Goal: Information Seeking & Learning: Find specific fact

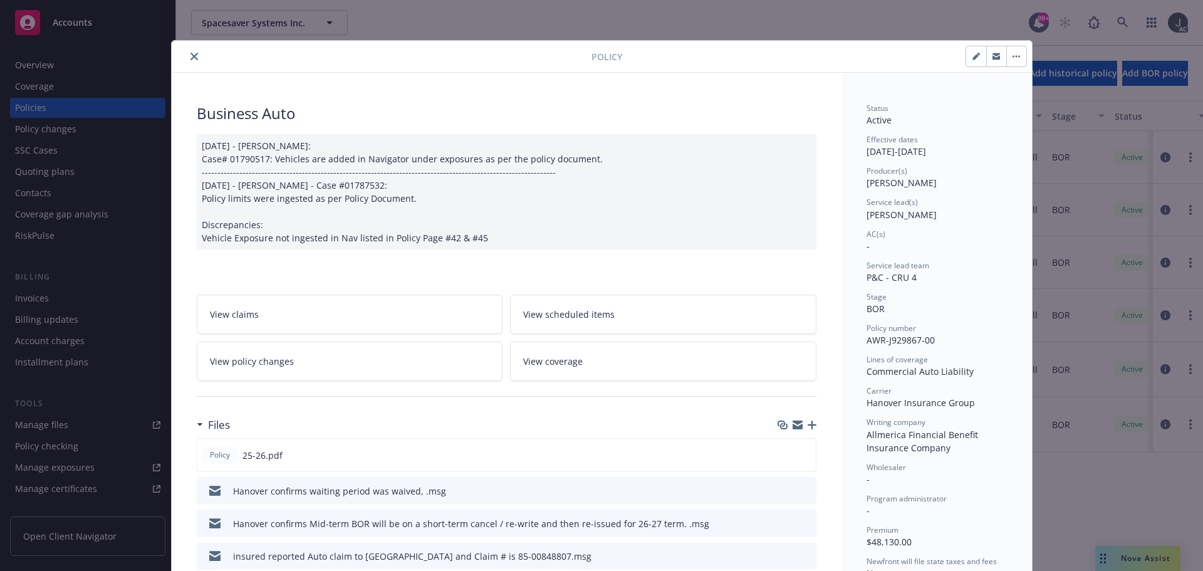
click at [190, 59] on icon "close" at bounding box center [194, 57] width 8 height 8
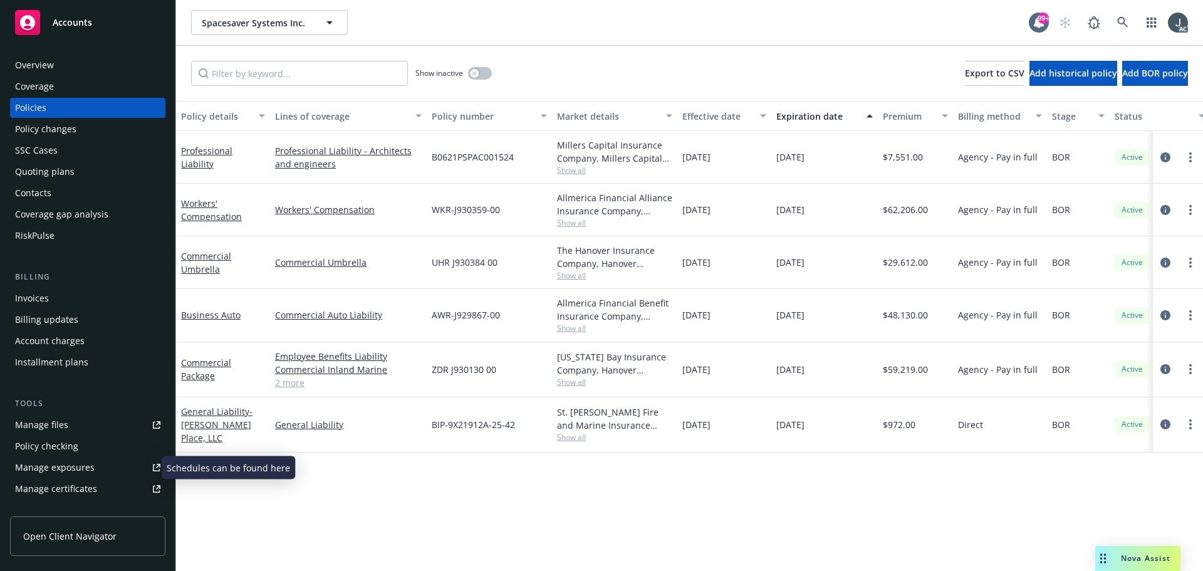
click at [70, 467] on div "Manage exposures" at bounding box center [55, 467] width 80 height 20
click at [78, 60] on div "Overview" at bounding box center [87, 65] width 145 height 20
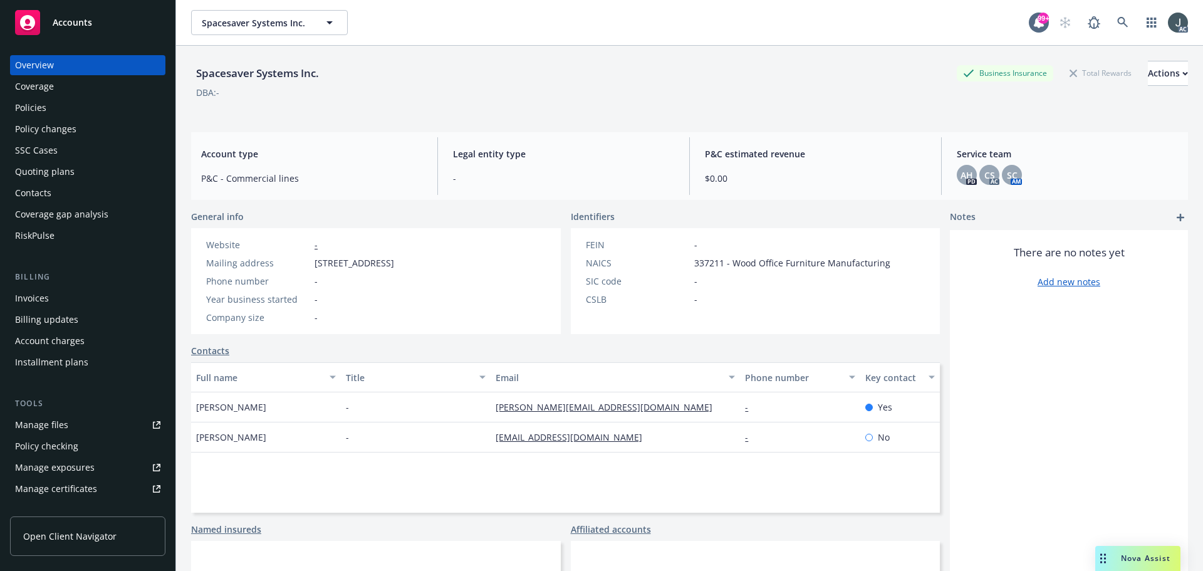
click at [62, 104] on div "Policies" at bounding box center [87, 108] width 145 height 20
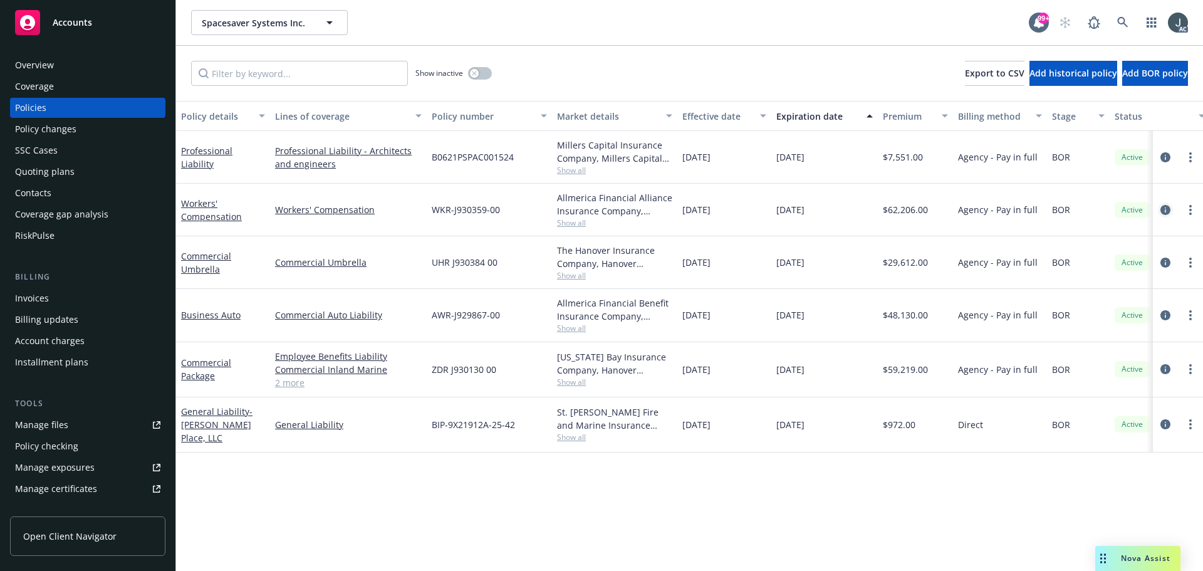
click at [1168, 210] on icon "circleInformation" at bounding box center [1165, 210] width 10 height 10
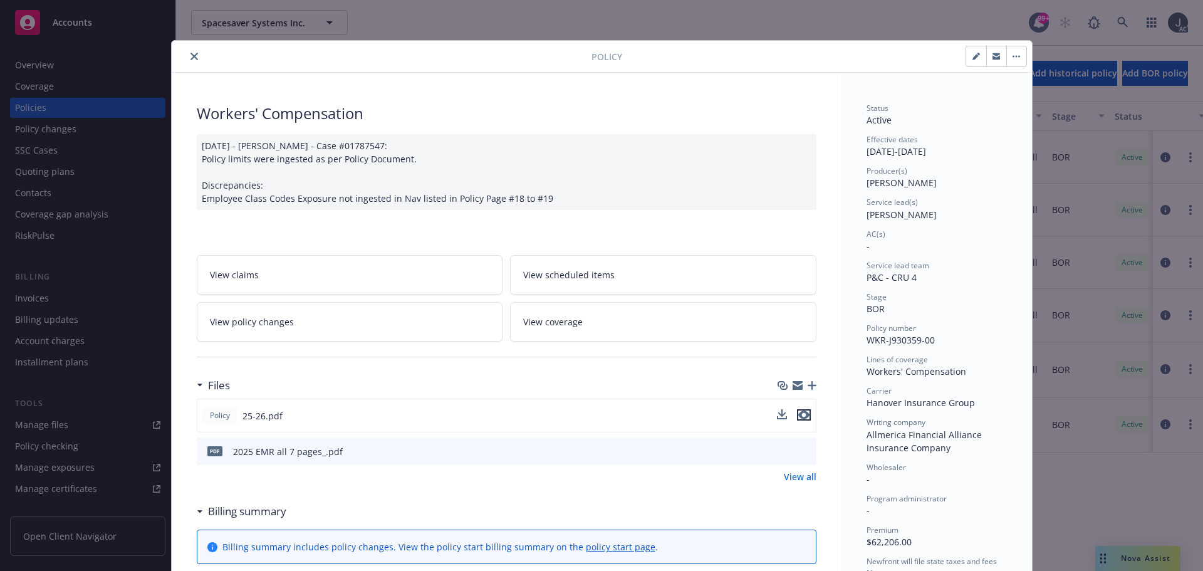
click at [798, 415] on icon "preview file" at bounding box center [803, 414] width 11 height 9
click at [803, 477] on link "View all" at bounding box center [800, 476] width 33 height 13
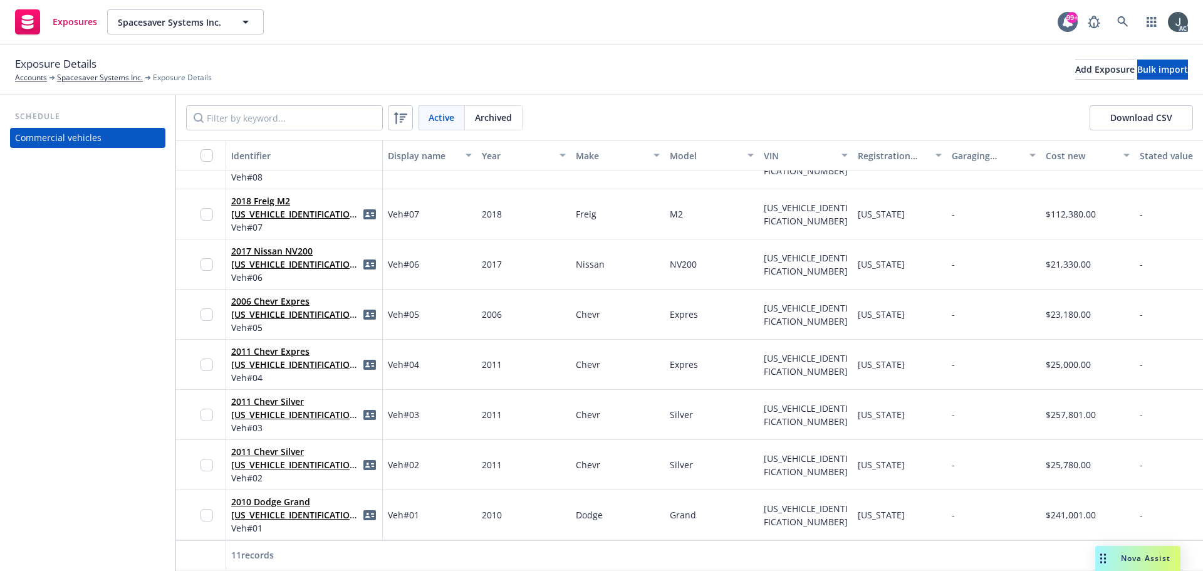
scroll to position [191, 0]
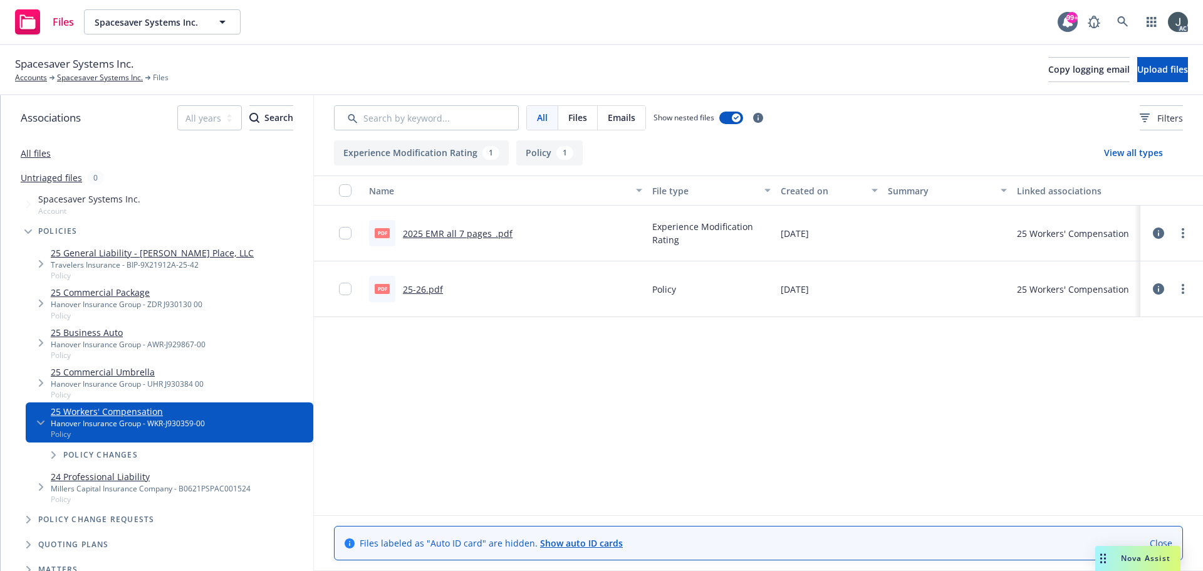
click at [462, 234] on link "2025 EMR all 7 pages_.pdf" at bounding box center [458, 233] width 110 height 12
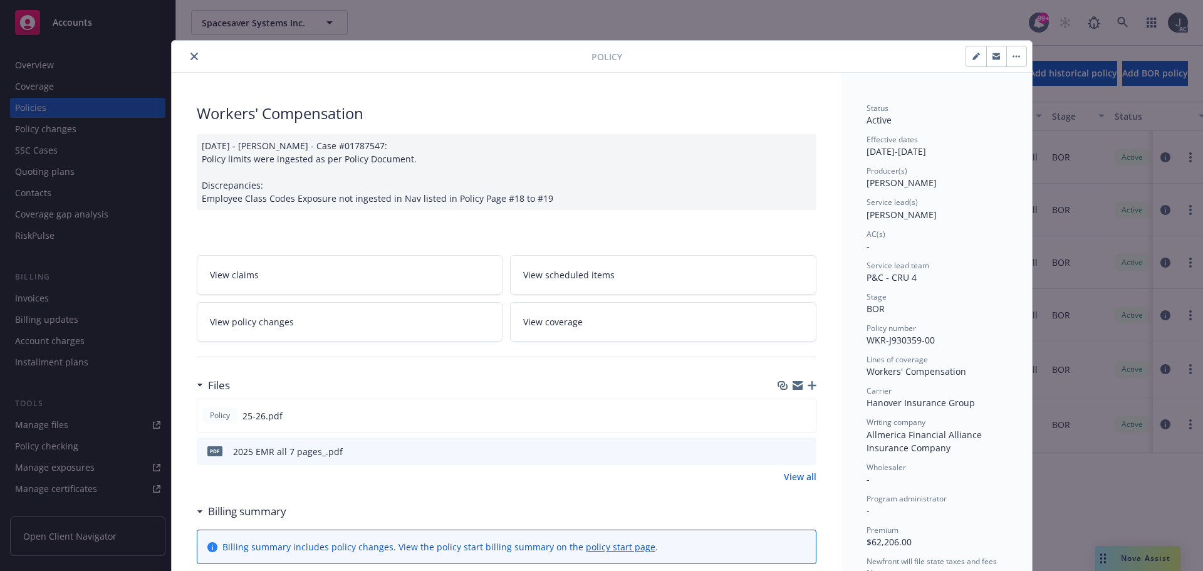
click at [192, 51] on button "close" at bounding box center [194, 56] width 15 height 15
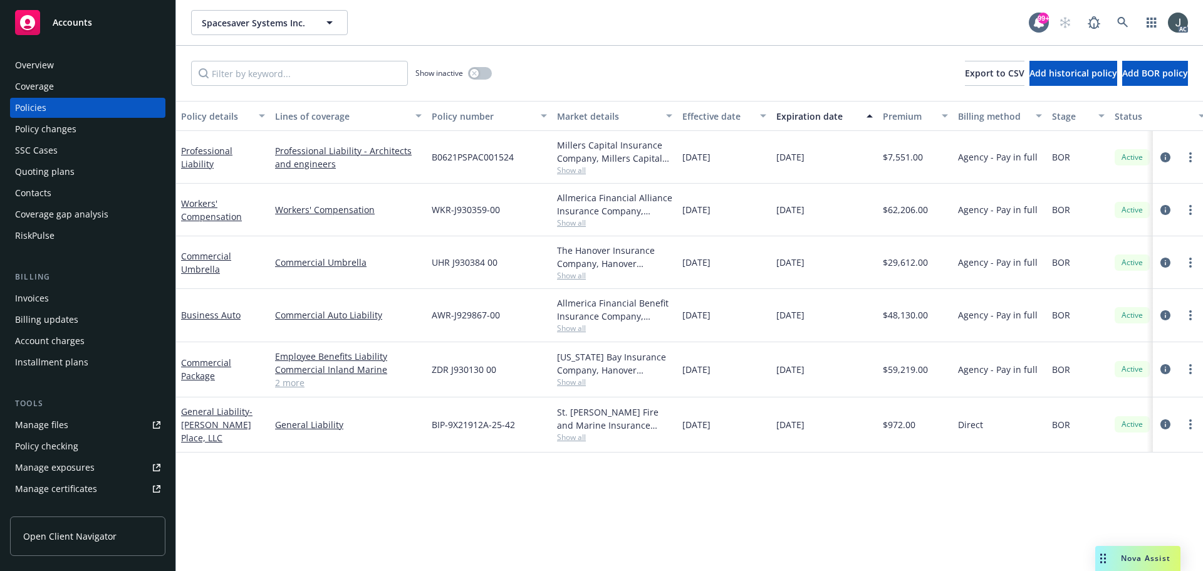
click at [34, 67] on div "Overview" at bounding box center [34, 65] width 39 height 20
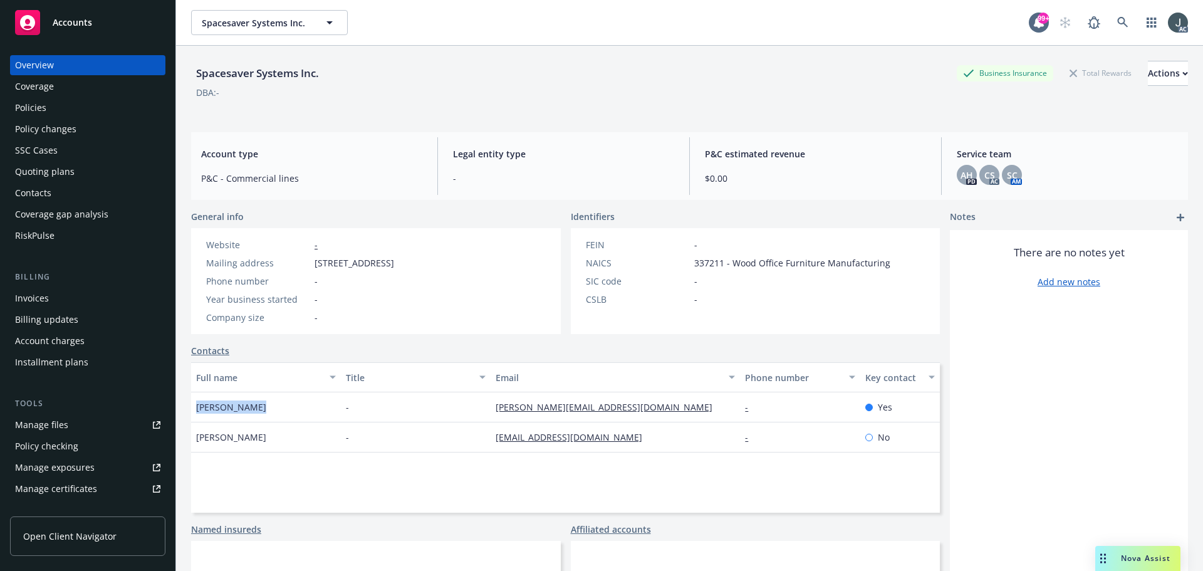
drag, startPoint x: 262, startPoint y: 407, endPoint x: 195, endPoint y: 408, distance: 66.4
click at [195, 408] on div "Scott Stevens" at bounding box center [266, 407] width 150 height 30
copy span "Scott Stevens"
drag, startPoint x: 620, startPoint y: 404, endPoint x: 489, endPoint y: 410, distance: 131.1
click at [490, 410] on div "scott@grays-peak.com" at bounding box center [614, 407] width 249 height 30
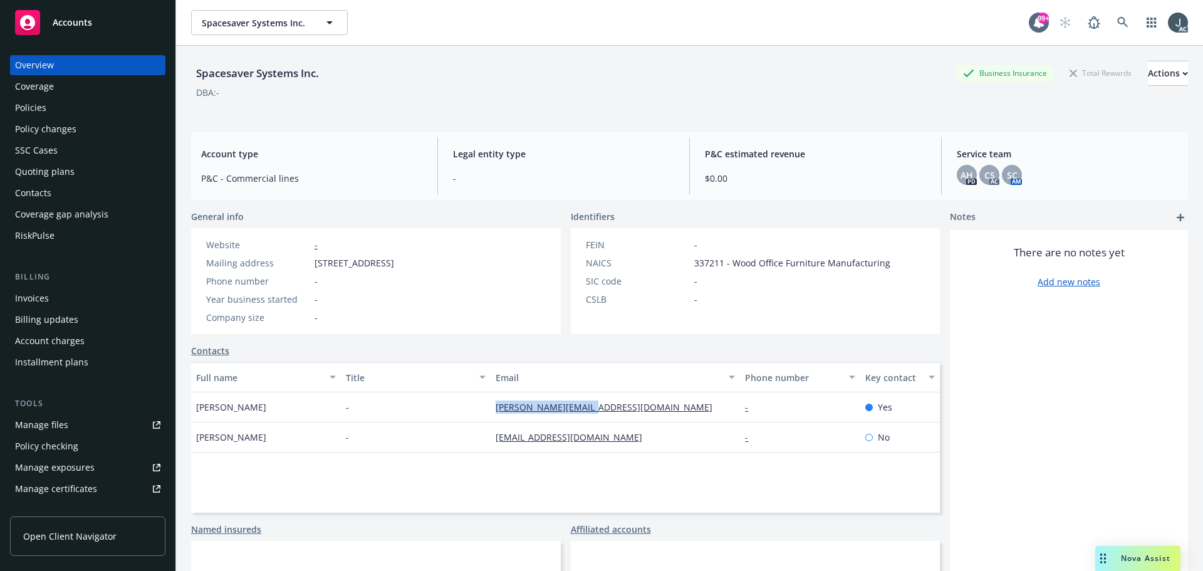
copy link "scott@grays-peak.com"
click at [56, 106] on div "Policies" at bounding box center [87, 108] width 145 height 20
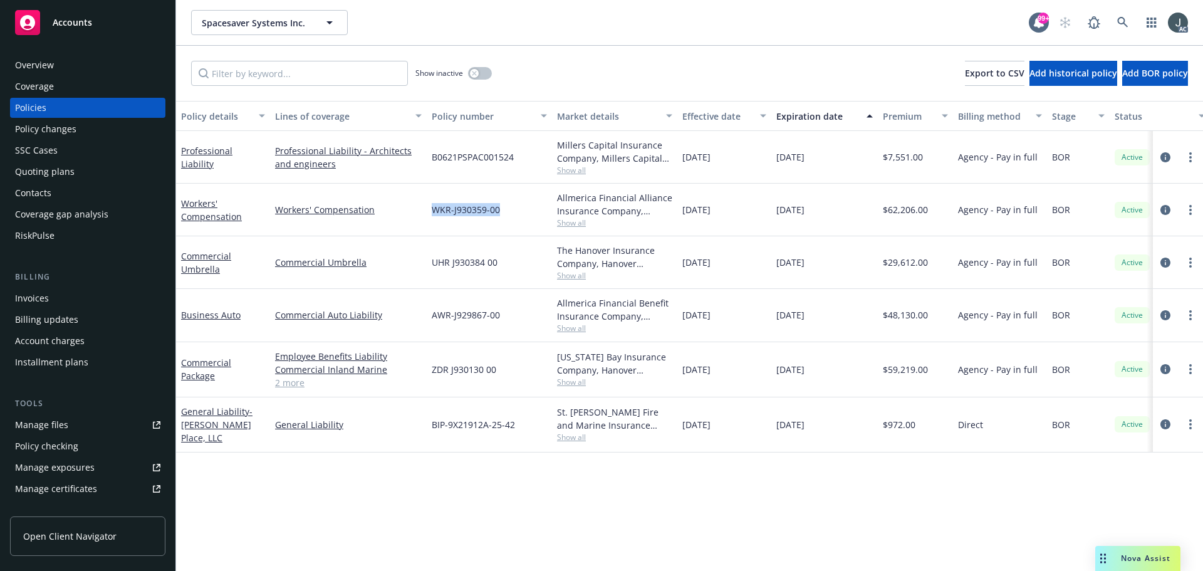
drag, startPoint x: 432, startPoint y: 211, endPoint x: 500, endPoint y: 215, distance: 68.4
click at [500, 215] on div "WKR-J930359-00" at bounding box center [489, 210] width 125 height 53
copy span "WKR-J930359-00"
click at [566, 228] on span "Show all" at bounding box center [614, 222] width 115 height 11
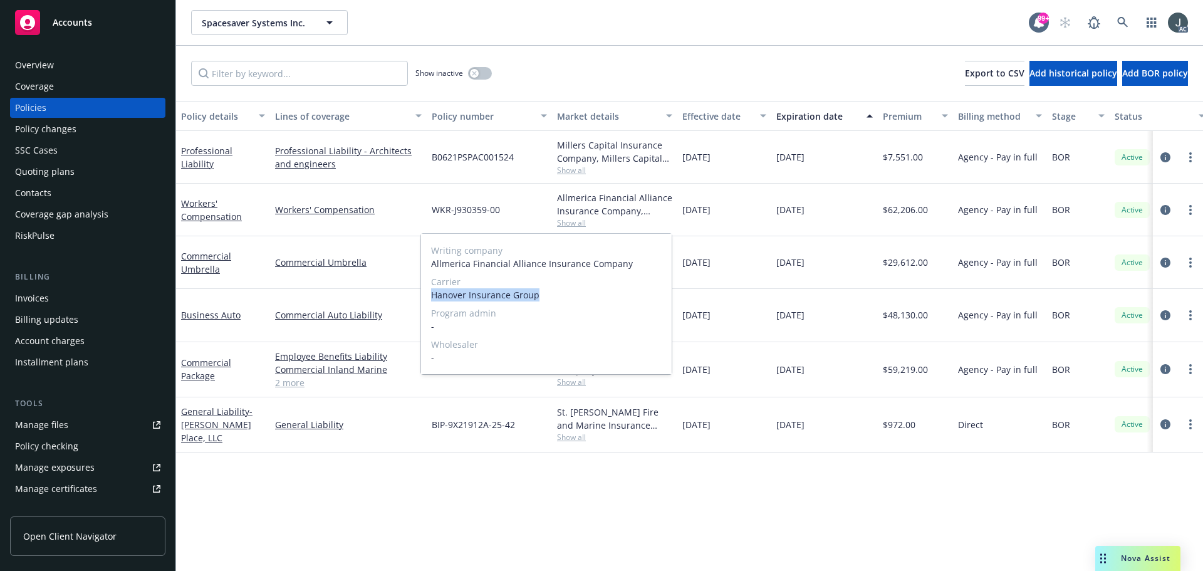
drag, startPoint x: 454, startPoint y: 294, endPoint x: 566, endPoint y: 296, distance: 111.5
click at [566, 296] on span "Hanover Insurance Group" at bounding box center [546, 294] width 231 height 13
copy span "Hanover Insurance Group"
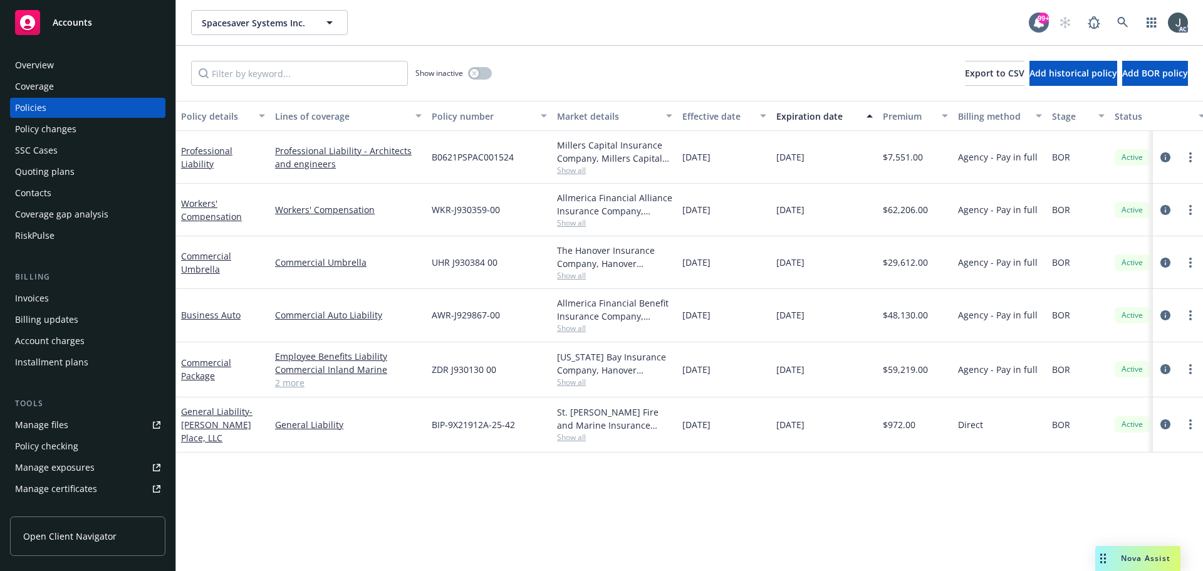
click at [906, 207] on span "$62,206.00" at bounding box center [905, 209] width 45 height 13
copy span "62,206.00"
click at [79, 60] on div "Overview" at bounding box center [87, 65] width 145 height 20
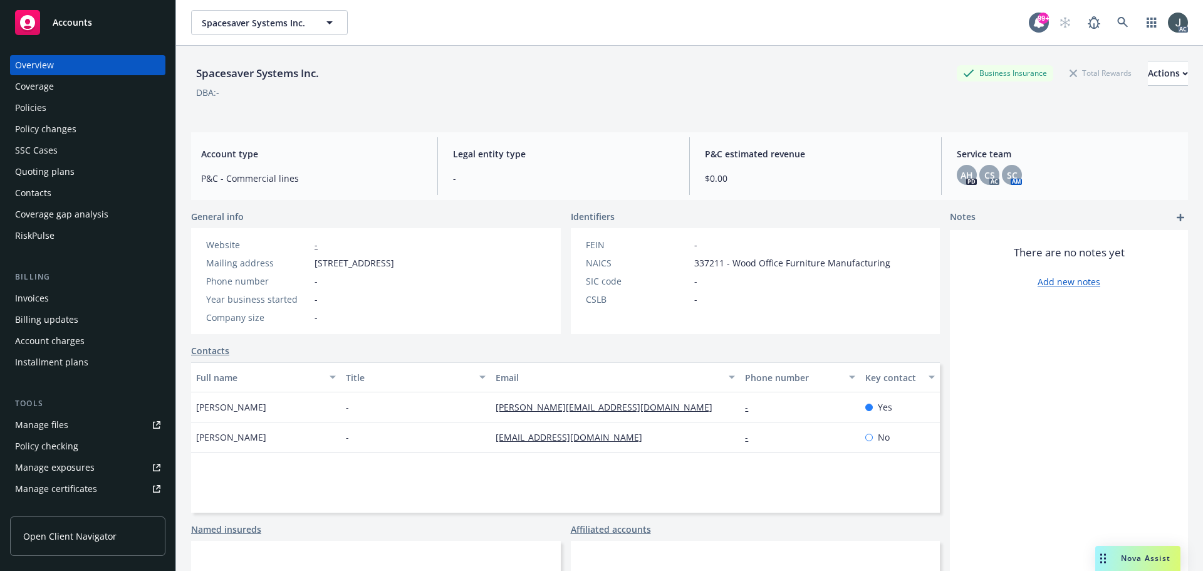
click at [698, 259] on span "337211 - Wood Office Furniture Manufacturing" at bounding box center [792, 262] width 196 height 13
copy span "337211"
click at [49, 108] on div "Policies" at bounding box center [87, 108] width 145 height 20
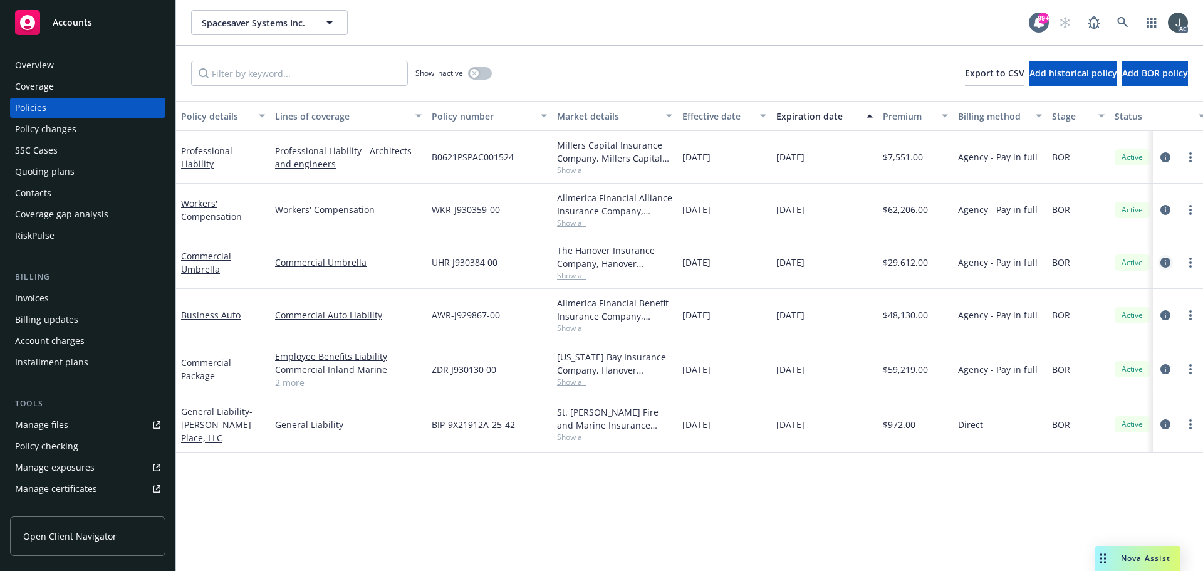
click at [1163, 261] on icon "circleInformation" at bounding box center [1165, 262] width 10 height 10
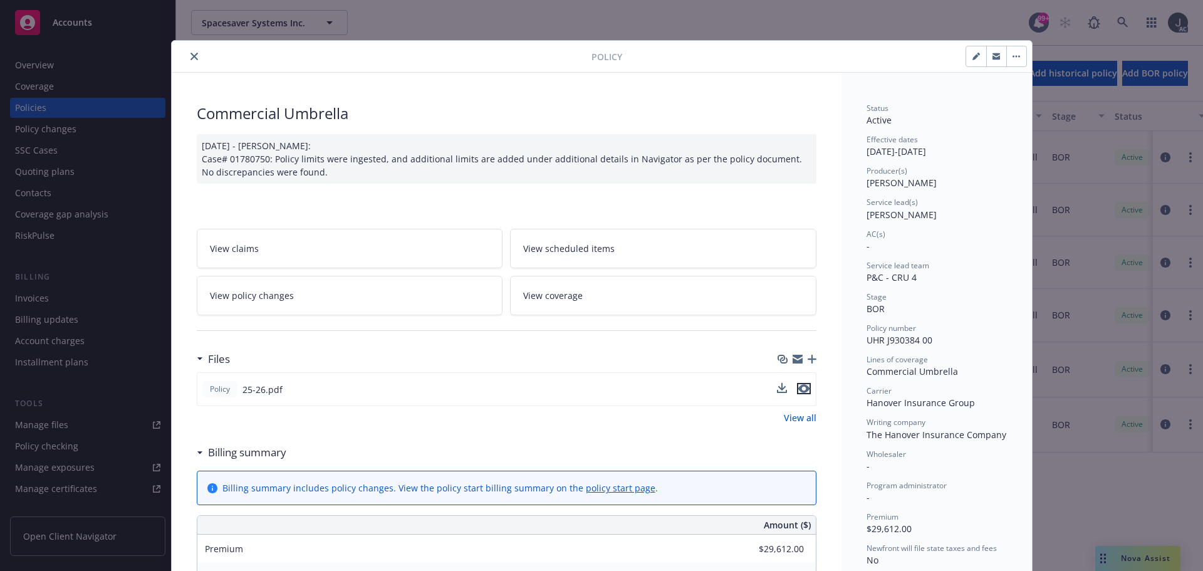
click at [801, 389] on icon "preview file" at bounding box center [803, 388] width 11 height 9
click at [190, 56] on icon "close" at bounding box center [194, 57] width 8 height 8
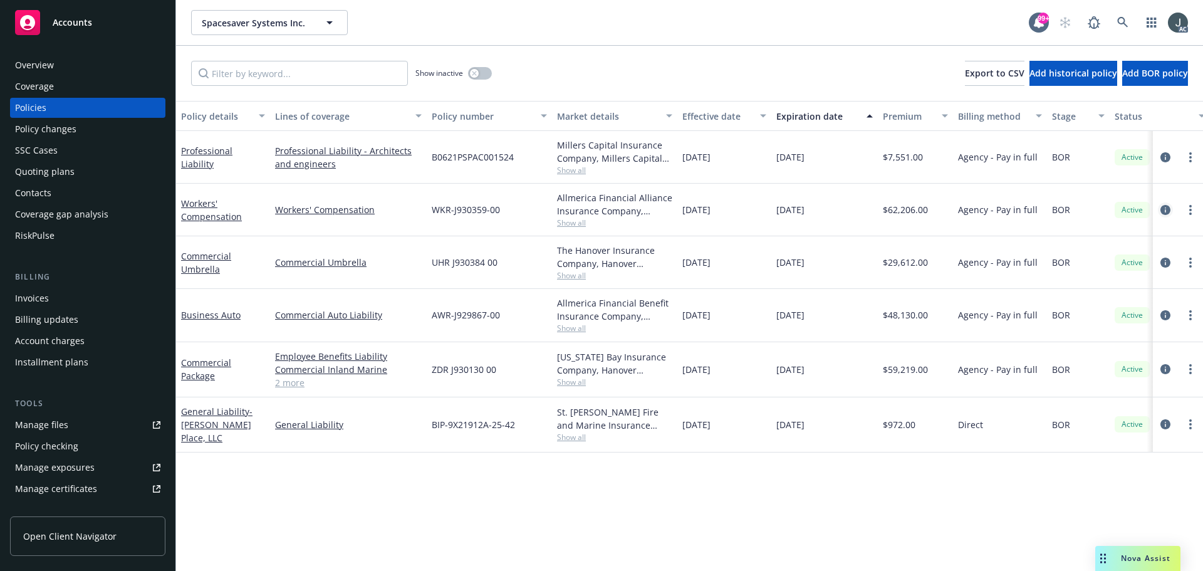
click at [1166, 209] on icon "circleInformation" at bounding box center [1165, 210] width 10 height 10
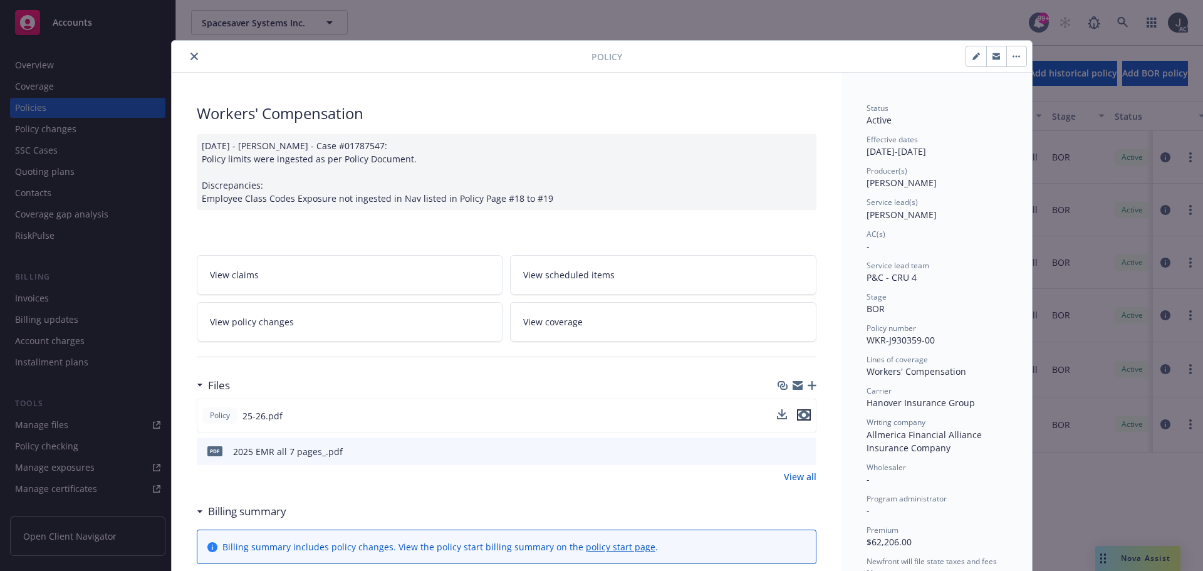
click at [800, 414] on icon "preview file" at bounding box center [803, 414] width 11 height 9
click at [190, 58] on icon "close" at bounding box center [194, 57] width 8 height 8
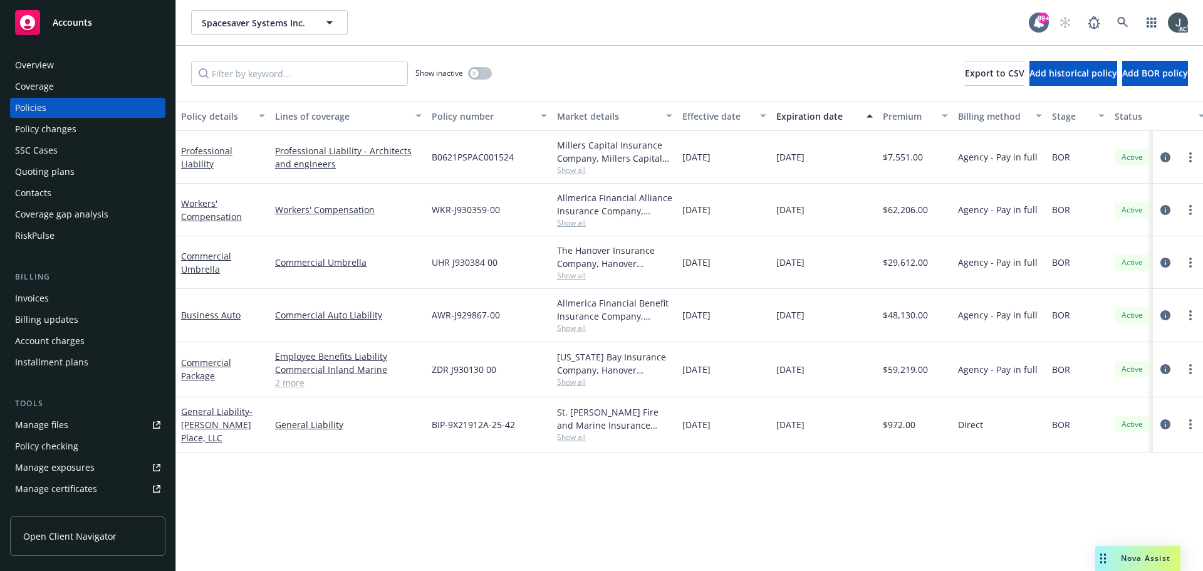
drag, startPoint x: 775, startPoint y: 210, endPoint x: 842, endPoint y: 213, distance: 67.1
click at [842, 213] on div "01/01/2026" at bounding box center [824, 210] width 106 height 53
copy span "01/01/2026"
click at [1163, 313] on icon "circleInformation" at bounding box center [1165, 315] width 10 height 10
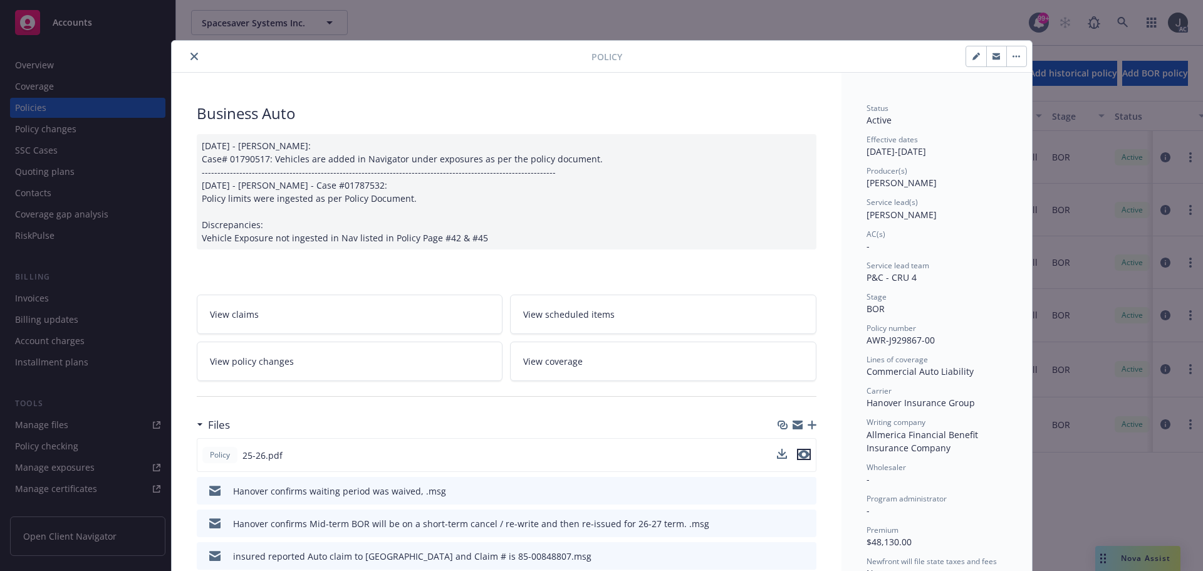
click at [798, 454] on icon "preview file" at bounding box center [803, 454] width 11 height 9
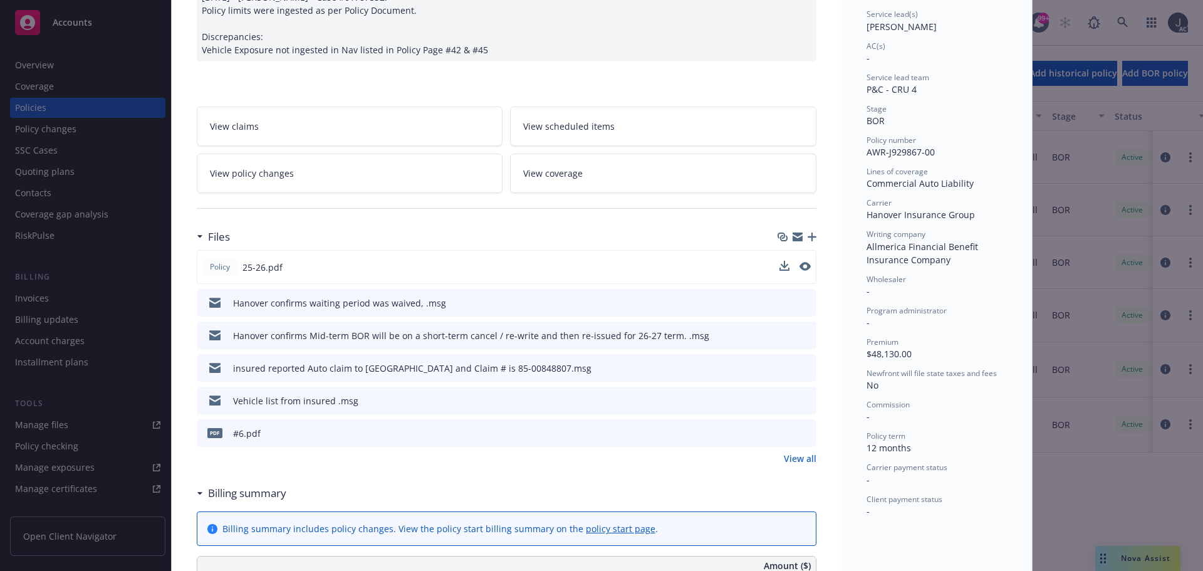
click at [796, 457] on link "View all" at bounding box center [800, 458] width 33 height 13
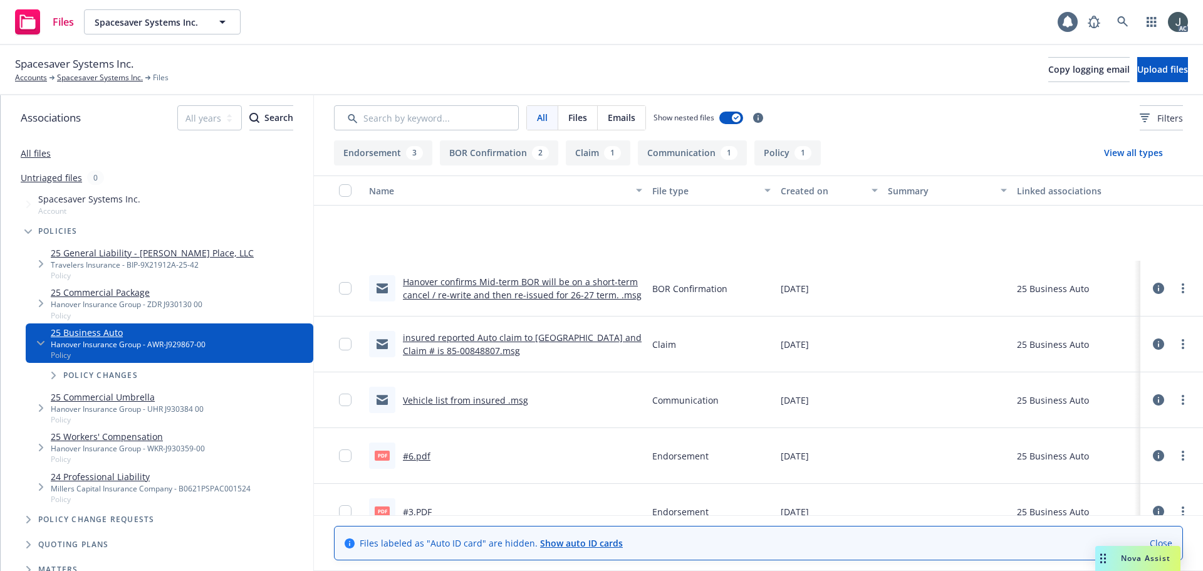
scroll to position [136, 0]
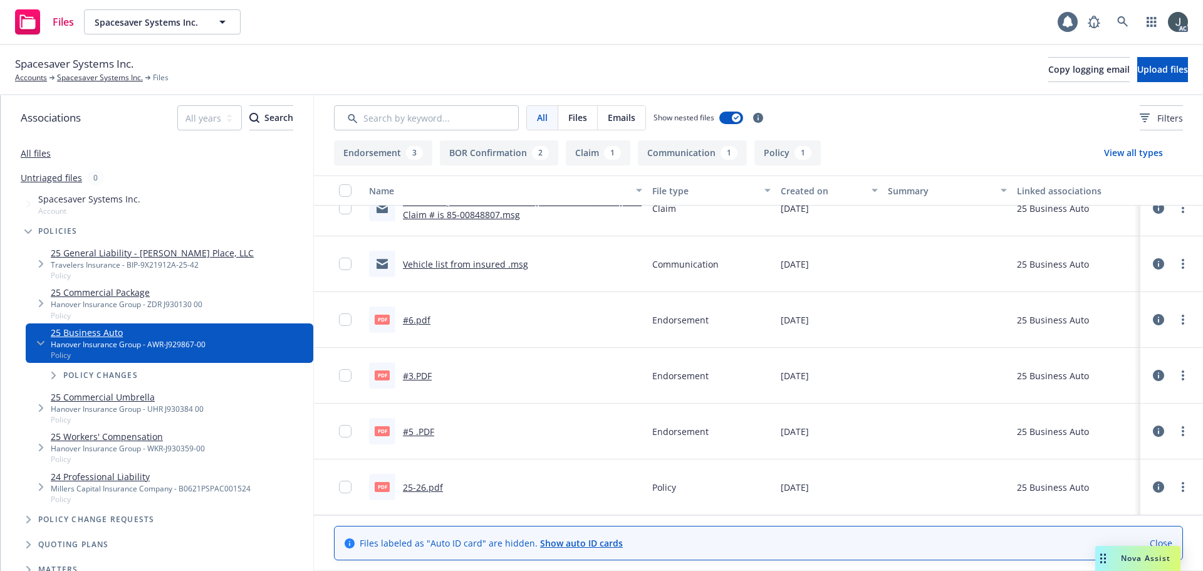
click at [419, 428] on link "#5 .PDF" at bounding box center [418, 431] width 31 height 12
click at [412, 380] on link "#3.PDF" at bounding box center [417, 376] width 29 height 12
click at [420, 321] on link "#6.pdf" at bounding box center [417, 320] width 28 height 12
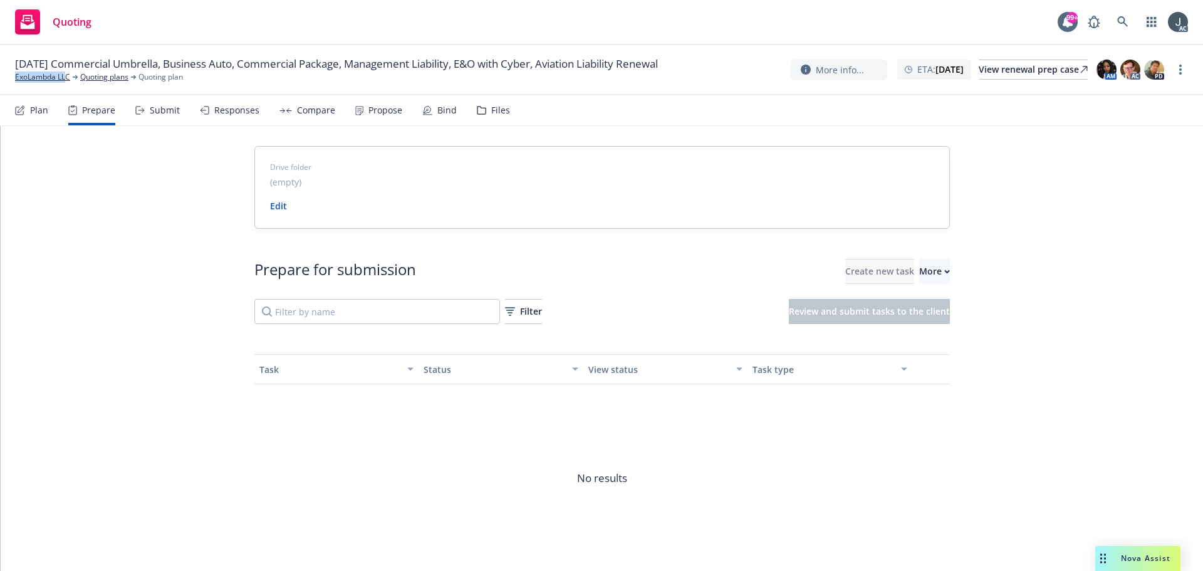
drag, startPoint x: 69, startPoint y: 88, endPoint x: 0, endPoint y: 84, distance: 69.0
click at [0, 84] on div "12/15/25 Commercial Umbrella, Business Auto, Commercial Package, Management Lia…" at bounding box center [601, 70] width 1203 height 50
copy link "ExoLambda LL"
click at [919, 271] on div "More" at bounding box center [934, 271] width 31 height 24
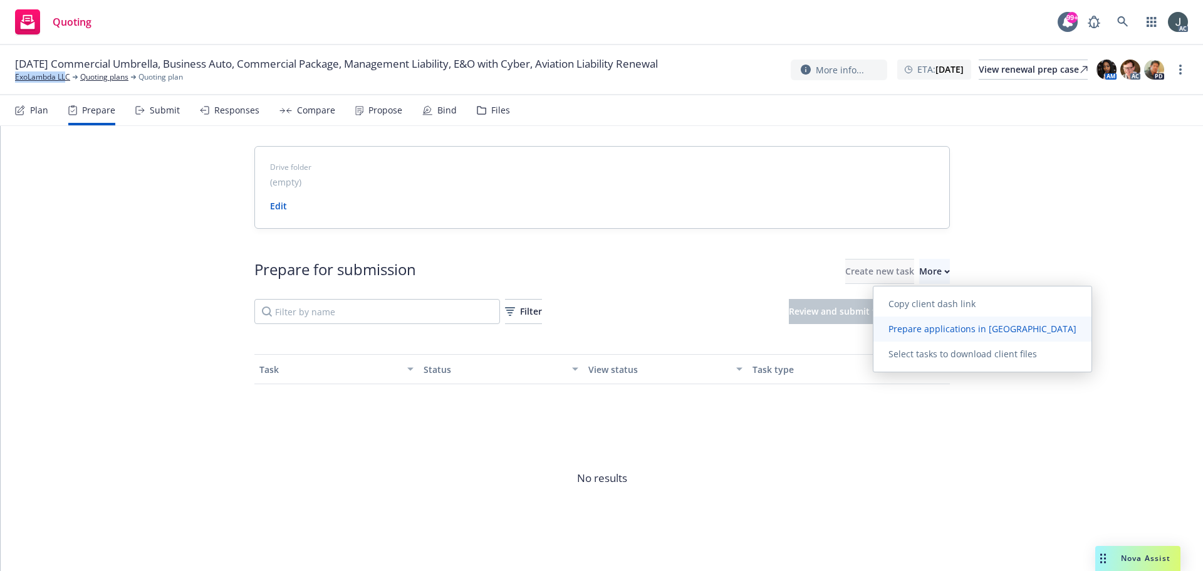
click at [916, 331] on span "Prepare applications in Indio" at bounding box center [982, 329] width 218 height 12
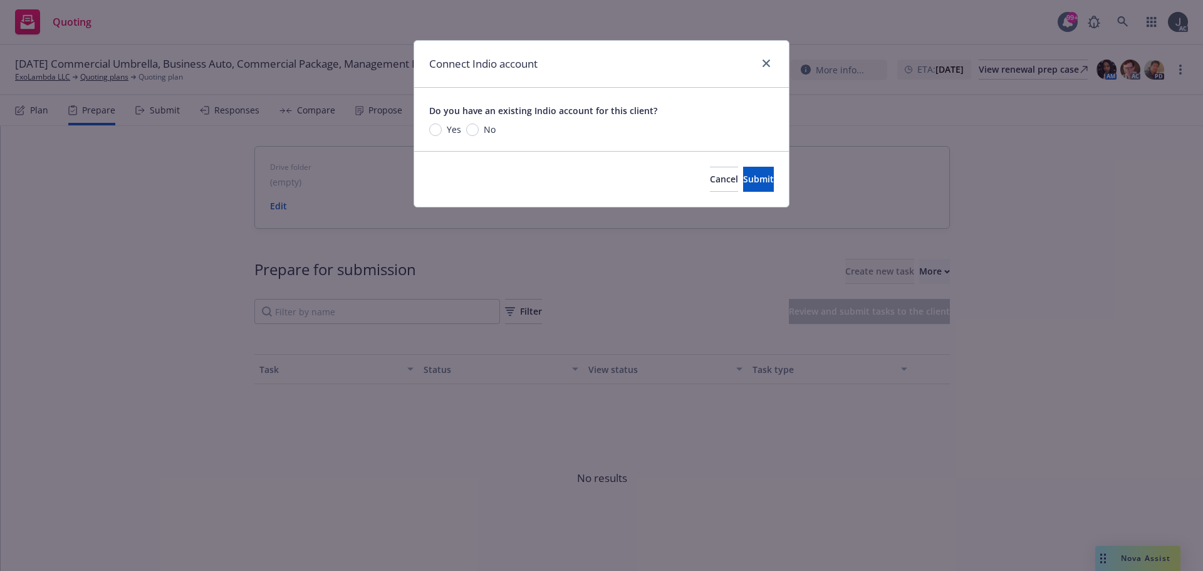
click at [490, 127] on span "No" at bounding box center [490, 129] width 12 height 13
click at [479, 127] on input "No" at bounding box center [472, 129] width 13 height 13
radio input "true"
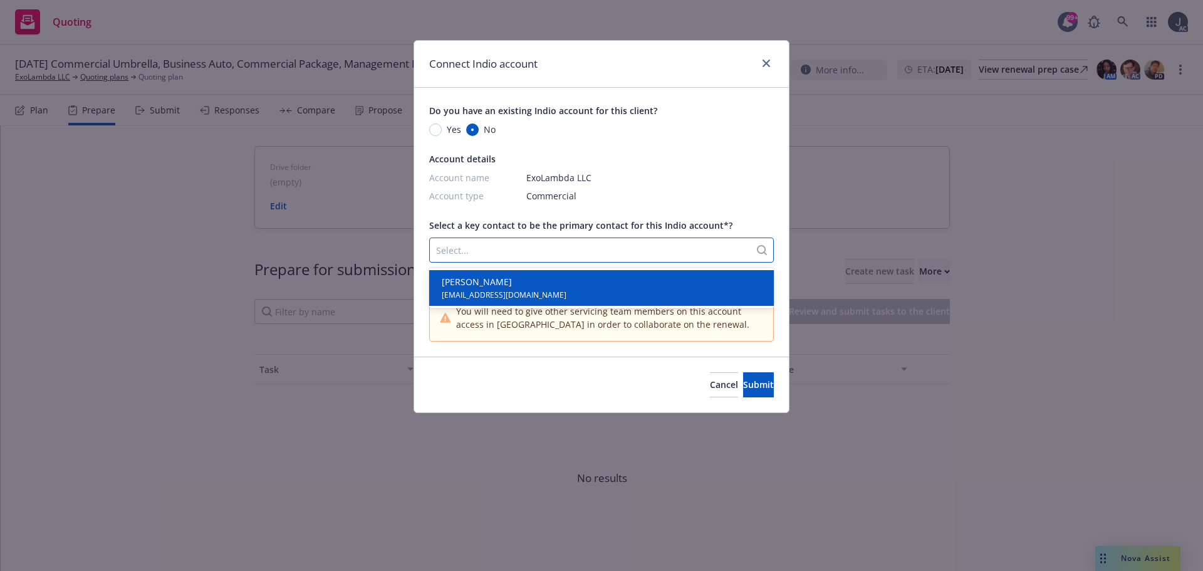
click at [514, 244] on div at bounding box center [590, 249] width 308 height 15
click at [515, 289] on span "will@exolambda.com" at bounding box center [504, 294] width 125 height 12
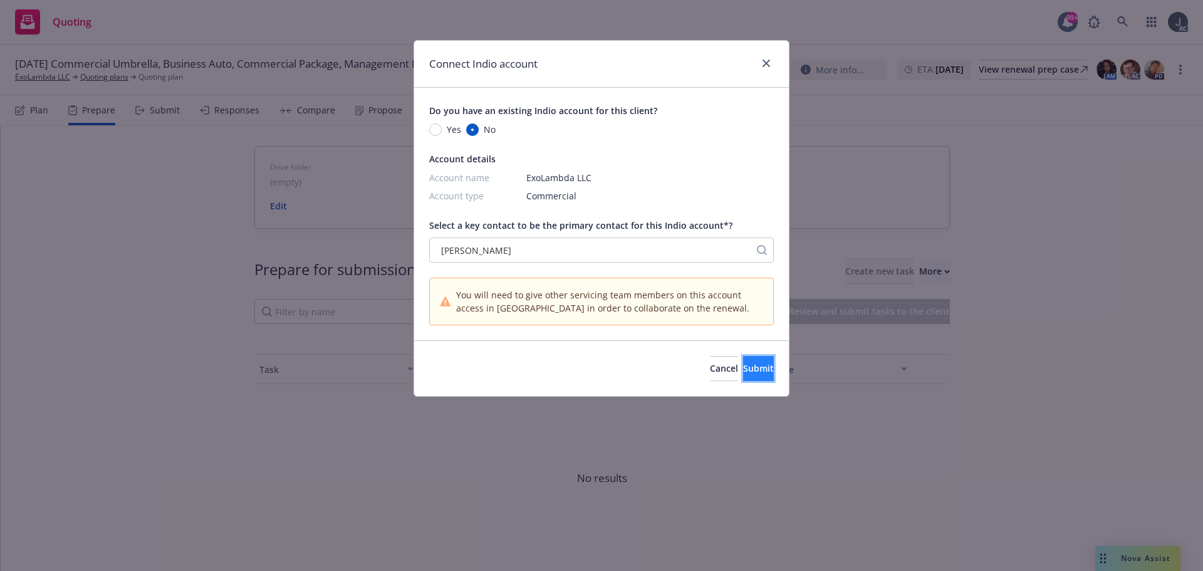
click at [743, 370] on button "Submit" at bounding box center [758, 368] width 31 height 25
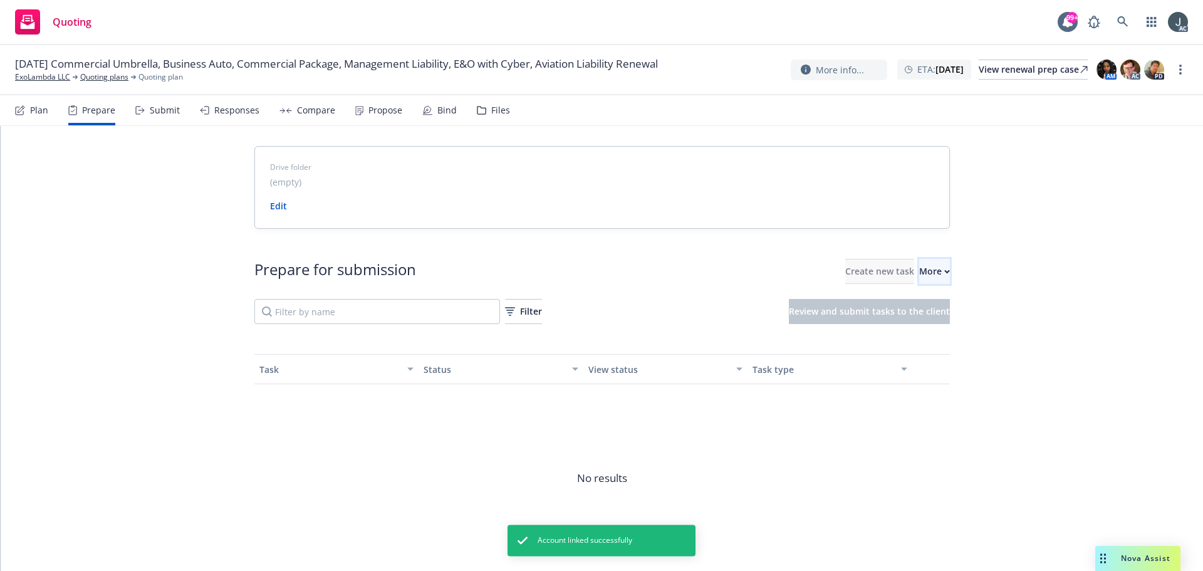
click at [919, 275] on div "More" at bounding box center [934, 271] width 31 height 24
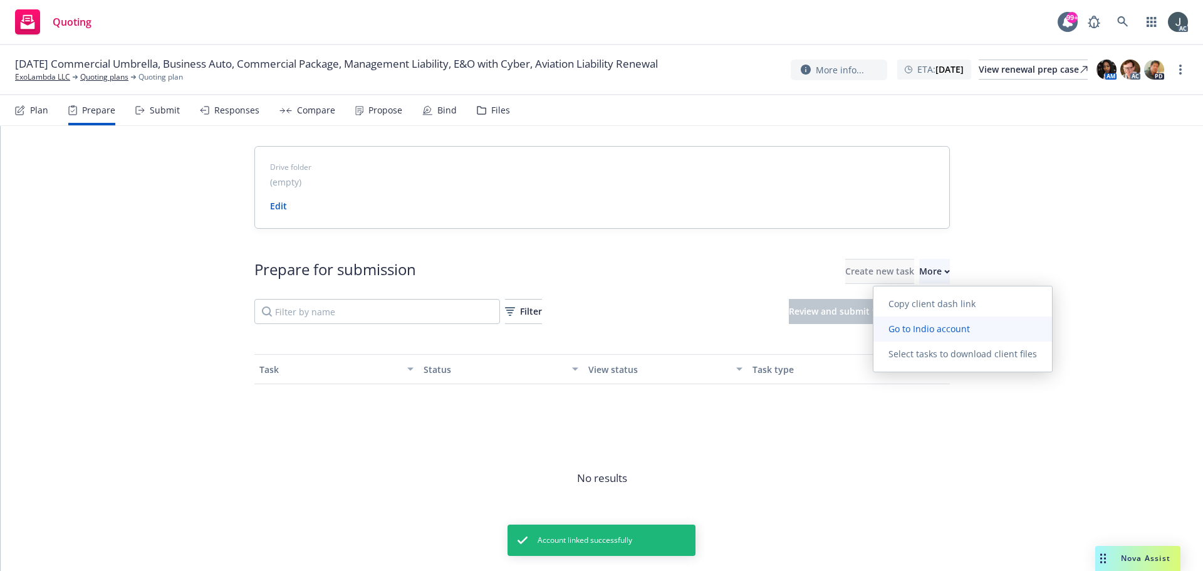
click at [909, 331] on span "Go to Indio account" at bounding box center [928, 329] width 111 height 12
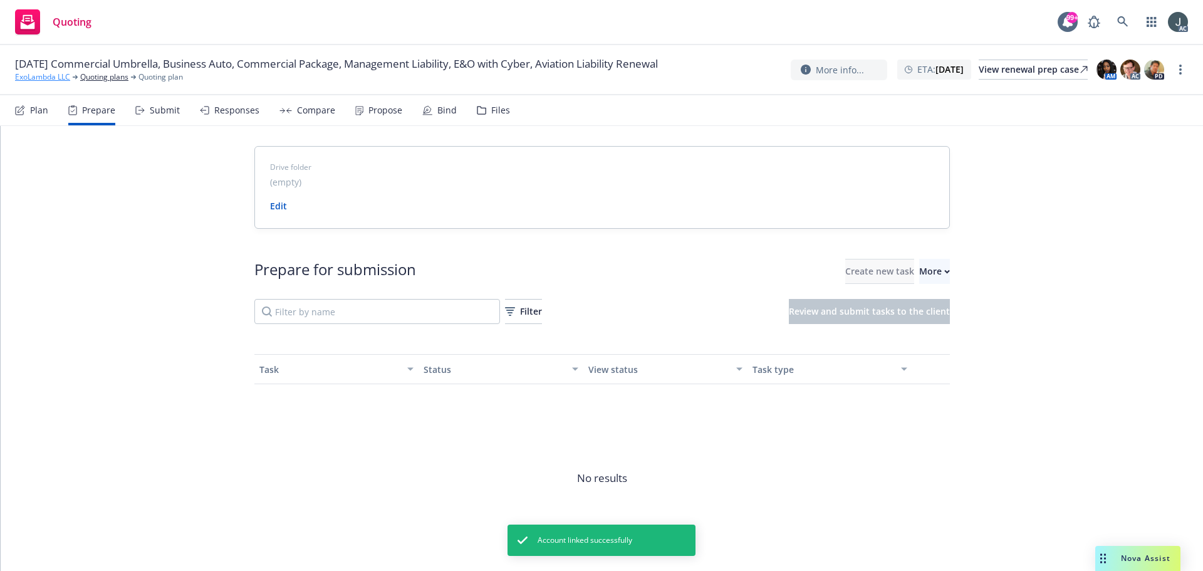
click at [33, 75] on link "ExoLambda LLC" at bounding box center [42, 76] width 55 height 11
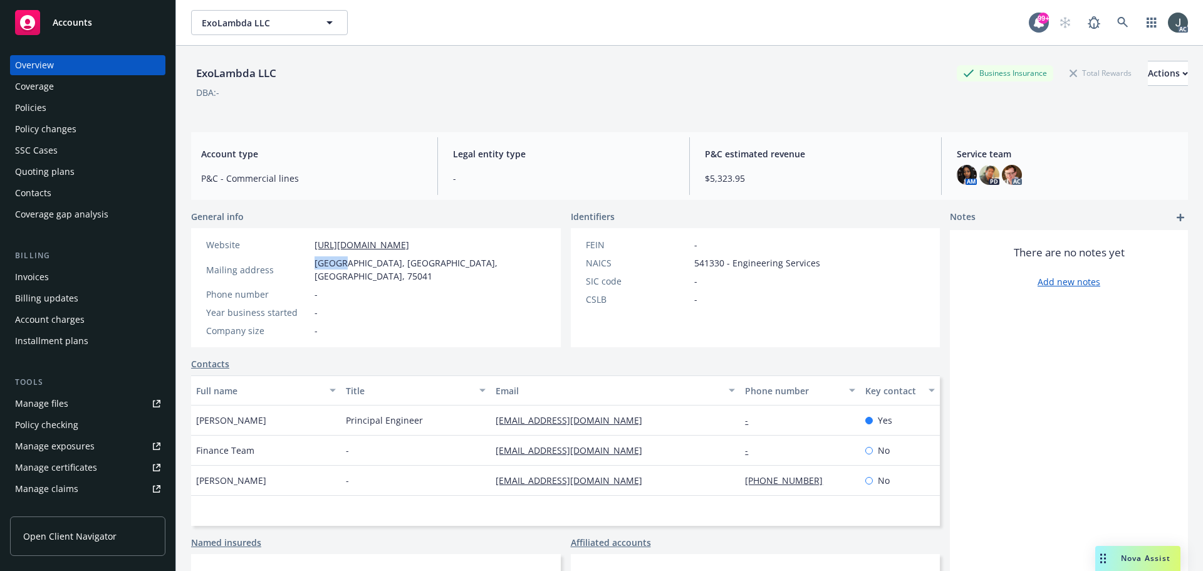
drag, startPoint x: 314, startPoint y: 260, endPoint x: 338, endPoint y: 261, distance: 23.8
click at [338, 261] on div "Mailing address Dallas, Dallas, TX, 75041" at bounding box center [376, 269] width 350 height 26
copy span "Dallas"
click at [394, 264] on span "Dallas, Dallas, TX, 75041" at bounding box center [429, 269] width 231 height 26
click at [394, 264] on span "[GEOGRAPHIC_DATA], [GEOGRAPHIC_DATA], [GEOGRAPHIC_DATA], 75041" at bounding box center [429, 269] width 231 height 26
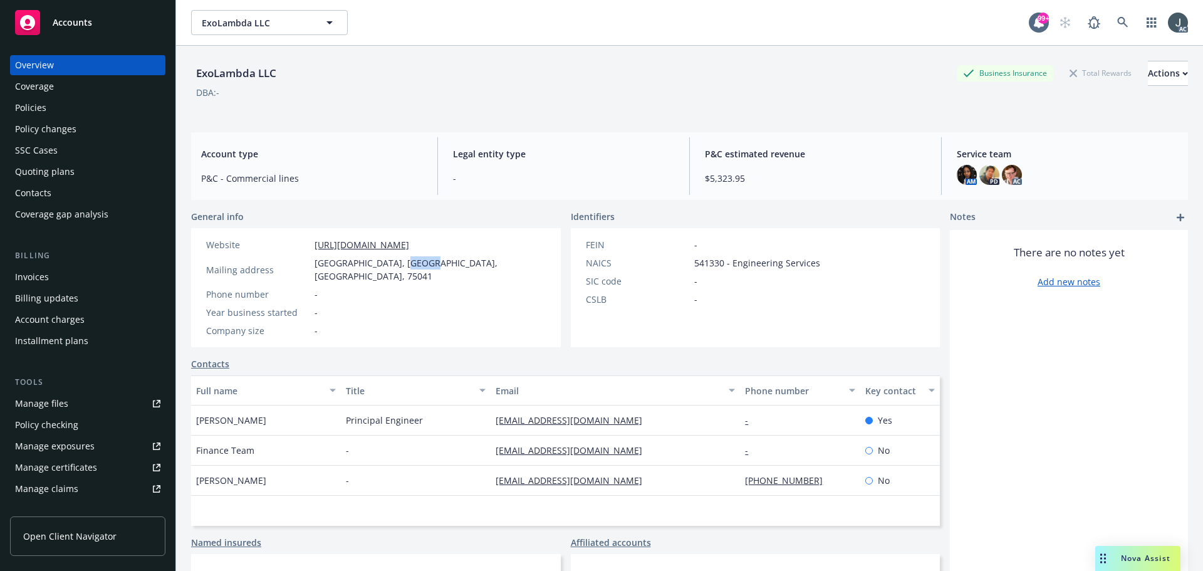
copy span "75041"
drag, startPoint x: 465, startPoint y: 249, endPoint x: 312, endPoint y: 242, distance: 153.0
click at [312, 242] on div "Website http://www.exolambda.com/ Mailing address Dallas, Dallas, TX, 75041 Pho…" at bounding box center [376, 287] width 370 height 119
copy link "http://www.exolambda.com/"
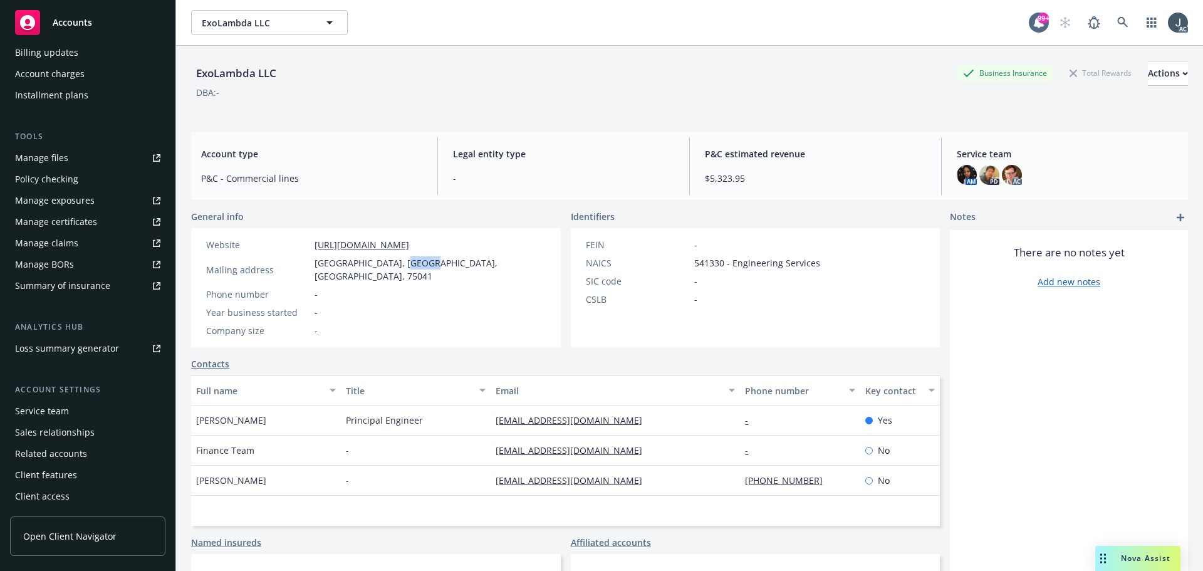
click at [37, 410] on div "Service team" at bounding box center [42, 411] width 54 height 20
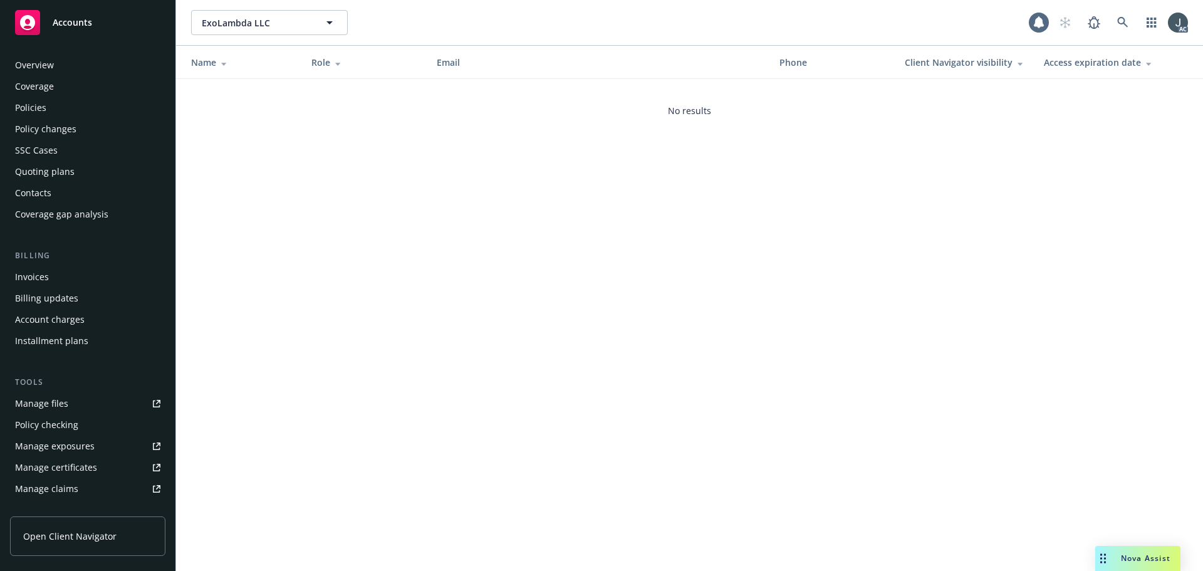
scroll to position [246, 0]
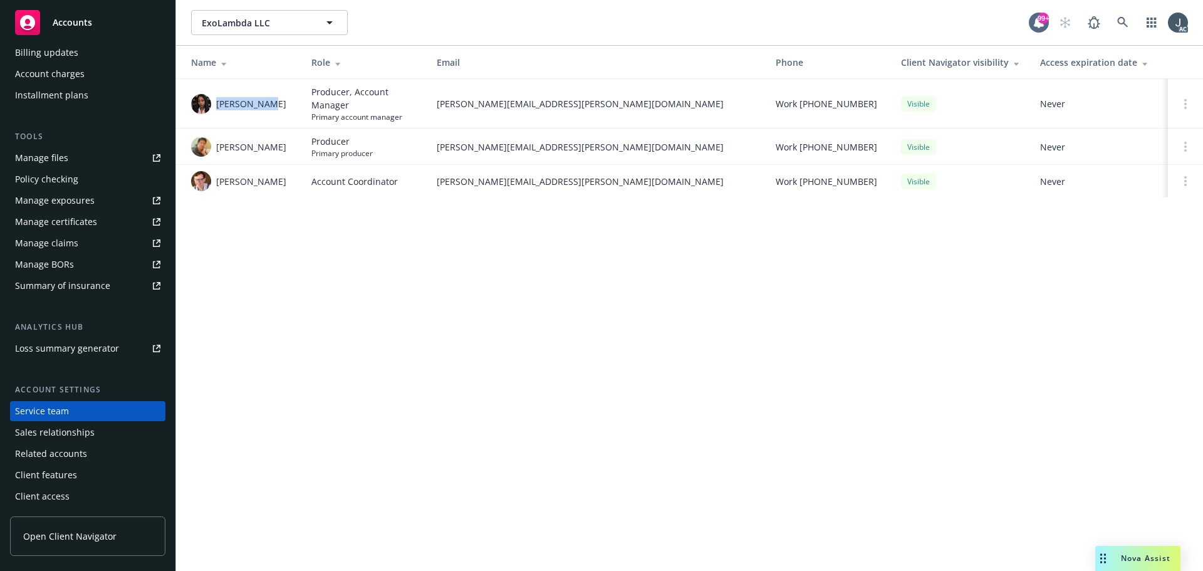
drag, startPoint x: 217, startPoint y: 105, endPoint x: 268, endPoint y: 105, distance: 51.4
click at [268, 105] on div "Ashley Mack" at bounding box center [241, 104] width 100 height 20
copy span "Ashley Mack"
drag, startPoint x: 217, startPoint y: 146, endPoint x: 268, endPoint y: 149, distance: 51.5
click at [268, 149] on div "David Tsai" at bounding box center [241, 147] width 100 height 20
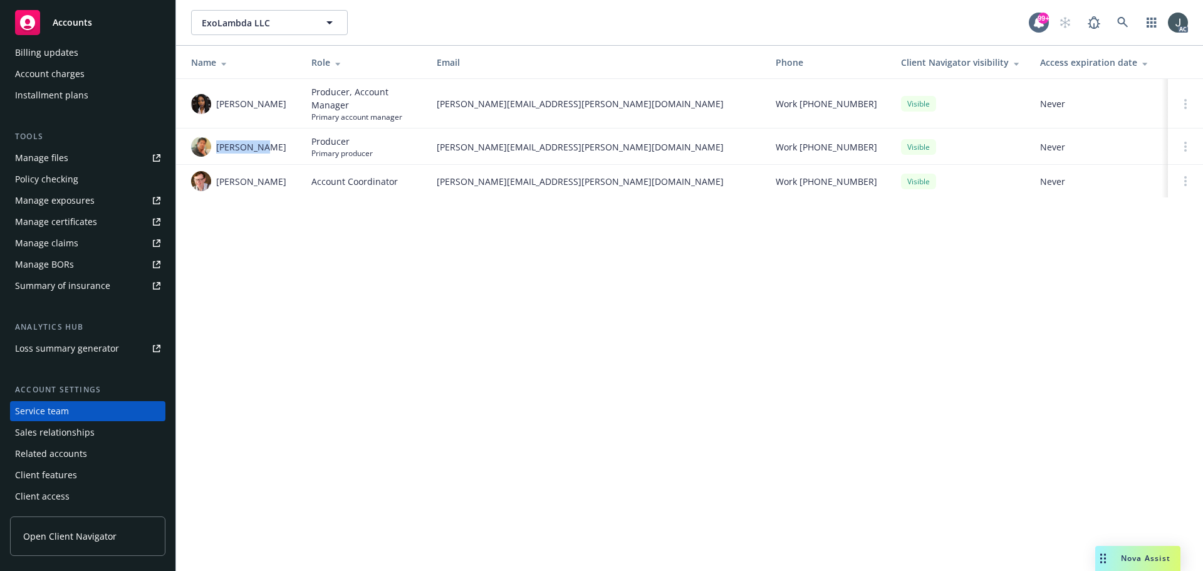
copy span "David Tsai"
drag, startPoint x: 265, startPoint y: 182, endPoint x: 216, endPoint y: 182, distance: 48.9
click at [216, 182] on div "Elliot Ivins" at bounding box center [241, 181] width 100 height 20
copy span "Elliot Ivins"
click at [361, 304] on div "ExoLambda LLC ExoLambda LLC 99+ AC Name Role Email Phone Client Navigator visib…" at bounding box center [689, 285] width 1027 height 571
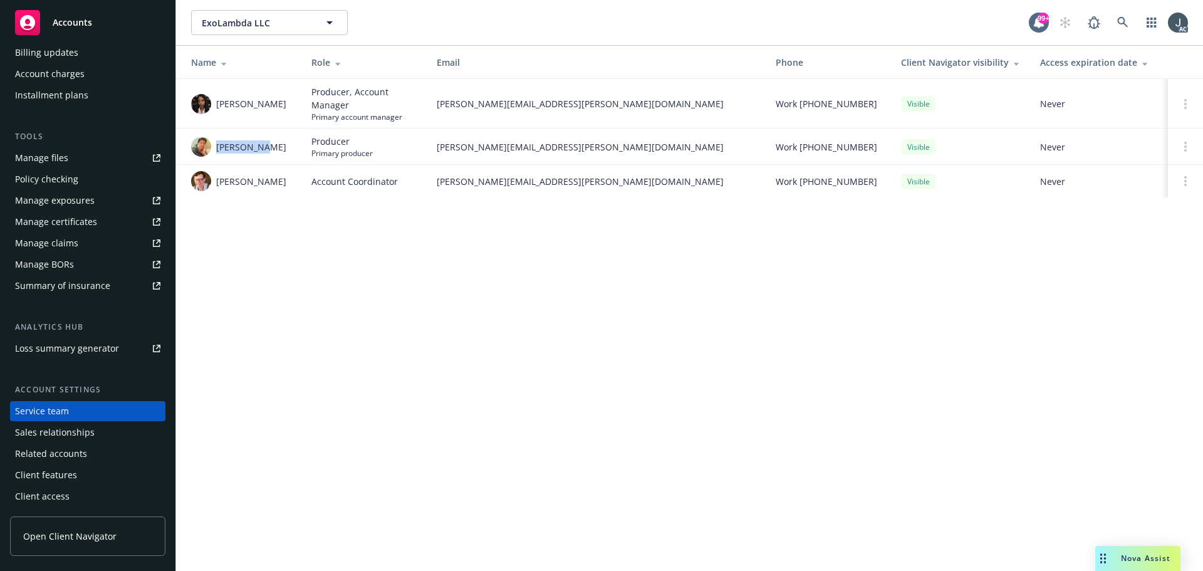
drag, startPoint x: 217, startPoint y: 145, endPoint x: 266, endPoint y: 146, distance: 48.9
click at [266, 146] on div "David Tsai" at bounding box center [241, 147] width 100 height 20
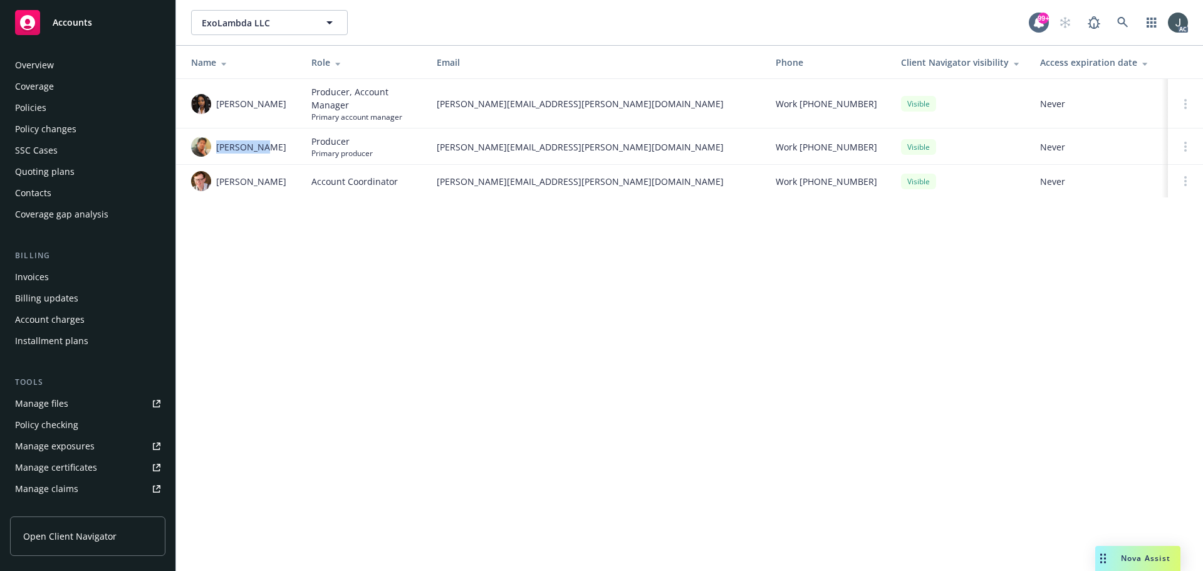
click at [42, 100] on div "Policies" at bounding box center [30, 108] width 31 height 20
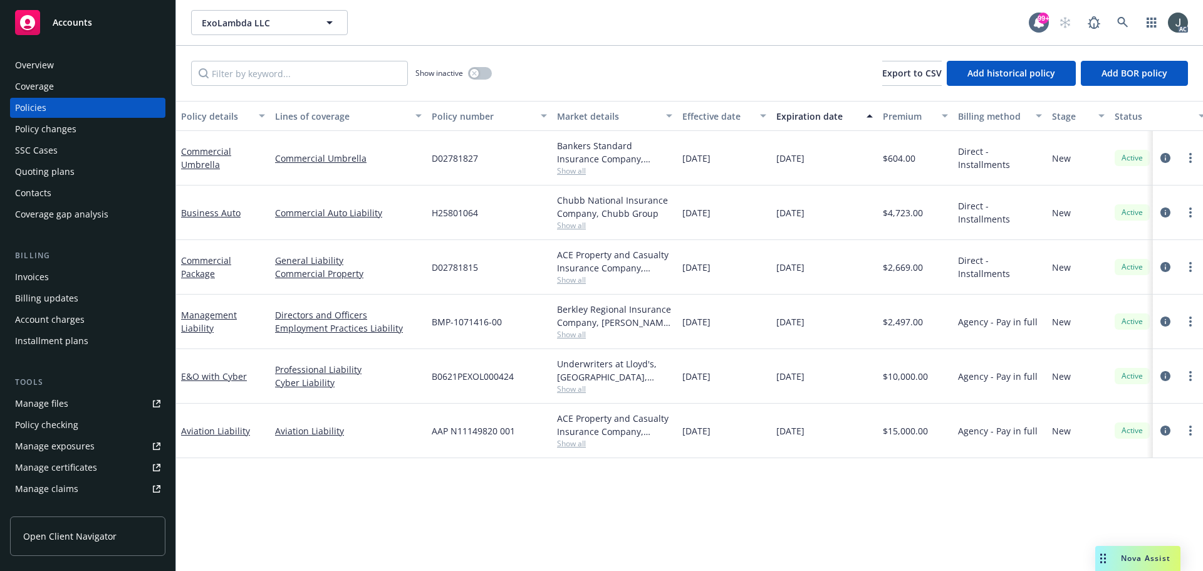
drag, startPoint x: 818, startPoint y: 156, endPoint x: 824, endPoint y: 437, distance: 280.7
click at [824, 432] on div "Commercial Umbrella Commercial Umbrella D02781827 Bankers Standard Insurance Co…" at bounding box center [780, 281] width 1209 height 301
click at [801, 476] on div "Policy details Lines of coverage Policy number Market details Effective date Ex…" at bounding box center [689, 336] width 1027 height 470
drag, startPoint x: 249, startPoint y: 390, endPoint x: 182, endPoint y: 385, distance: 67.2
click at [182, 385] on div "E&O with Cyber" at bounding box center [223, 376] width 94 height 54
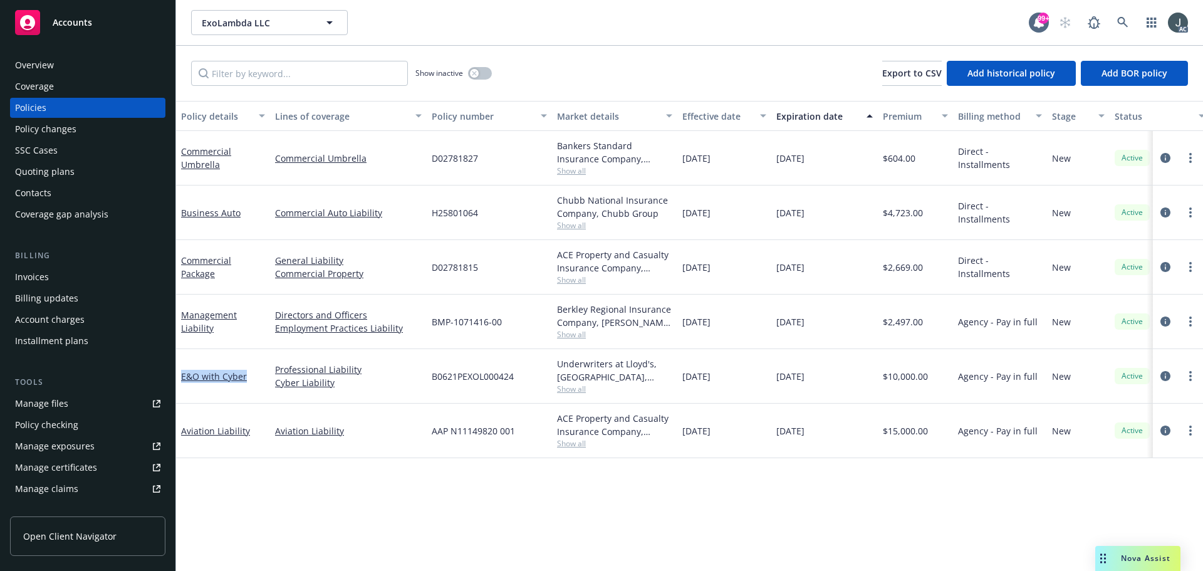
copy link "E&O with Cyber"
drag, startPoint x: 224, startPoint y: 336, endPoint x: 181, endPoint y: 312, distance: 48.8
click at [181, 312] on div "Management Liability" at bounding box center [223, 321] width 94 height 54
copy link "Management Liability"
drag, startPoint x: 272, startPoint y: 309, endPoint x: 368, endPoint y: 311, distance: 95.2
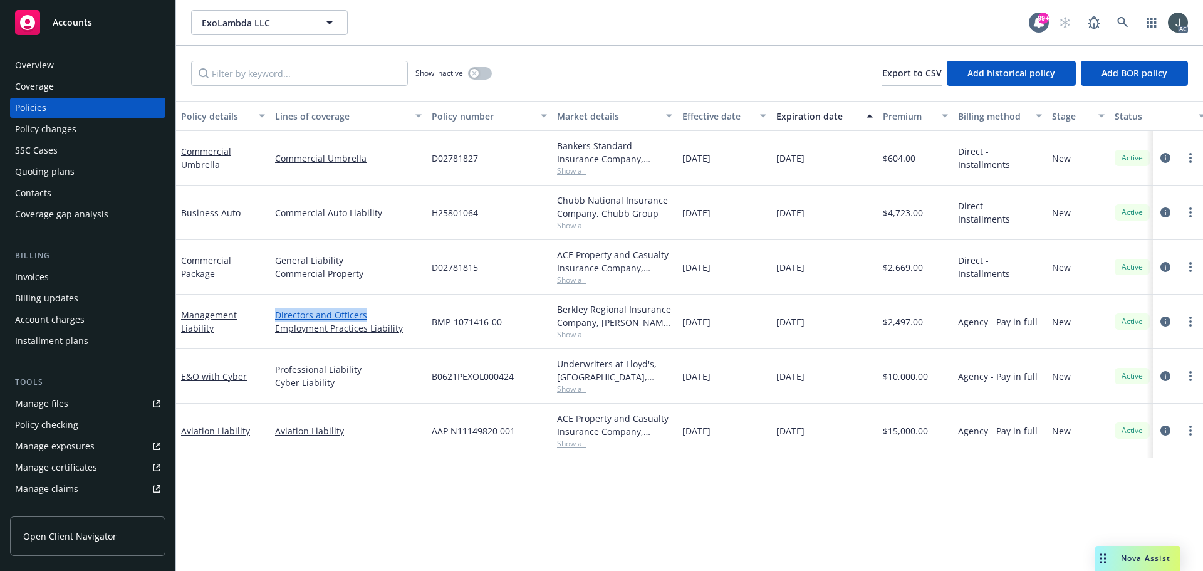
click at [368, 311] on div "Directors and Officers Employment Practices Liability" at bounding box center [348, 321] width 157 height 54
copy link "Directors and Officers"
drag, startPoint x: 408, startPoint y: 343, endPoint x: 269, endPoint y: 341, distance: 139.7
click at [269, 341] on div "Management Liability Directors and Officers Employment Practices Liability BMP-…" at bounding box center [780, 321] width 1209 height 54
copy div "Directors and Officers Employment Practices Liability"
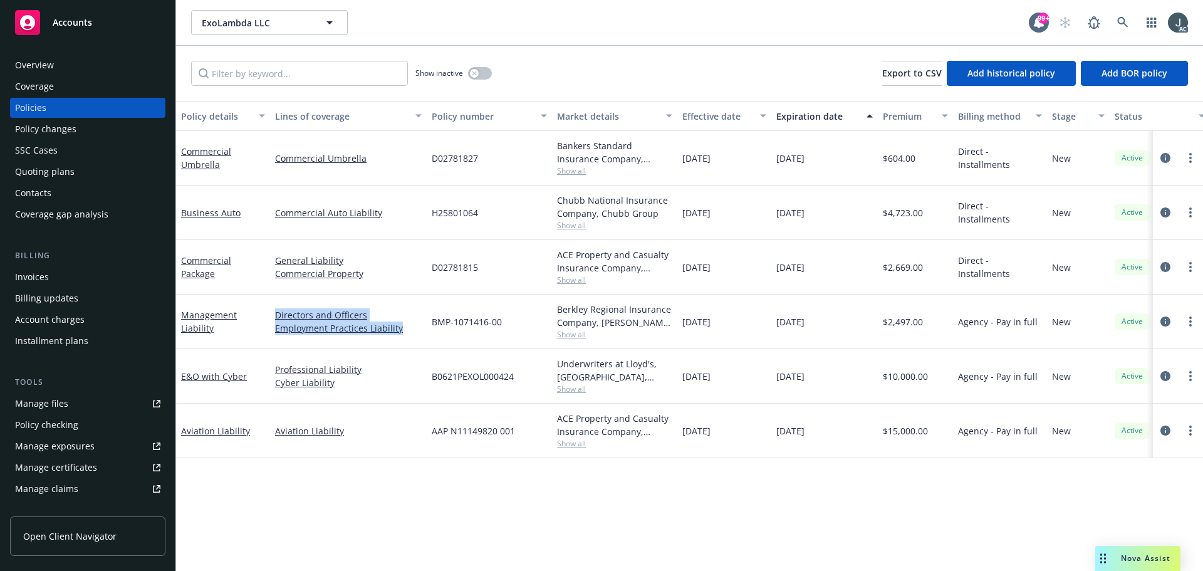
click at [411, 345] on div "Directors and Officers Employment Practices Liability" at bounding box center [348, 321] width 157 height 54
drag, startPoint x: 405, startPoint y: 341, endPoint x: 272, endPoint y: 338, distance: 132.8
click at [272, 338] on div "Directors and Officers Employment Practices Liability" at bounding box center [348, 321] width 157 height 54
drag, startPoint x: 777, startPoint y: 323, endPoint x: 824, endPoint y: 323, distance: 46.4
click at [824, 323] on div "12/15/2025" at bounding box center [824, 321] width 106 height 54
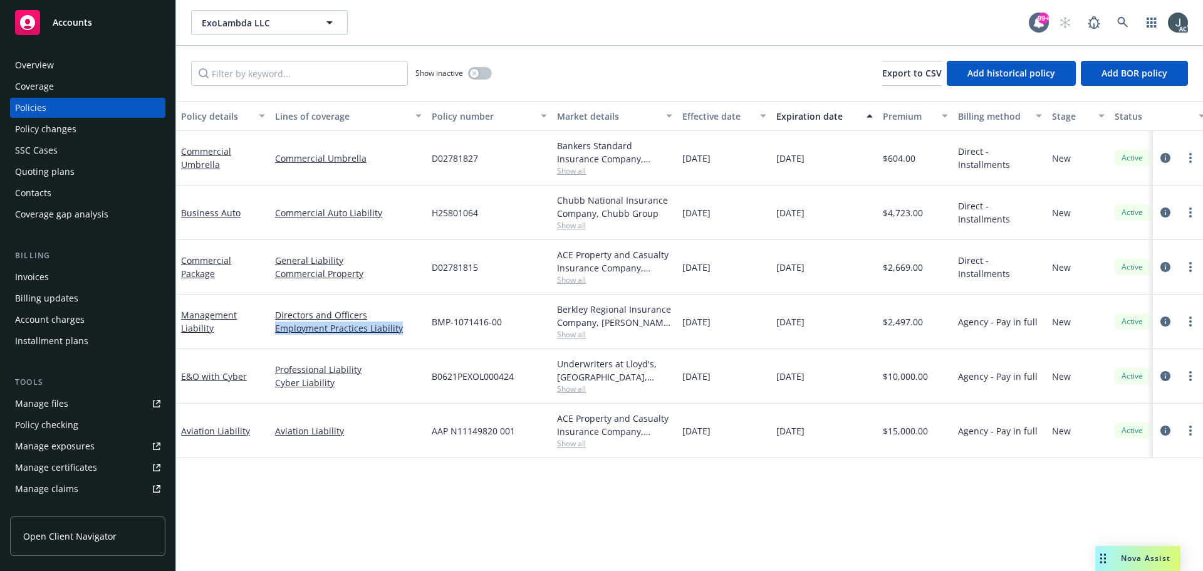
click at [47, 65] on div "Overview" at bounding box center [34, 65] width 39 height 20
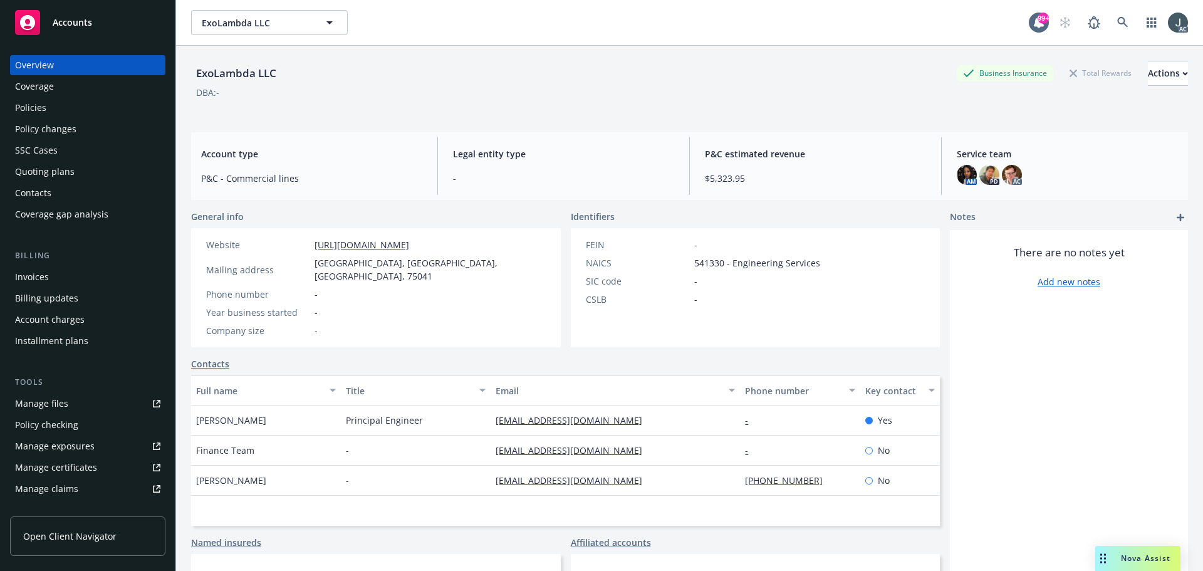
click at [46, 101] on div "Policies" at bounding box center [87, 108] width 145 height 20
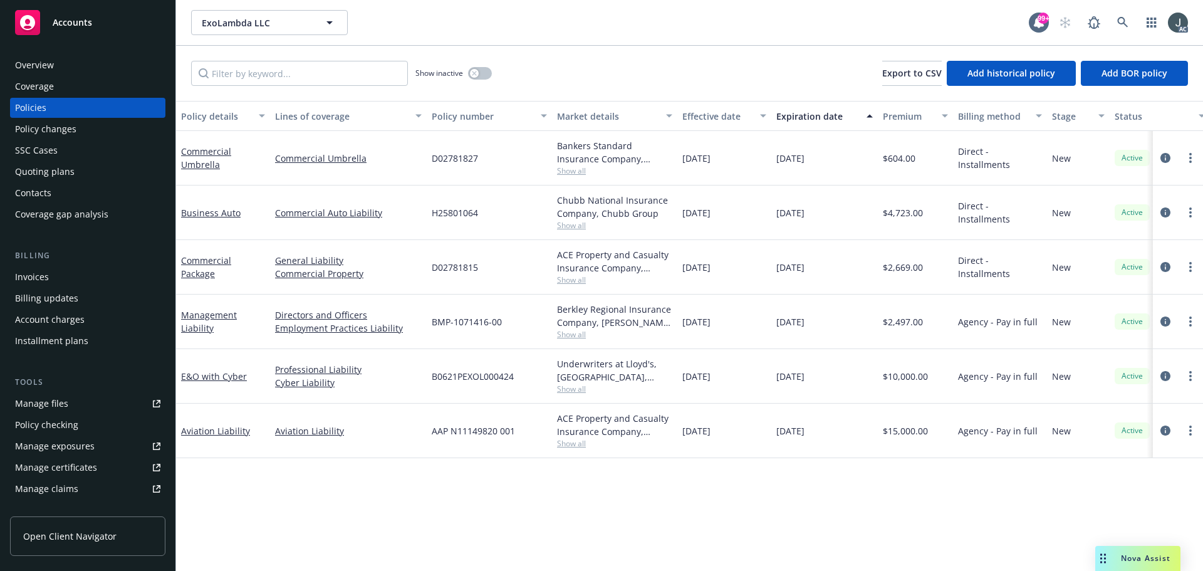
click at [418, 490] on div "Policy details Lines of coverage Policy number Market details Effective date Ex…" at bounding box center [689, 336] width 1027 height 470
click at [1164, 320] on icon "circleInformation" at bounding box center [1165, 321] width 10 height 10
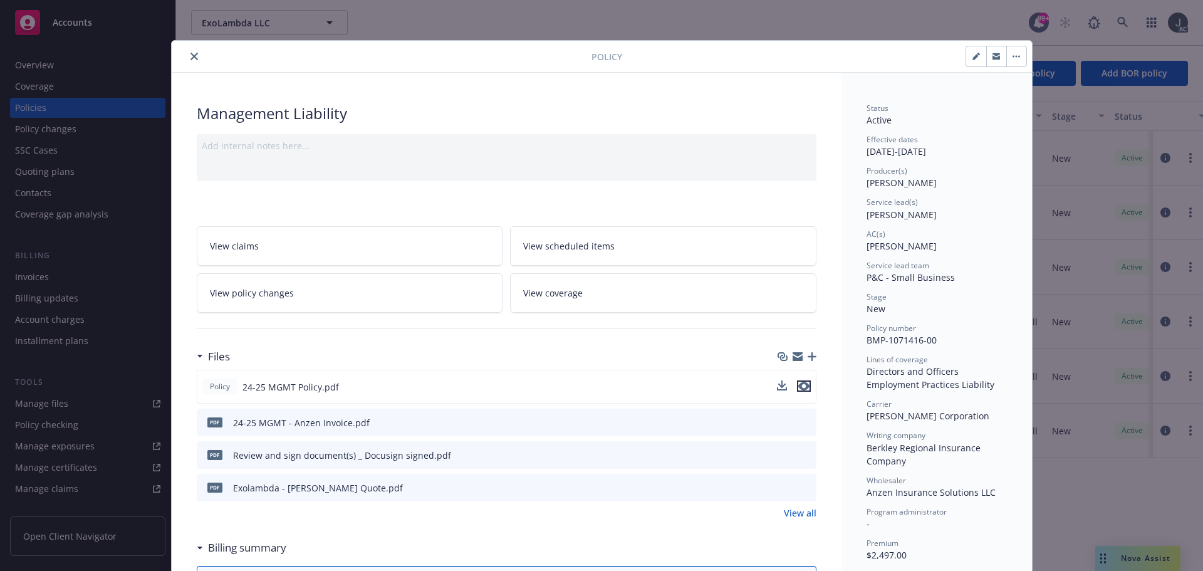
click at [798, 385] on icon "preview file" at bounding box center [803, 385] width 11 height 9
click at [798, 510] on link "View all" at bounding box center [800, 512] width 33 height 13
click at [195, 54] on button "close" at bounding box center [194, 56] width 15 height 15
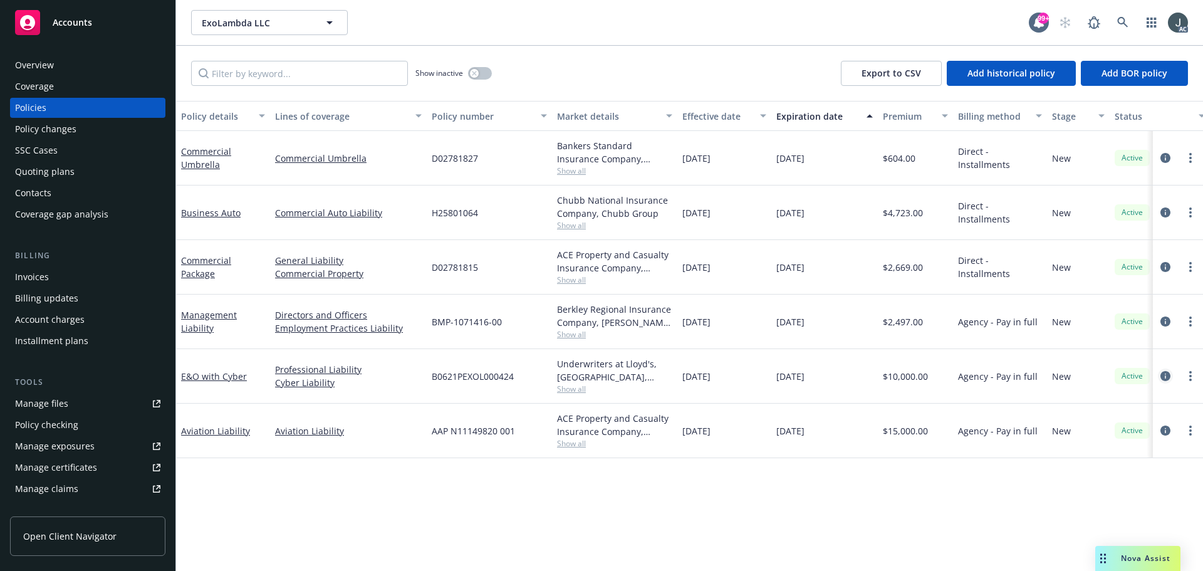
click at [1165, 375] on icon "circleInformation" at bounding box center [1165, 376] width 10 height 10
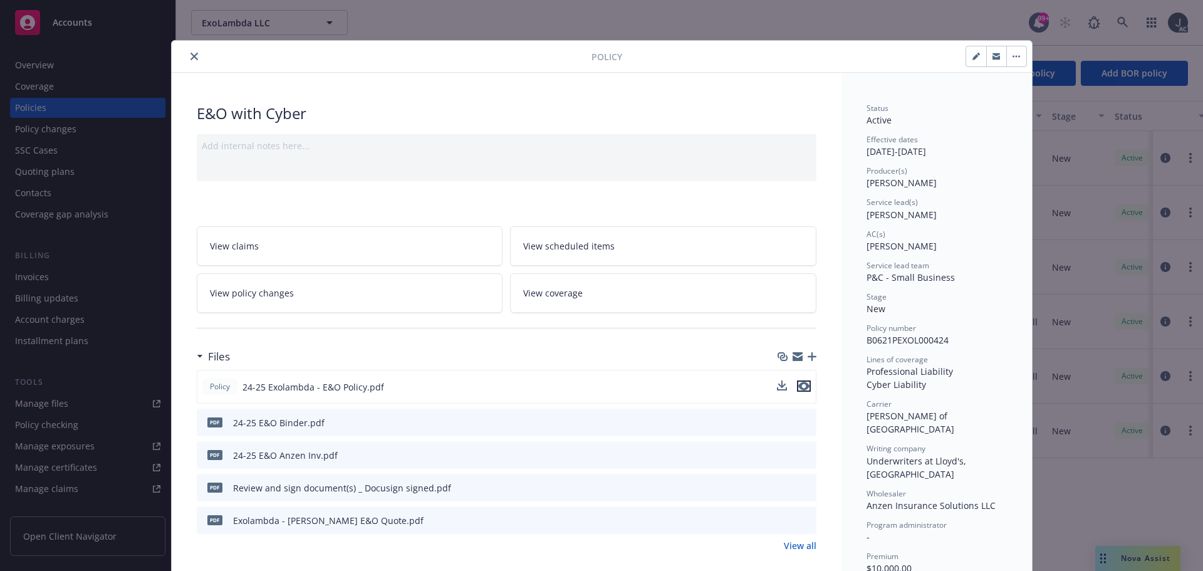
click at [800, 387] on icon "preview file" at bounding box center [803, 385] width 11 height 9
click at [794, 542] on link "View all" at bounding box center [800, 545] width 33 height 13
click at [190, 58] on icon "close" at bounding box center [194, 57] width 8 height 8
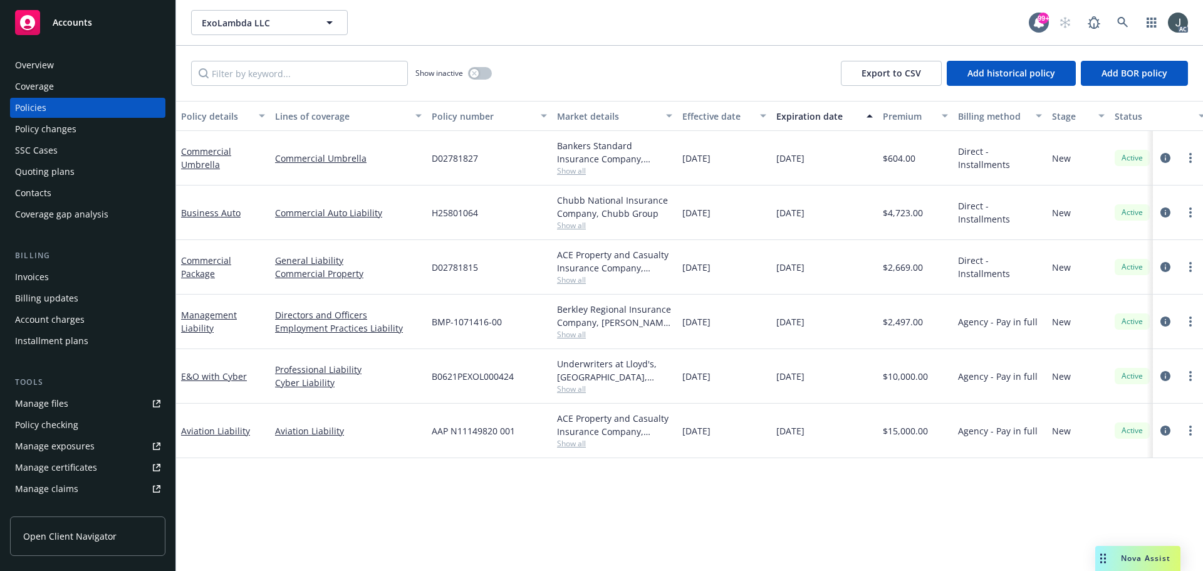
click at [81, 70] on div "Overview" at bounding box center [87, 65] width 145 height 20
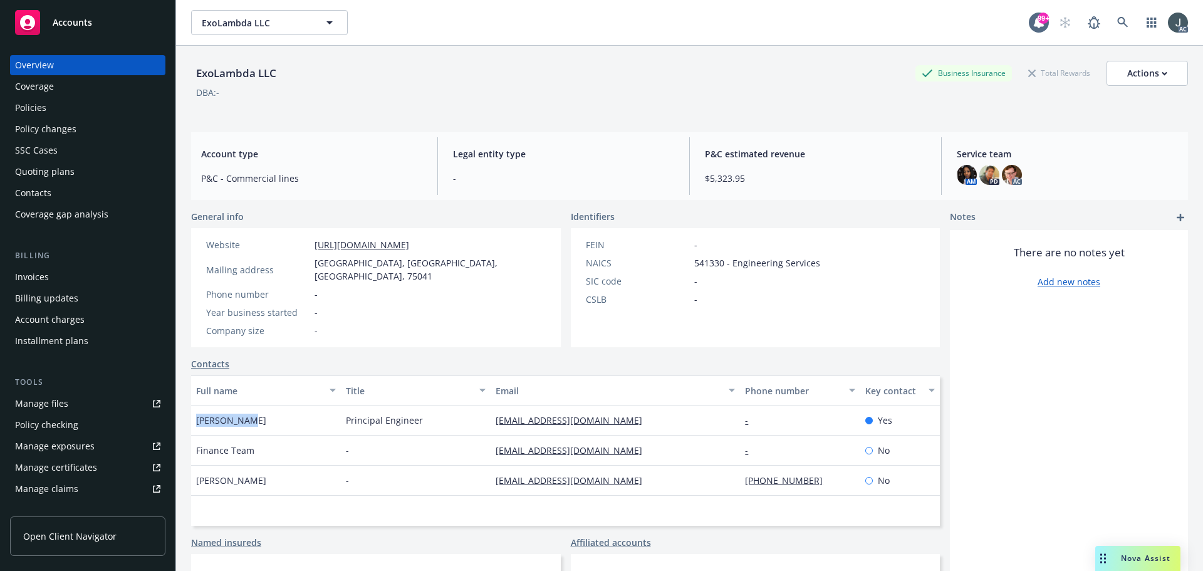
drag, startPoint x: 267, startPoint y: 402, endPoint x: 198, endPoint y: 404, distance: 68.9
click at [198, 405] on div "Will Ferenc" at bounding box center [266, 420] width 150 height 30
copy span "Will Ferenc"
drag, startPoint x: 622, startPoint y: 411, endPoint x: 492, endPoint y: 407, distance: 129.7
click at [492, 407] on div "will@exolambda.com" at bounding box center [614, 420] width 249 height 30
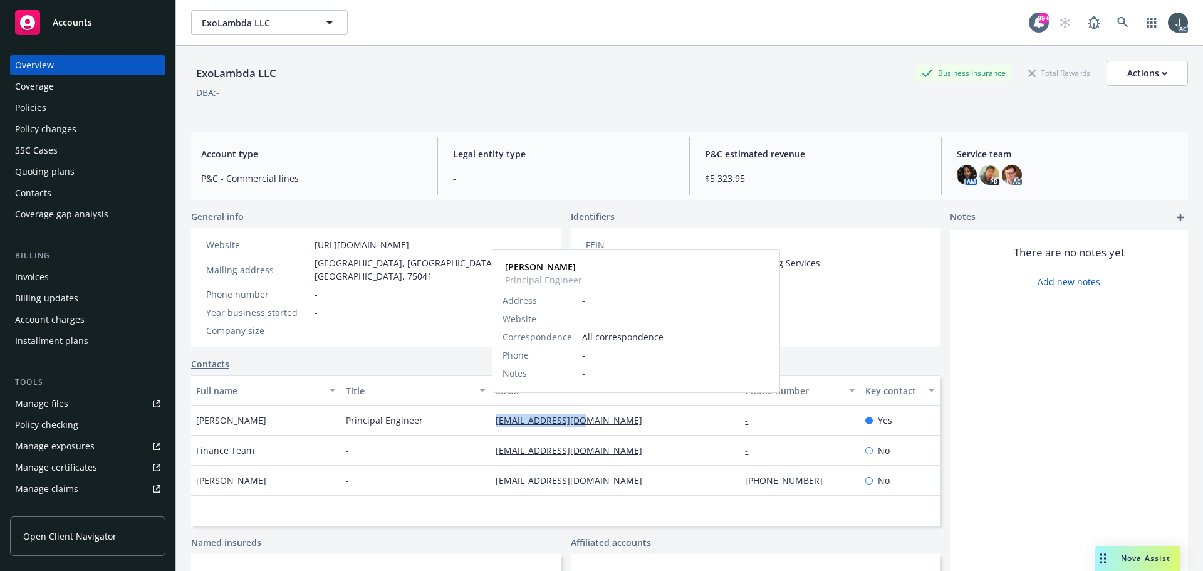
copy link "will@exolambda.com"
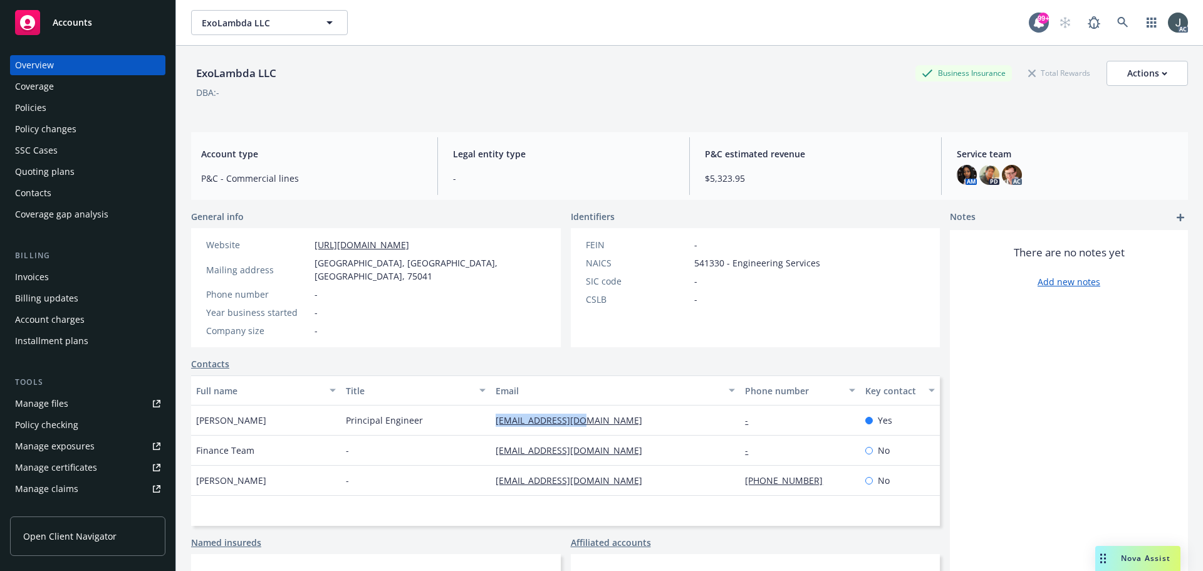
click at [62, 405] on div "Manage files" at bounding box center [41, 403] width 53 height 20
click at [56, 115] on div "Policies" at bounding box center [87, 108] width 145 height 20
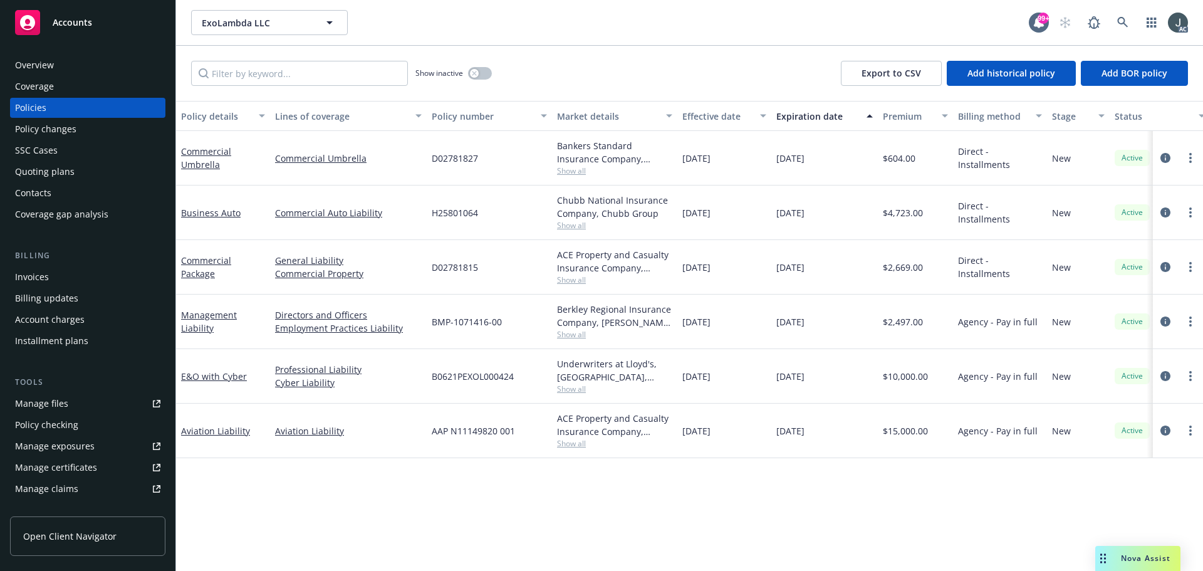
drag, startPoint x: 780, startPoint y: 210, endPoint x: 845, endPoint y: 222, distance: 65.5
click at [845, 222] on div "12/15/2025" at bounding box center [824, 212] width 106 height 54
copy span "12/15/2025"
drag, startPoint x: 685, startPoint y: 212, endPoint x: 757, endPoint y: 214, distance: 72.7
click at [757, 214] on div "12/15/2024" at bounding box center [724, 212] width 94 height 54
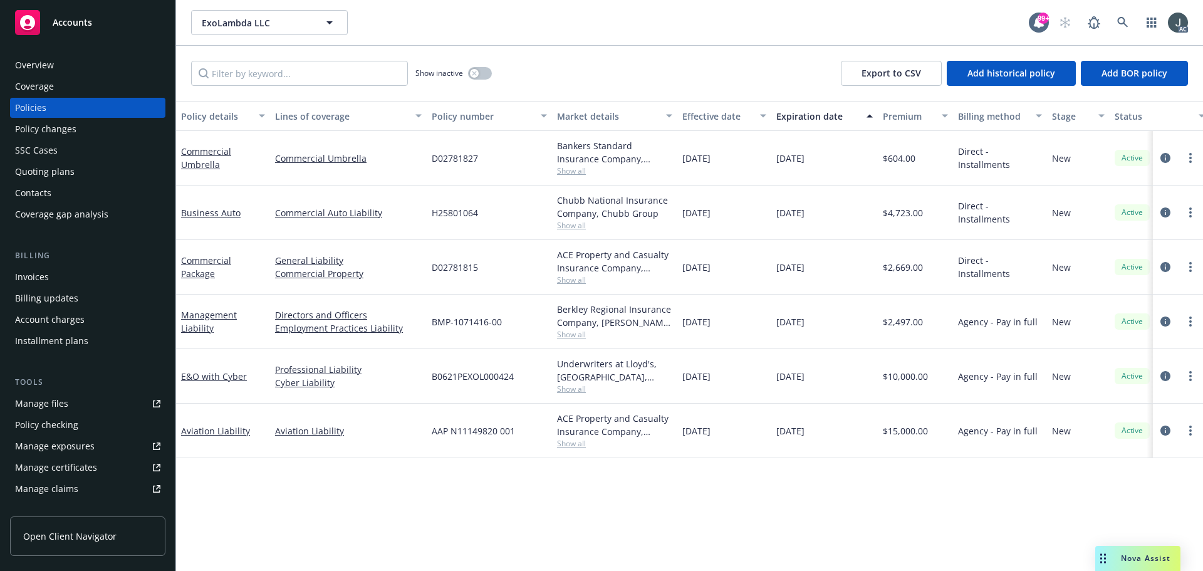
copy span "12/15/2024"
click at [77, 66] on div "Overview" at bounding box center [87, 65] width 145 height 20
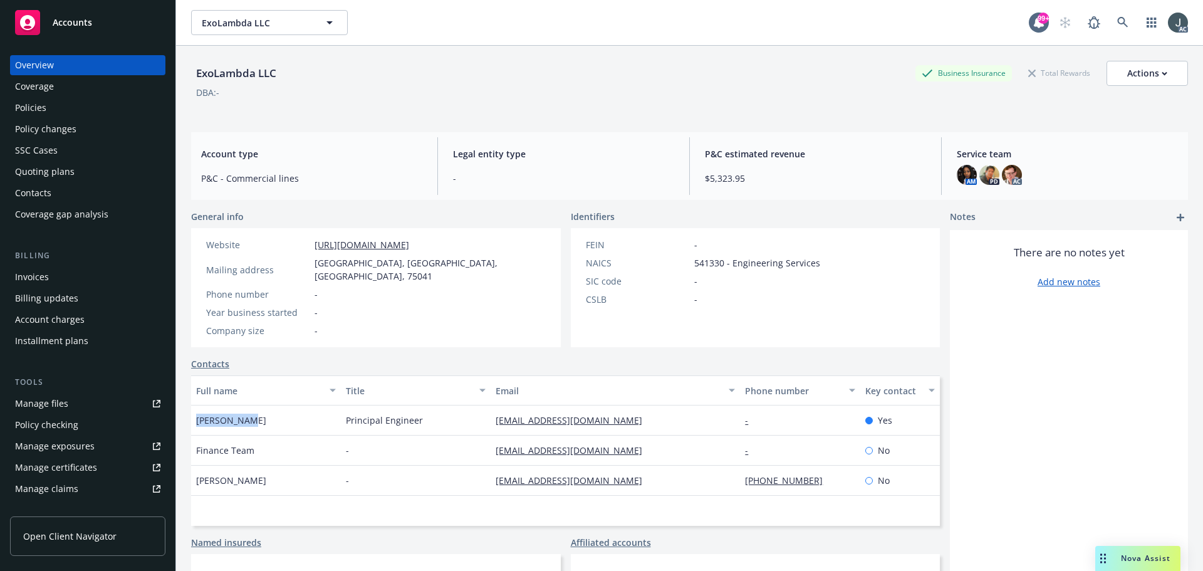
drag, startPoint x: 249, startPoint y: 405, endPoint x: 199, endPoint y: 405, distance: 50.1
click at [199, 405] on div "Will Ferenc" at bounding box center [266, 420] width 150 height 30
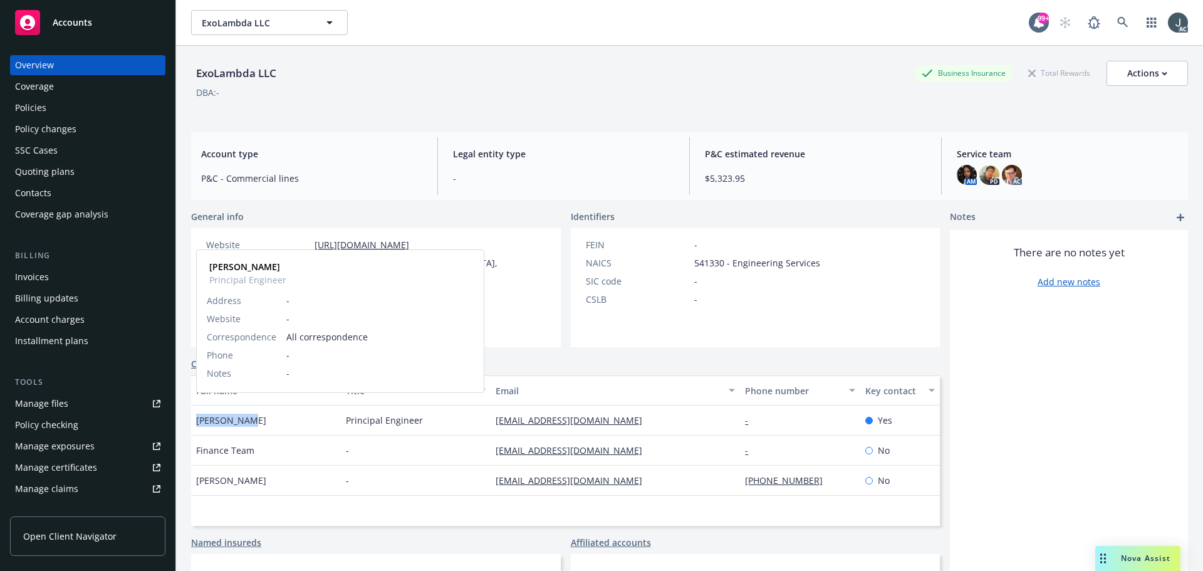
copy span "Will Ferenc"
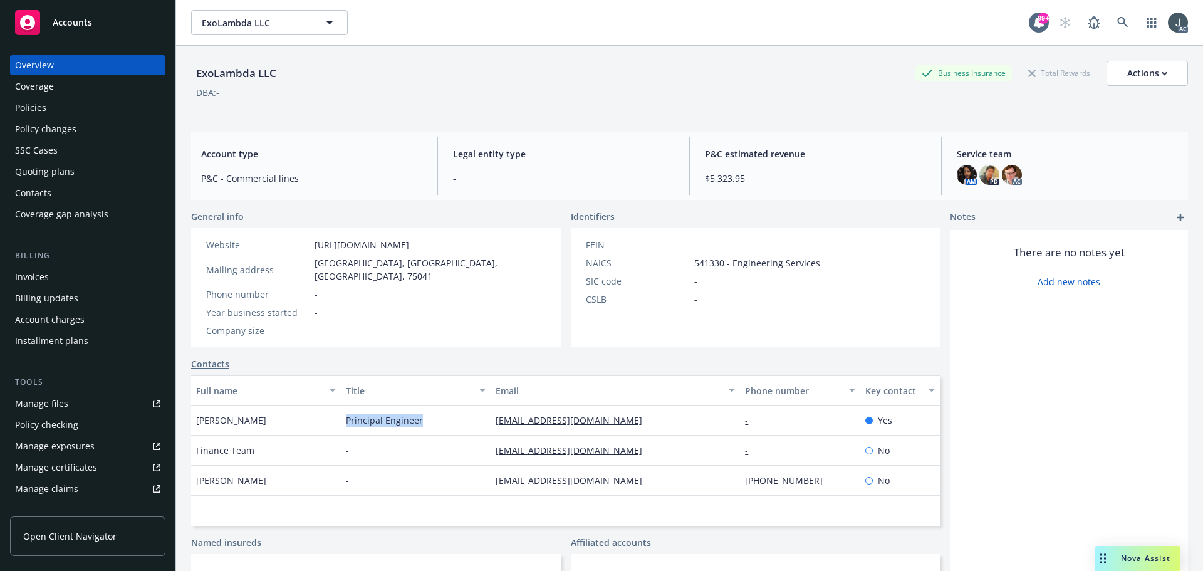
drag, startPoint x: 345, startPoint y: 403, endPoint x: 423, endPoint y: 411, distance: 79.3
click at [423, 411] on div "Principal Engineer" at bounding box center [416, 420] width 150 height 30
copy span "Principal Engineer"
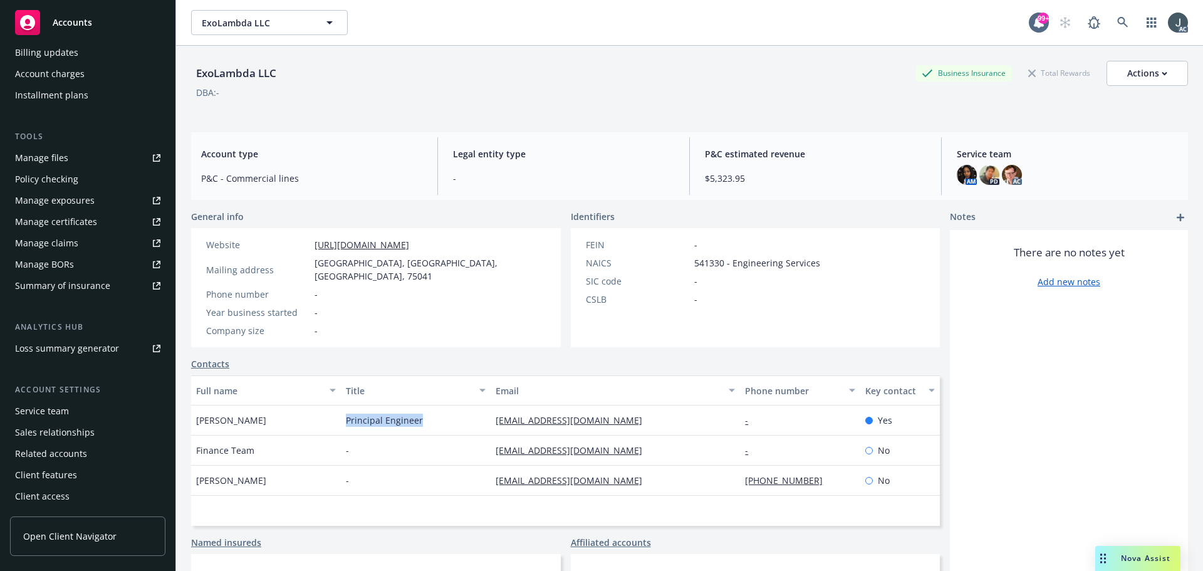
click at [68, 407] on div "Service team" at bounding box center [87, 411] width 145 height 20
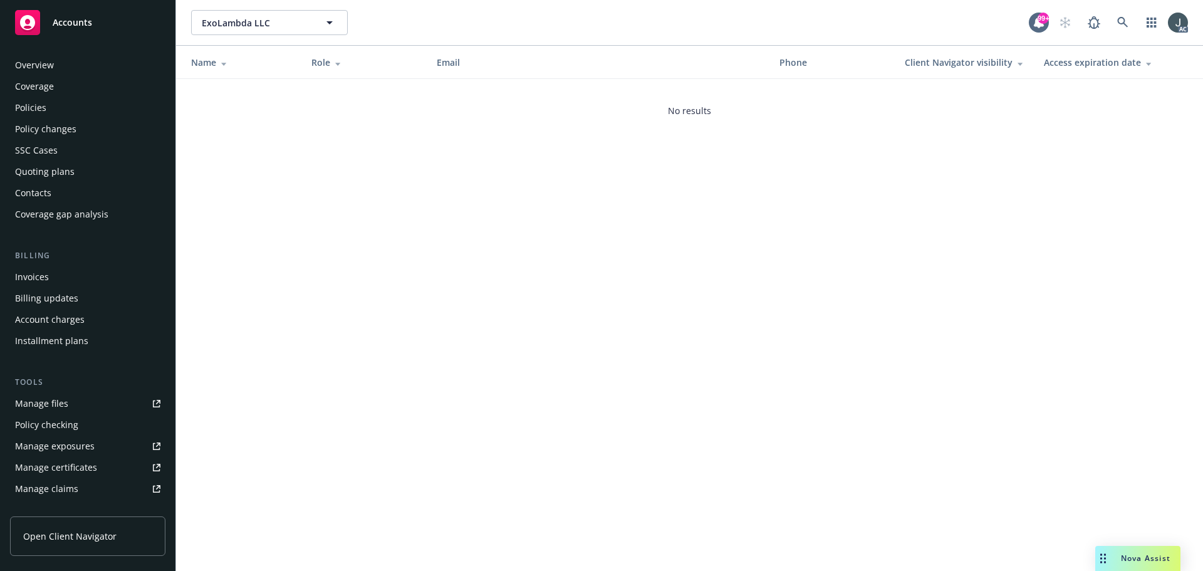
scroll to position [246, 0]
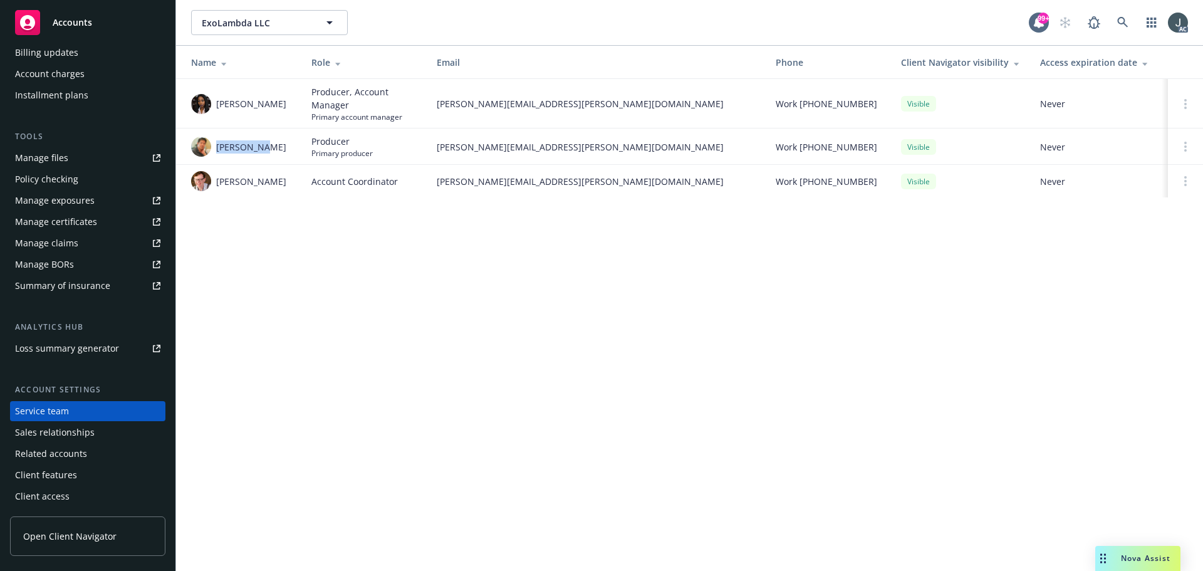
drag, startPoint x: 262, startPoint y: 146, endPoint x: 217, endPoint y: 147, distance: 45.1
click at [217, 147] on div "David Tsai" at bounding box center [241, 147] width 100 height 20
copy span "David Tsai"
click at [60, 58] on div "Billing updates" at bounding box center [46, 53] width 63 height 20
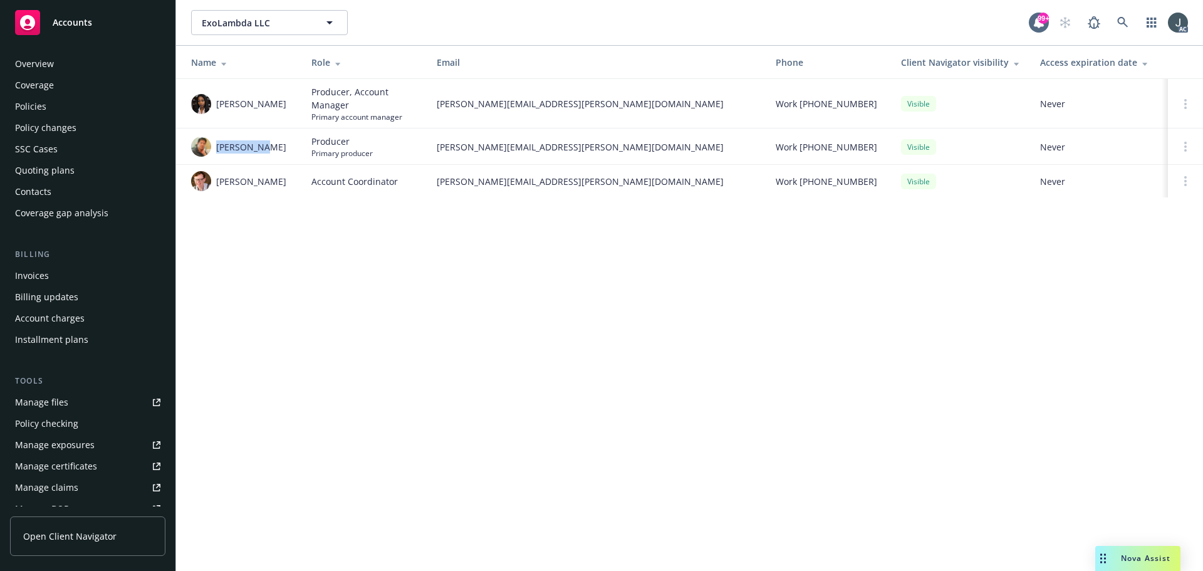
scroll to position [0, 0]
click at [49, 70] on div "Overview" at bounding box center [34, 65] width 39 height 20
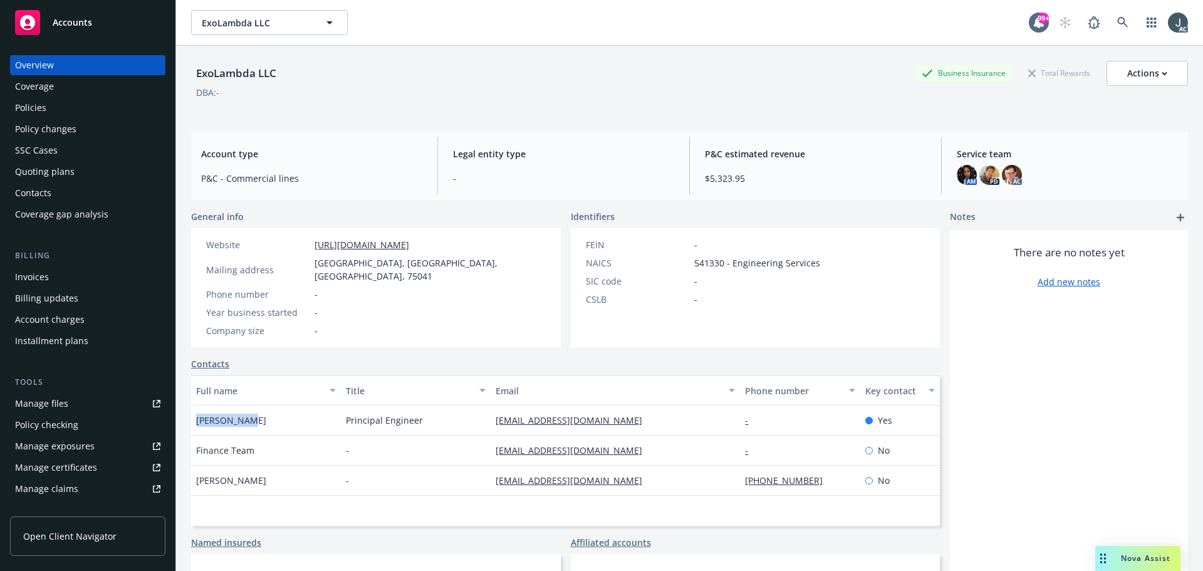
drag, startPoint x: 267, startPoint y: 404, endPoint x: 199, endPoint y: 405, distance: 68.3
click at [199, 405] on div "Will Ferenc" at bounding box center [266, 420] width 150 height 30
copy span "Will Ferenc"
drag, startPoint x: 344, startPoint y: 407, endPoint x: 441, endPoint y: 407, distance: 97.1
click at [441, 407] on div "Principal Engineer" at bounding box center [416, 420] width 150 height 30
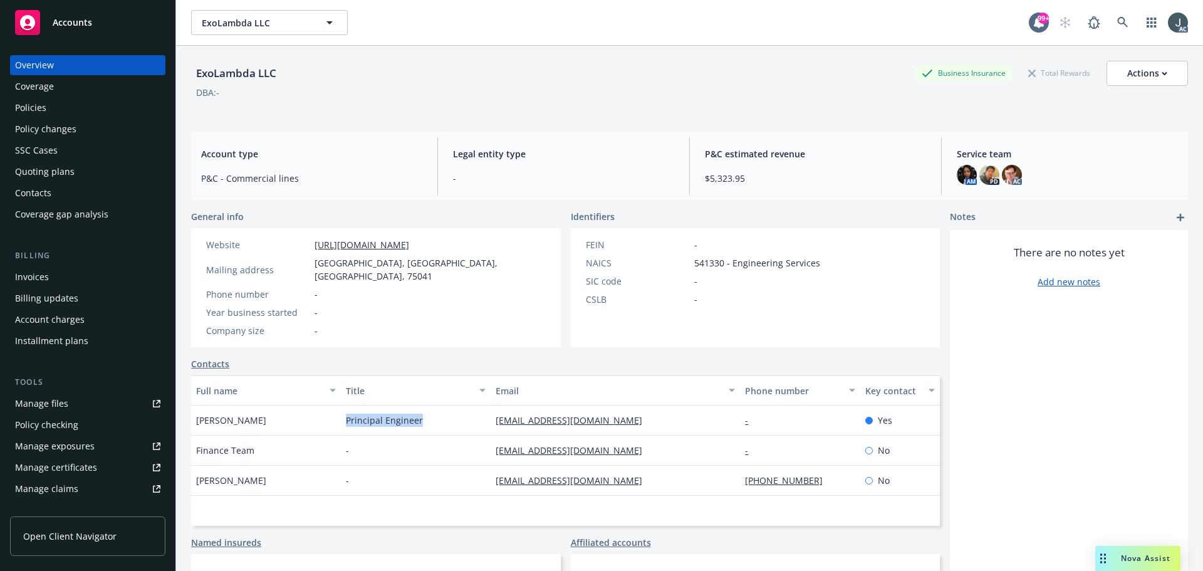
copy span "Principal Engineer"
click at [39, 102] on div "Policies" at bounding box center [30, 108] width 31 height 20
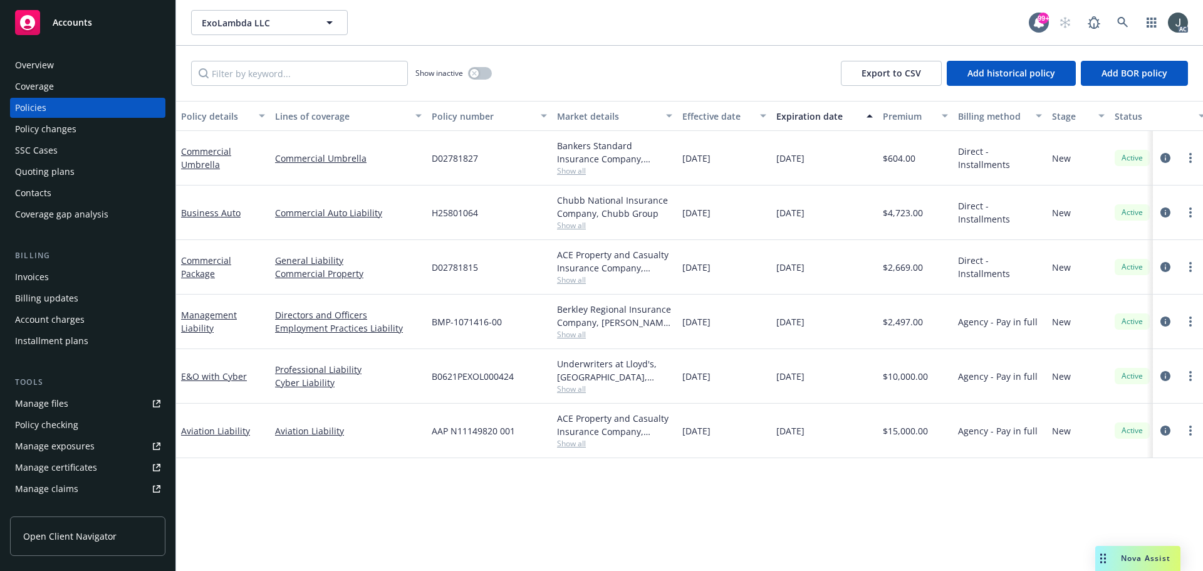
click at [572, 337] on span "Show all" at bounding box center [614, 334] width 115 height 11
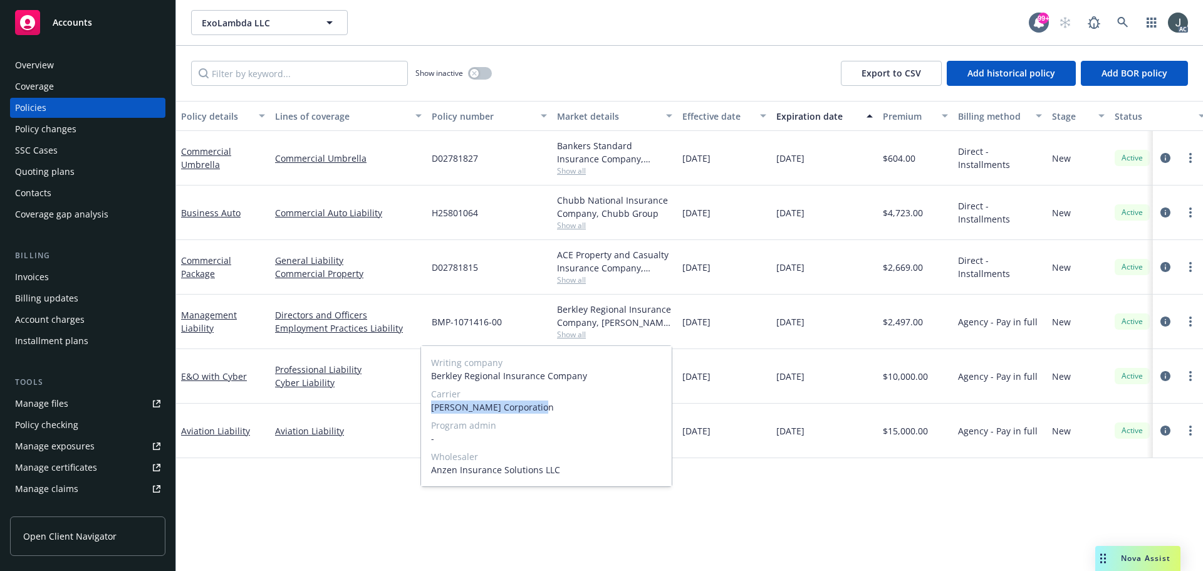
drag, startPoint x: 432, startPoint y: 407, endPoint x: 568, endPoint y: 407, distance: 135.9
click at [568, 407] on span "W.R. Berkley Corporation" at bounding box center [546, 406] width 231 height 13
copy span "W.R. Berkley Corporation"
drag, startPoint x: 777, startPoint y: 215, endPoint x: 831, endPoint y: 218, distance: 53.9
click at [831, 218] on div "12/15/2025" at bounding box center [824, 212] width 106 height 54
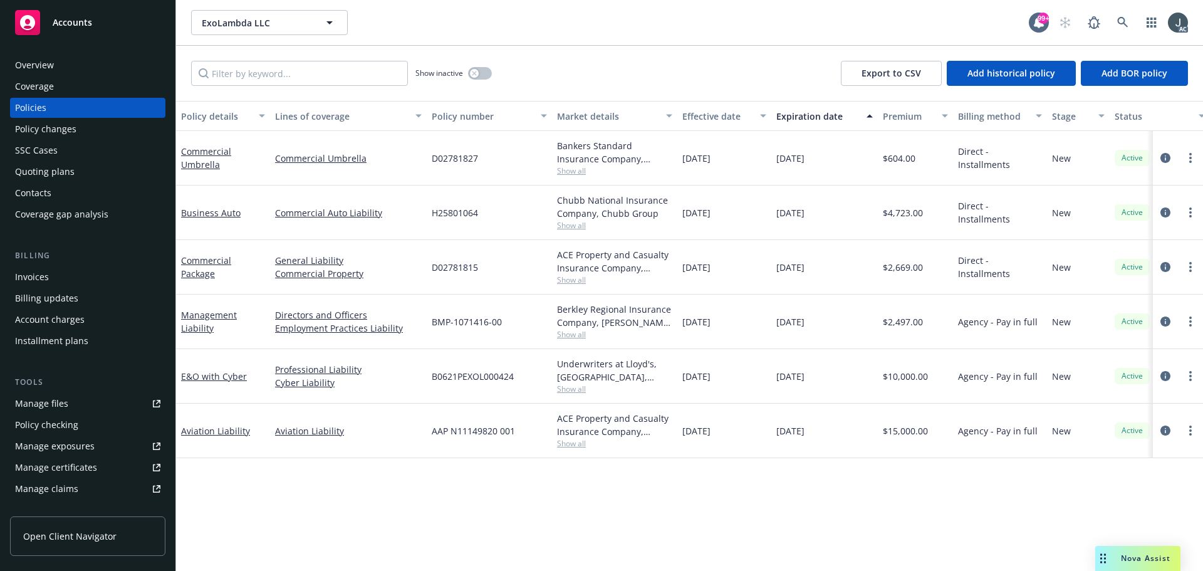
click at [908, 319] on span "$2,497.00" at bounding box center [903, 321] width 40 height 13
click at [58, 70] on div "Overview" at bounding box center [87, 65] width 145 height 20
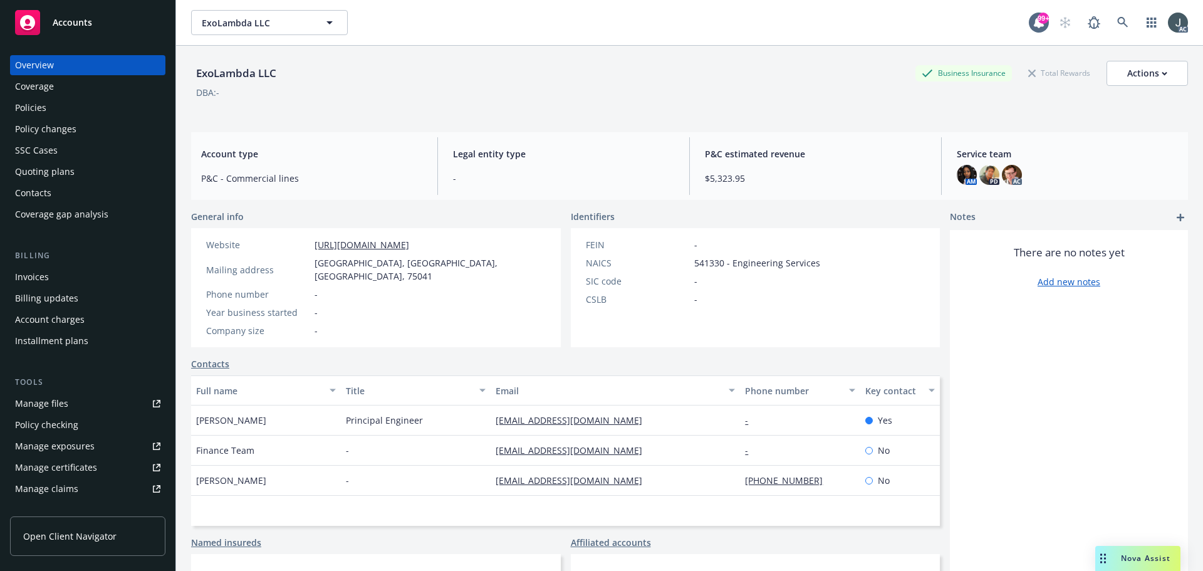
click at [700, 257] on span "541330 - Engineering Services" at bounding box center [757, 262] width 126 height 13
drag, startPoint x: 246, startPoint y: 405, endPoint x: 196, endPoint y: 407, distance: 49.5
click at [196, 407] on div "Will Ferenc" at bounding box center [266, 420] width 150 height 30
drag, startPoint x: 344, startPoint y: 407, endPoint x: 426, endPoint y: 414, distance: 82.4
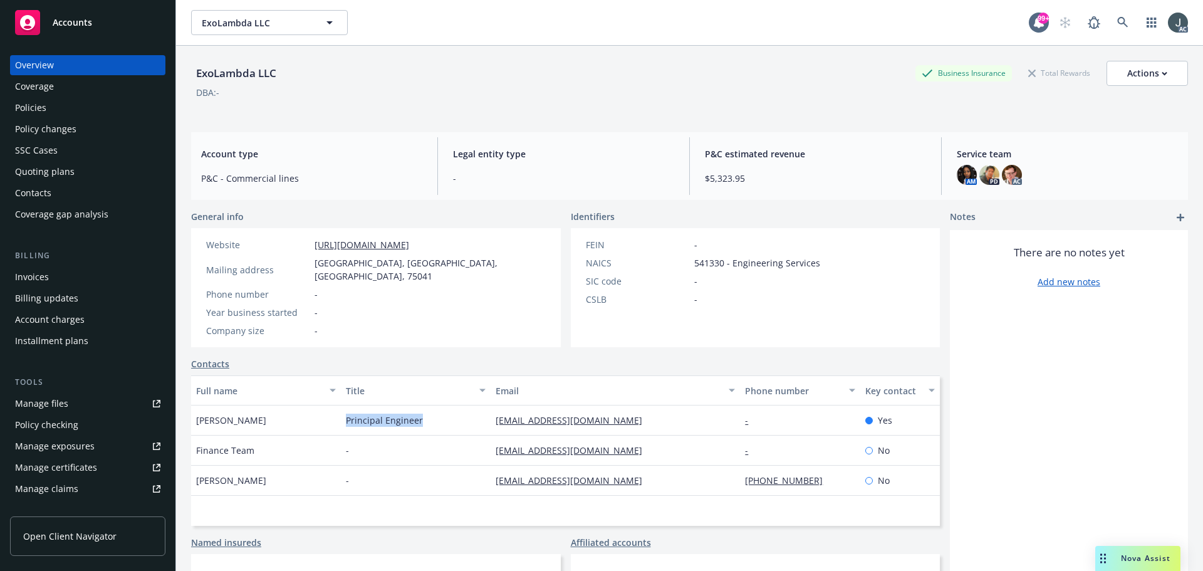
click at [426, 414] on div "Principal Engineer" at bounding box center [416, 420] width 150 height 30
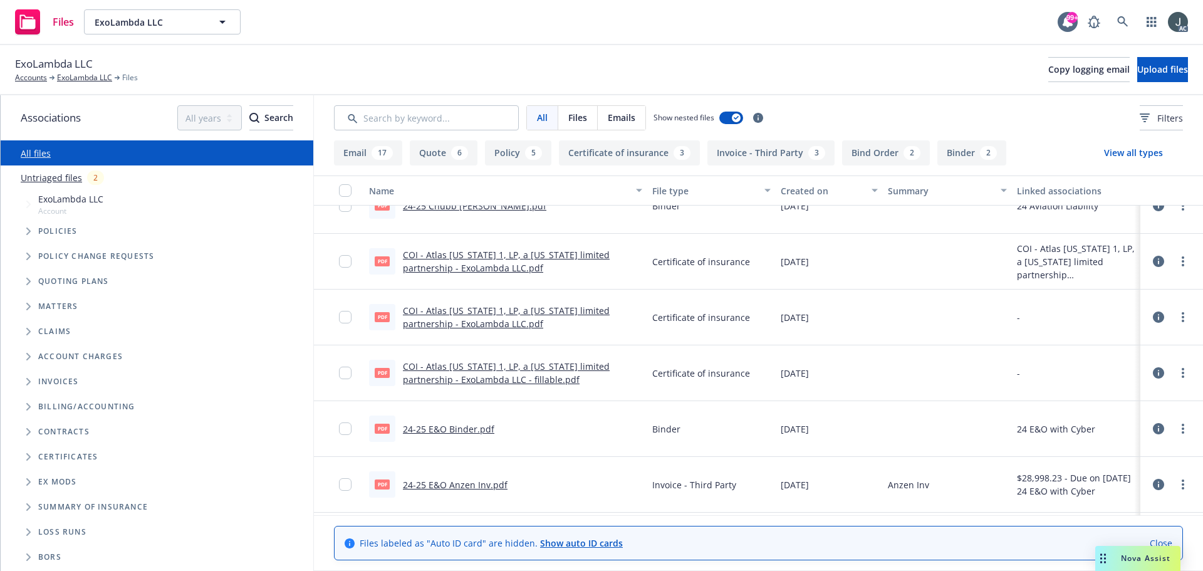
scroll to position [1127, 0]
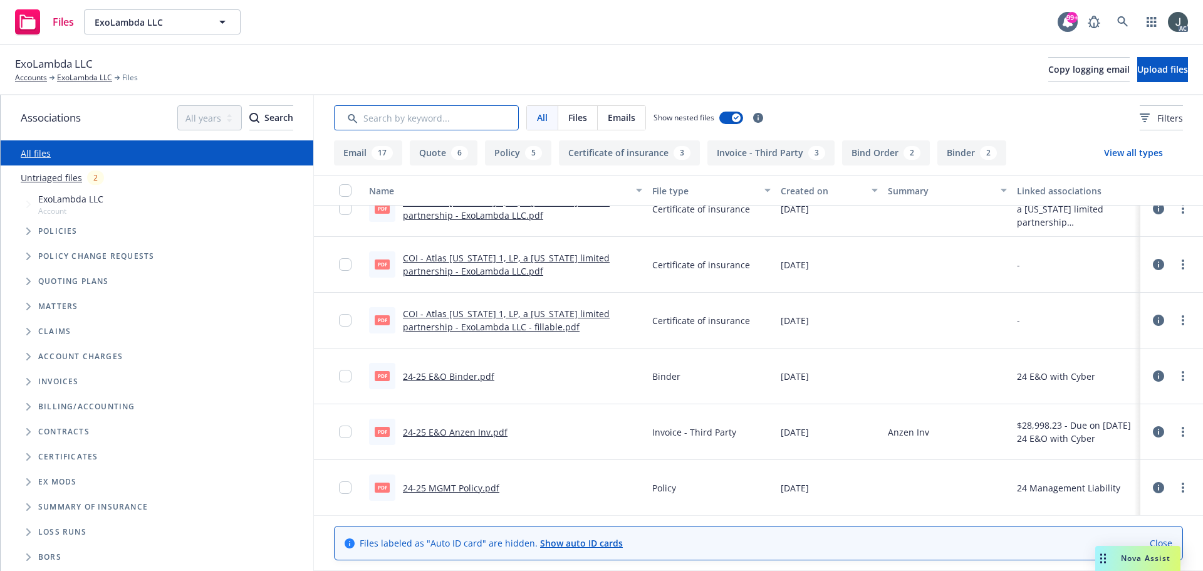
click at [425, 116] on input "Search by keyword..." at bounding box center [426, 117] width 185 height 25
type input "app"
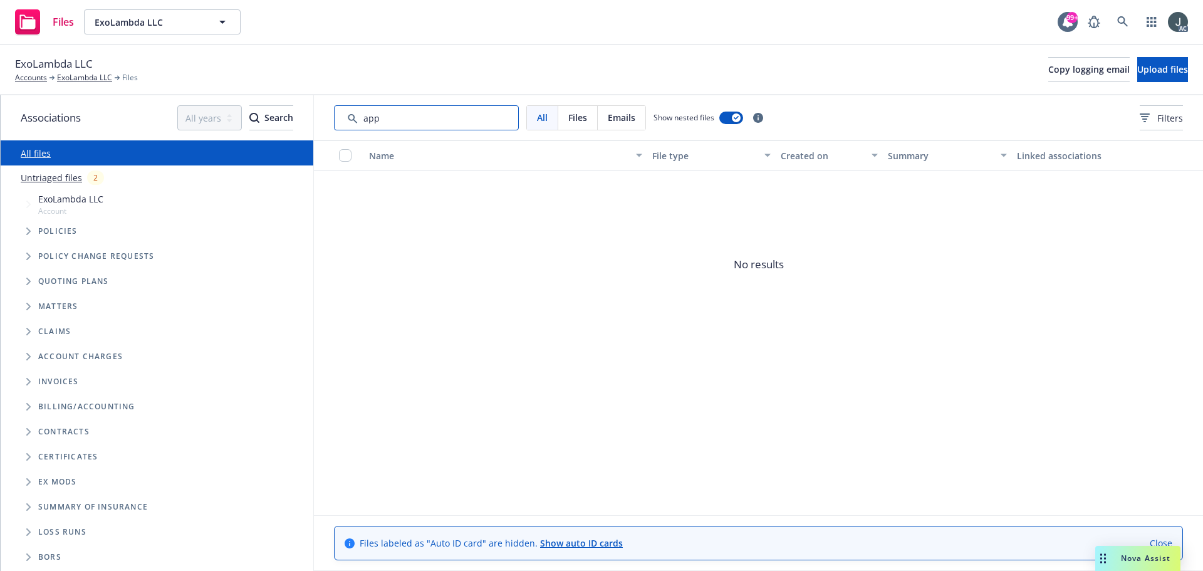
click at [378, 121] on input "Search by keyword..." at bounding box center [426, 117] width 185 height 25
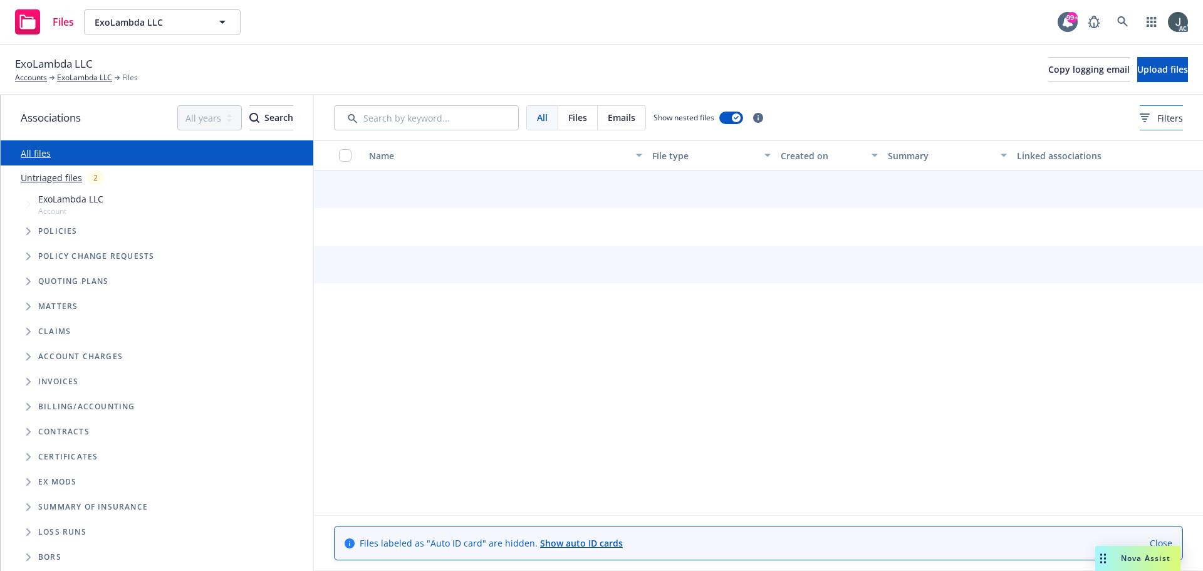
click at [1139, 115] on div "Filters" at bounding box center [1160, 117] width 43 height 13
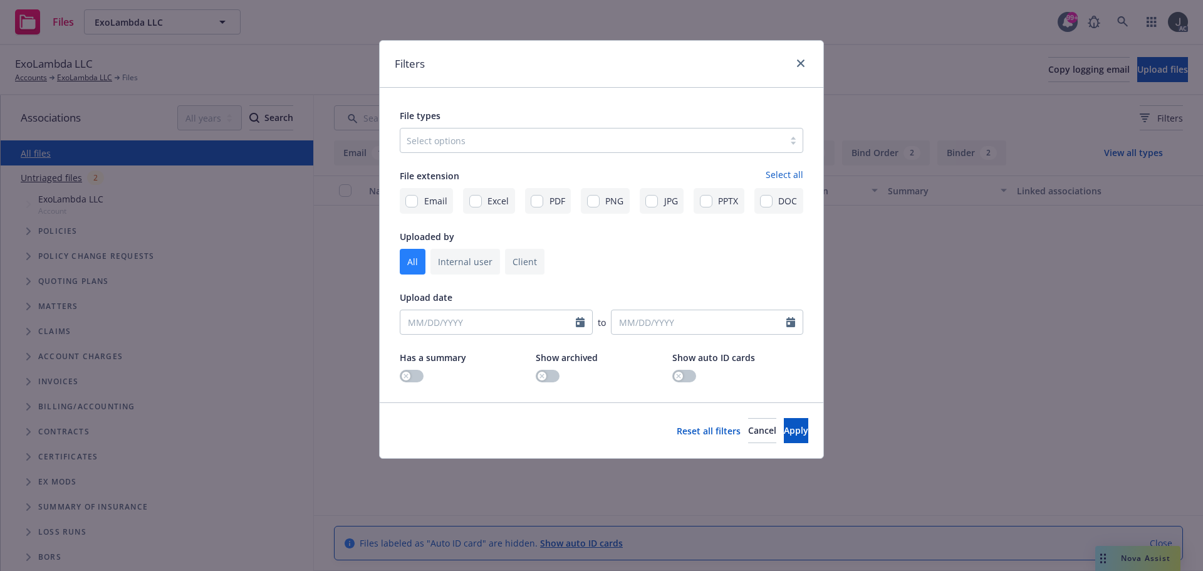
click at [464, 151] on div "Select options" at bounding box center [601, 140] width 403 height 25
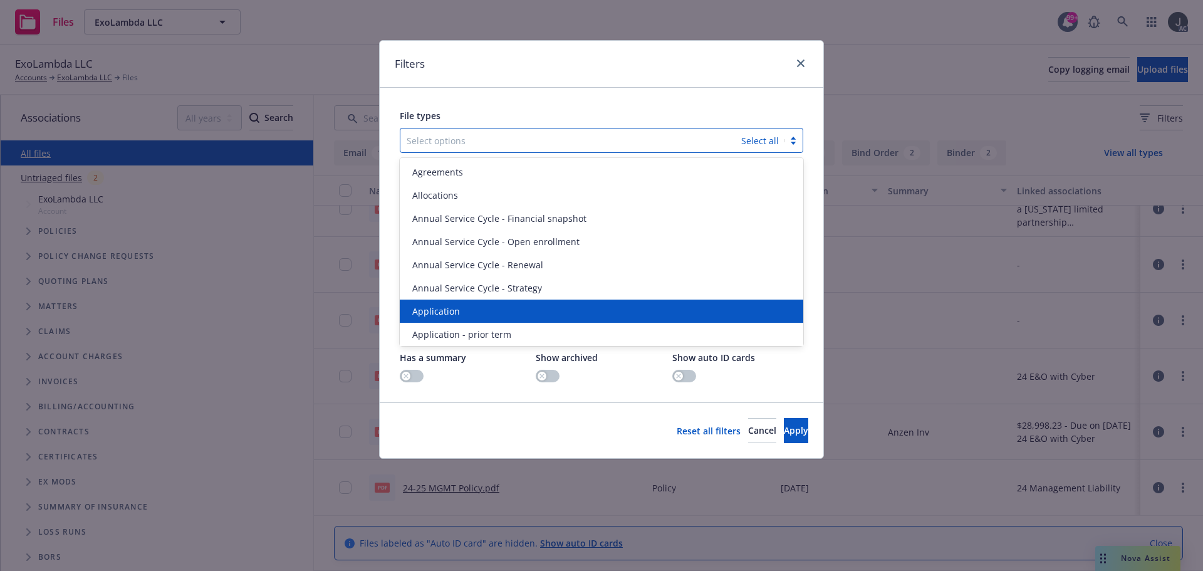
click at [455, 313] on span "Application" at bounding box center [436, 310] width 48 height 13
click at [455, 313] on span "Application - prior term" at bounding box center [461, 310] width 99 height 13
click at [455, 313] on span "Application - signed" at bounding box center [454, 310] width 84 height 13
click at [455, 313] on span "Application - unsigned" at bounding box center [459, 310] width 95 height 13
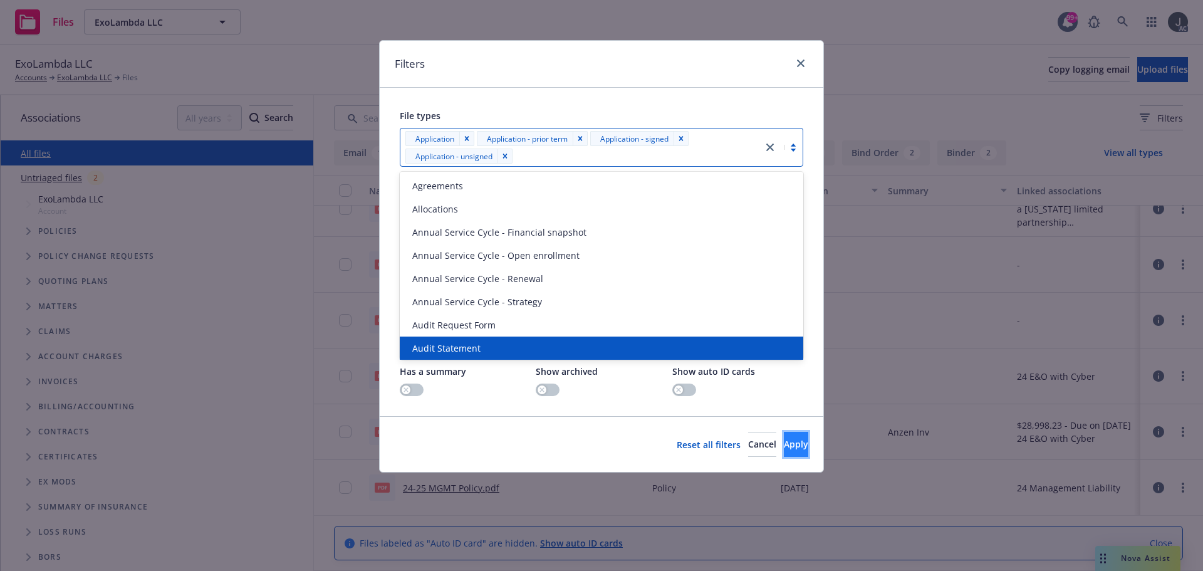
click at [784, 440] on span "Apply" at bounding box center [796, 444] width 24 height 12
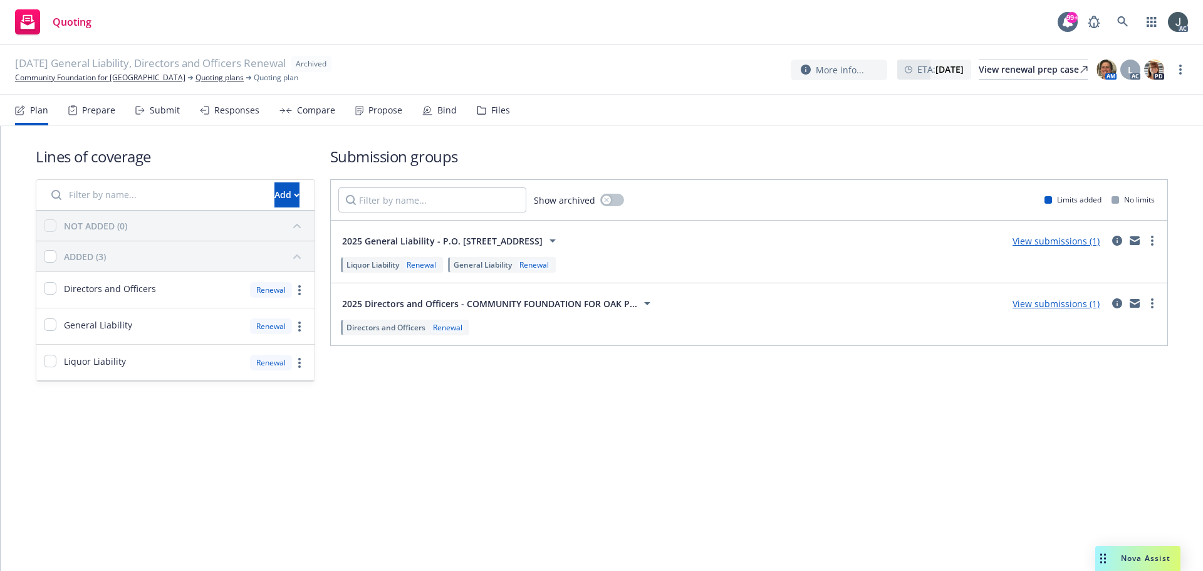
click at [110, 108] on div "Prepare" at bounding box center [98, 110] width 33 height 10
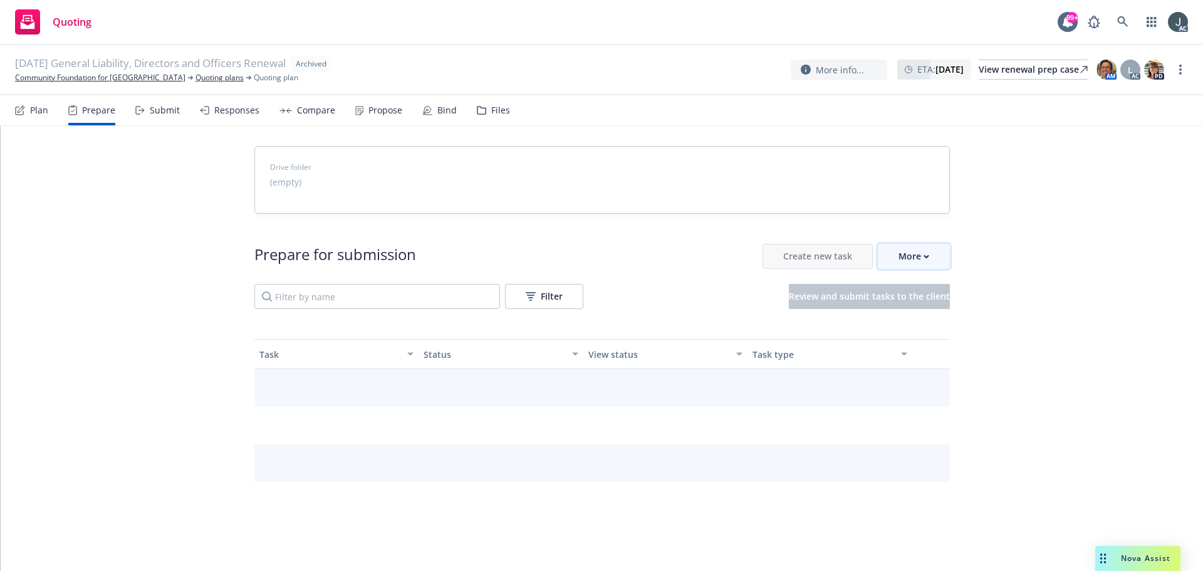
click at [903, 254] on div "More" at bounding box center [913, 256] width 31 height 24
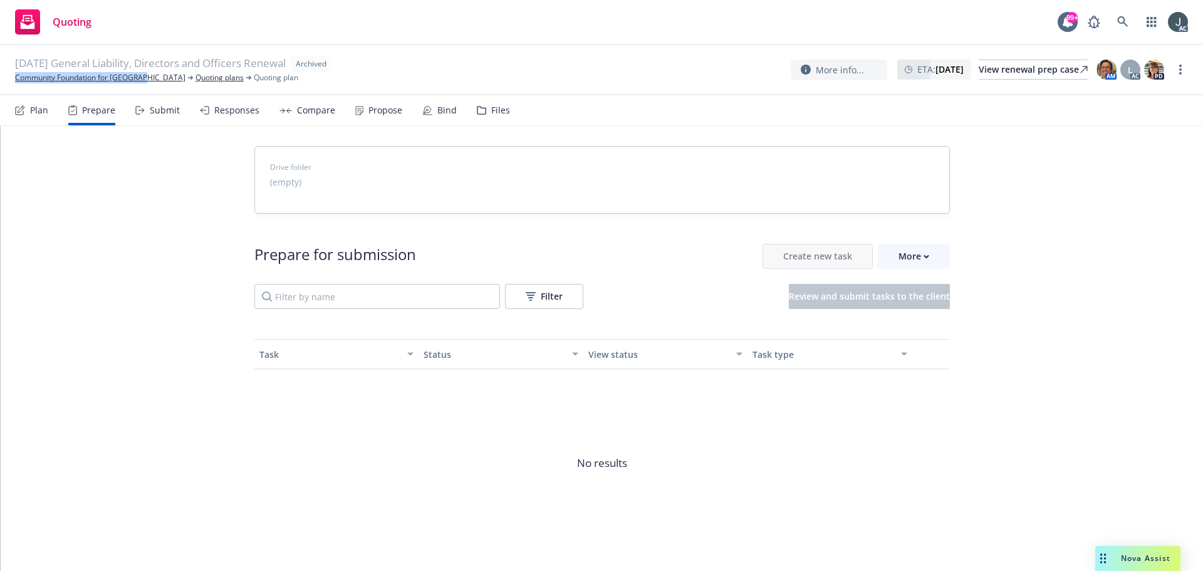
drag, startPoint x: 142, startPoint y: 85, endPoint x: 15, endPoint y: 86, distance: 127.2
click at [15, 86] on div "[DATE] General Liability, Directors and Officers Renewal Archived Community Fou…" at bounding box center [601, 70] width 1203 height 50
copy link "Community Foundation for [GEOGRAPHIC_DATA]"
click at [898, 257] on div "More" at bounding box center [913, 256] width 31 height 24
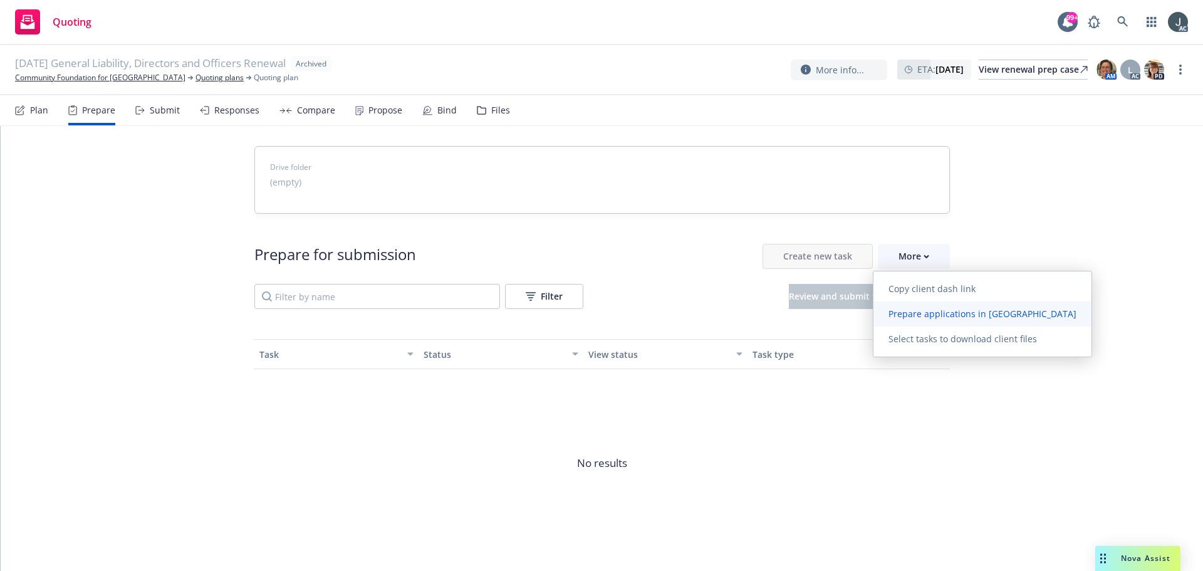
click at [909, 317] on span "Prepare applications in [GEOGRAPHIC_DATA]" at bounding box center [982, 314] width 218 height 12
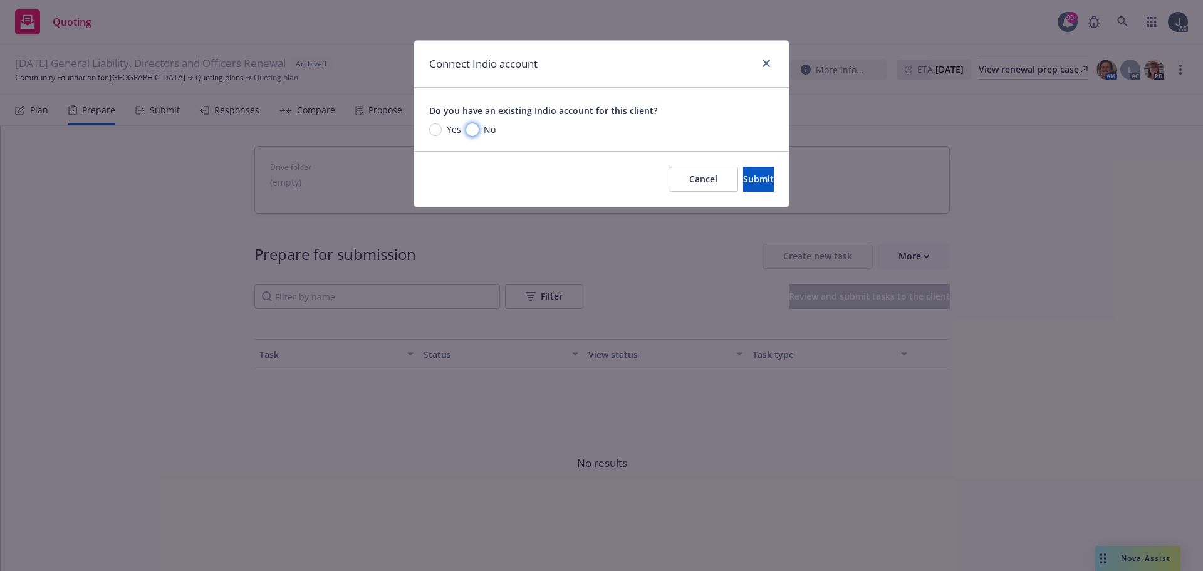
click at [474, 130] on input "No" at bounding box center [472, 129] width 13 height 13
radio input "true"
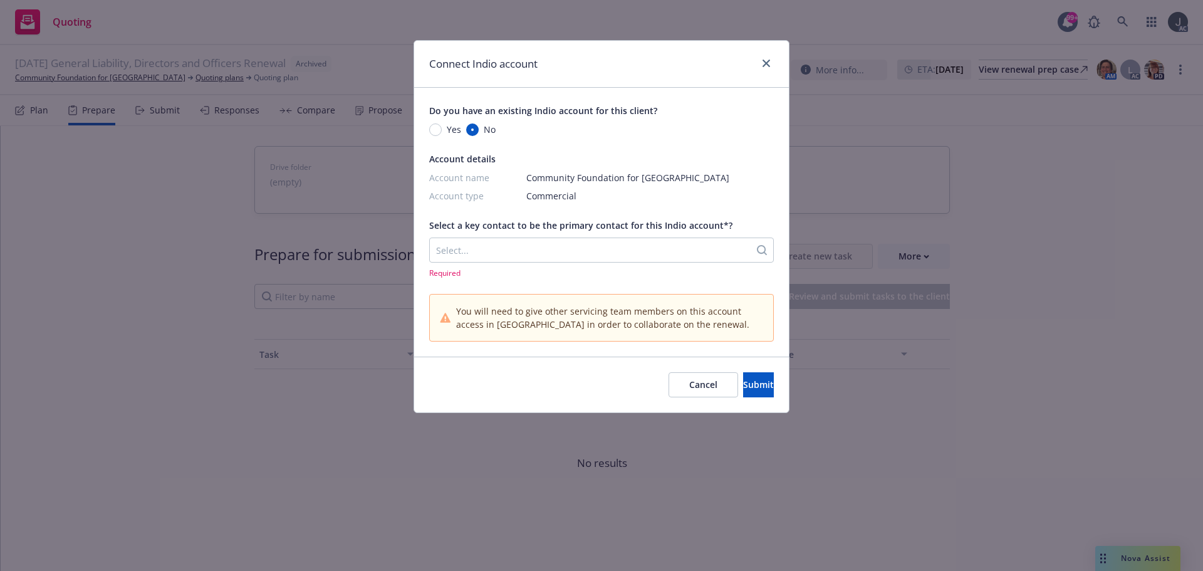
click at [499, 246] on div at bounding box center [590, 249] width 308 height 15
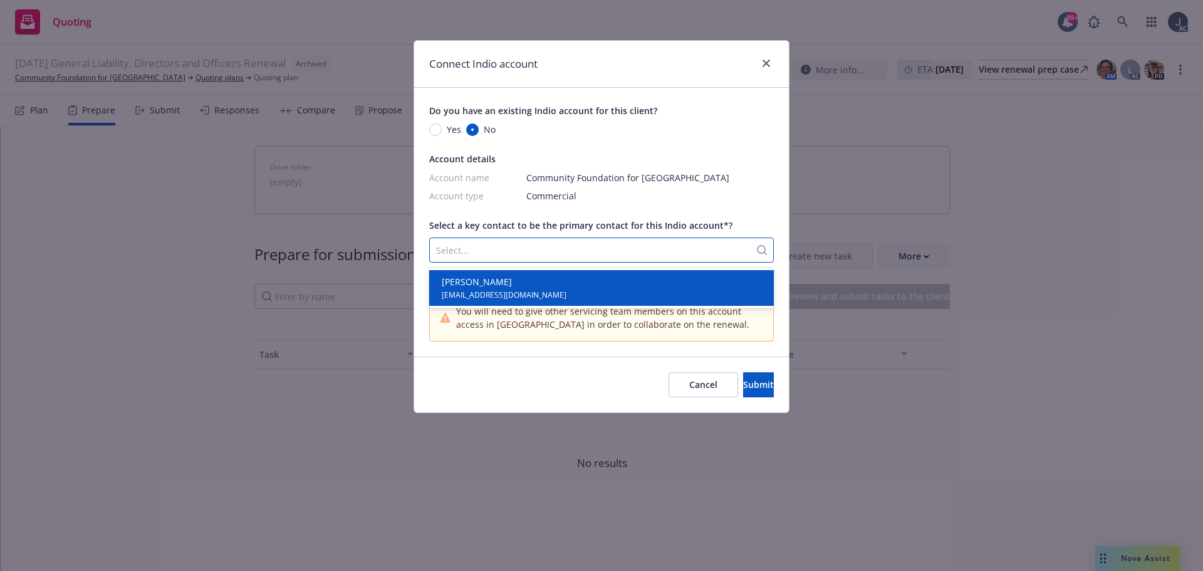
click at [513, 291] on span "[EMAIL_ADDRESS][DOMAIN_NAME]" at bounding box center [504, 294] width 125 height 12
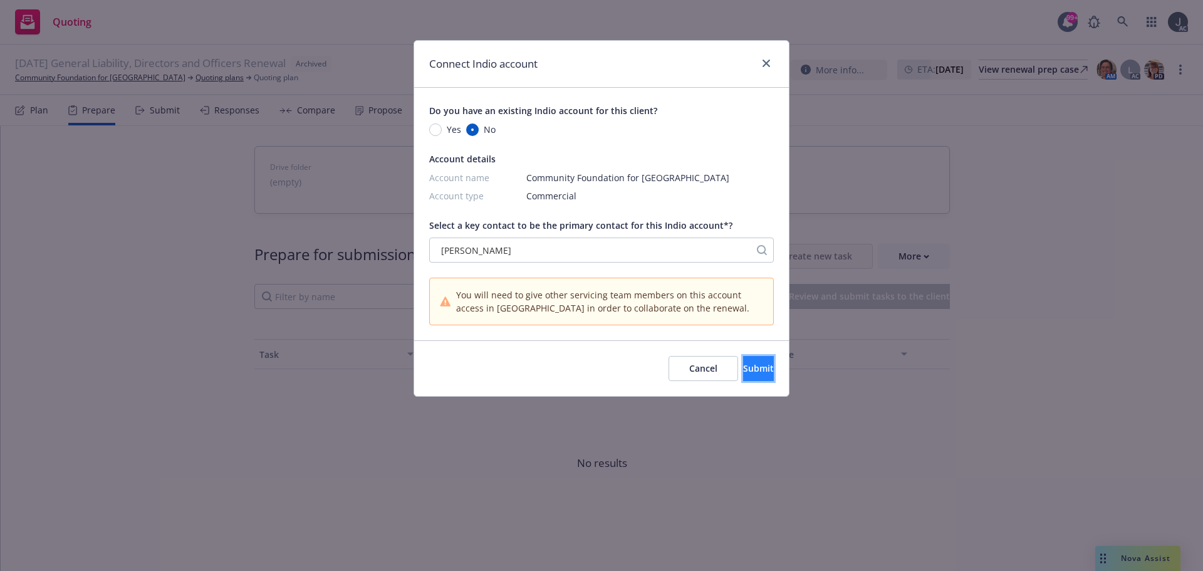
click at [743, 358] on button "Submit" at bounding box center [758, 368] width 31 height 25
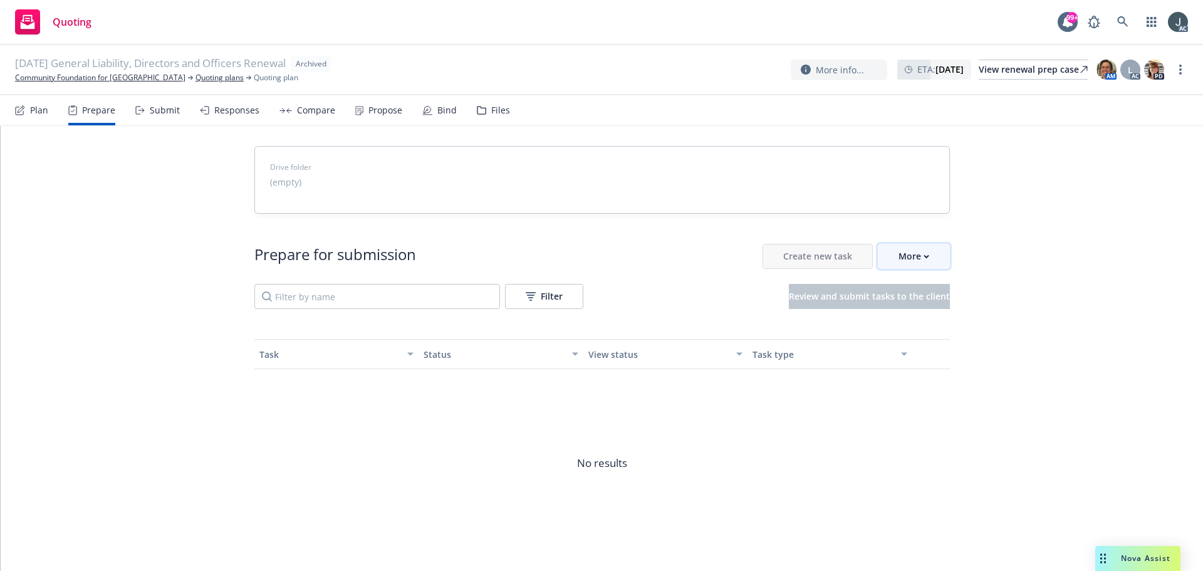
click at [906, 251] on div "More" at bounding box center [913, 256] width 31 height 24
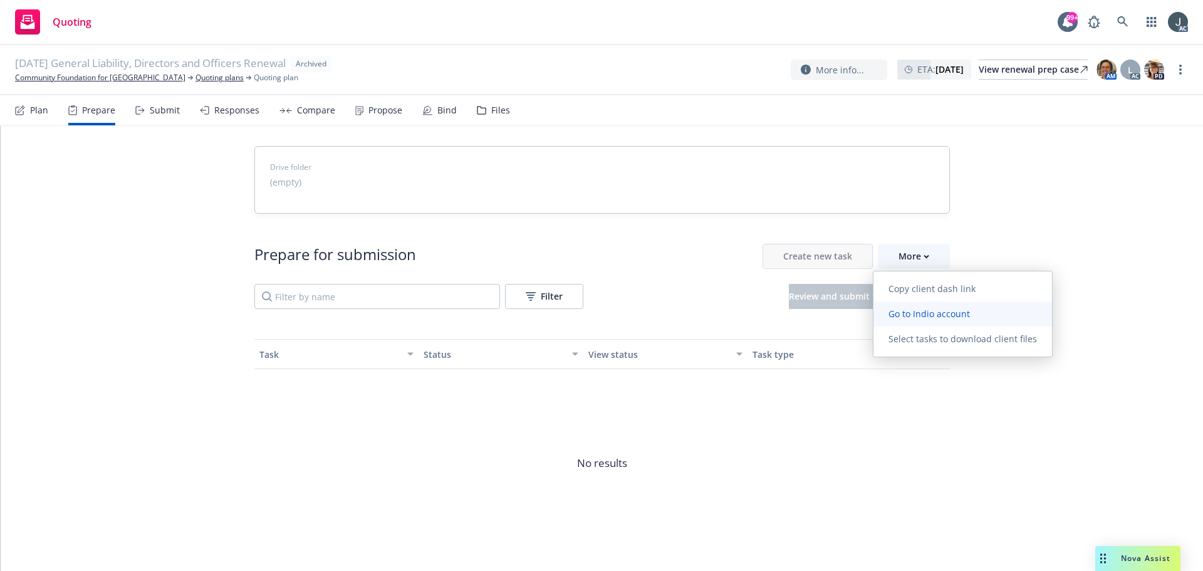
click at [920, 311] on span "Go to Indio account" at bounding box center [928, 314] width 111 height 12
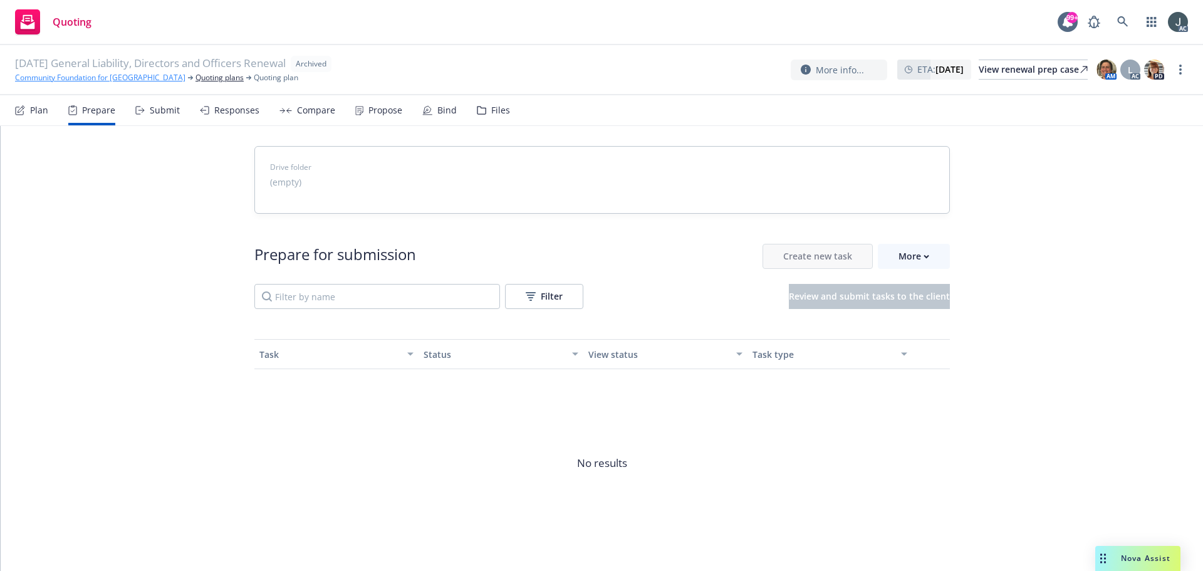
click at [95, 77] on link "Community Foundation for [GEOGRAPHIC_DATA]" at bounding box center [100, 77] width 170 height 11
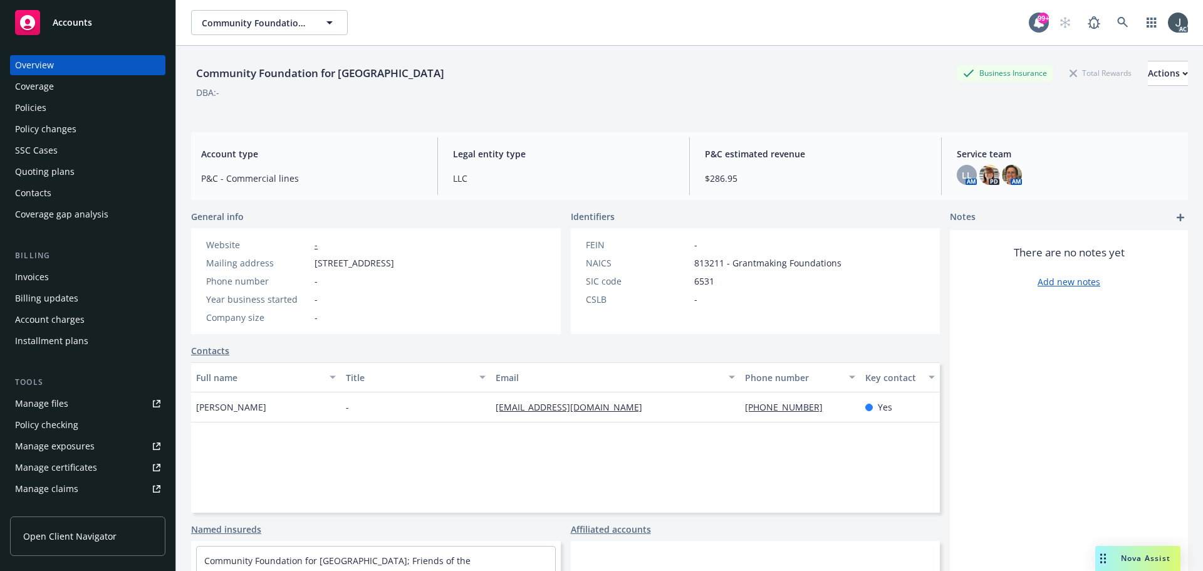
click at [254, 403] on div "[PERSON_NAME]" at bounding box center [266, 407] width 150 height 30
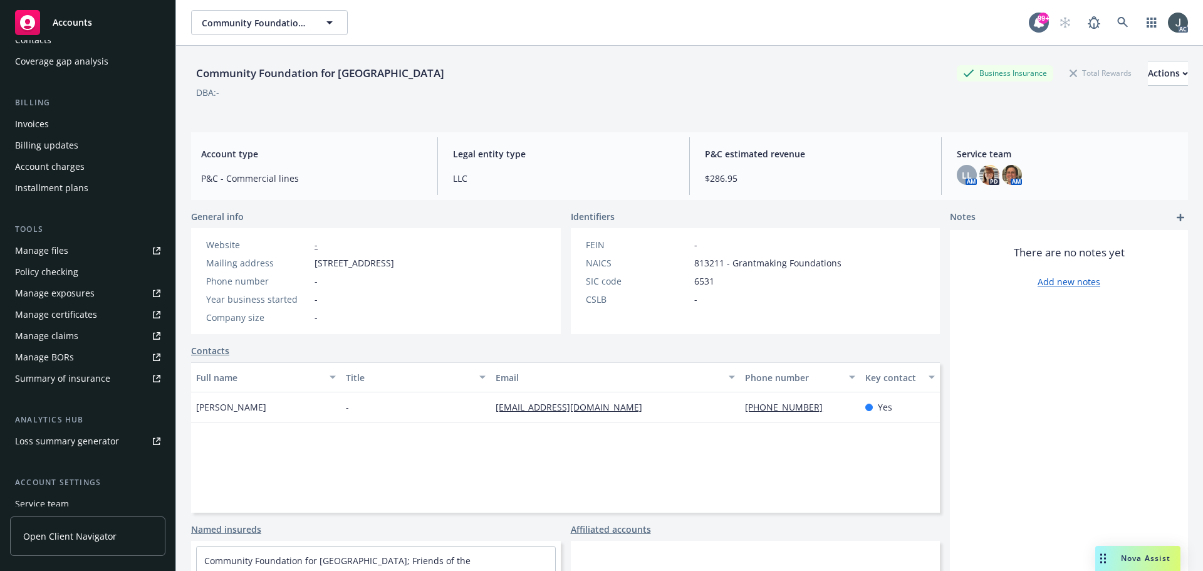
scroll to position [246, 0]
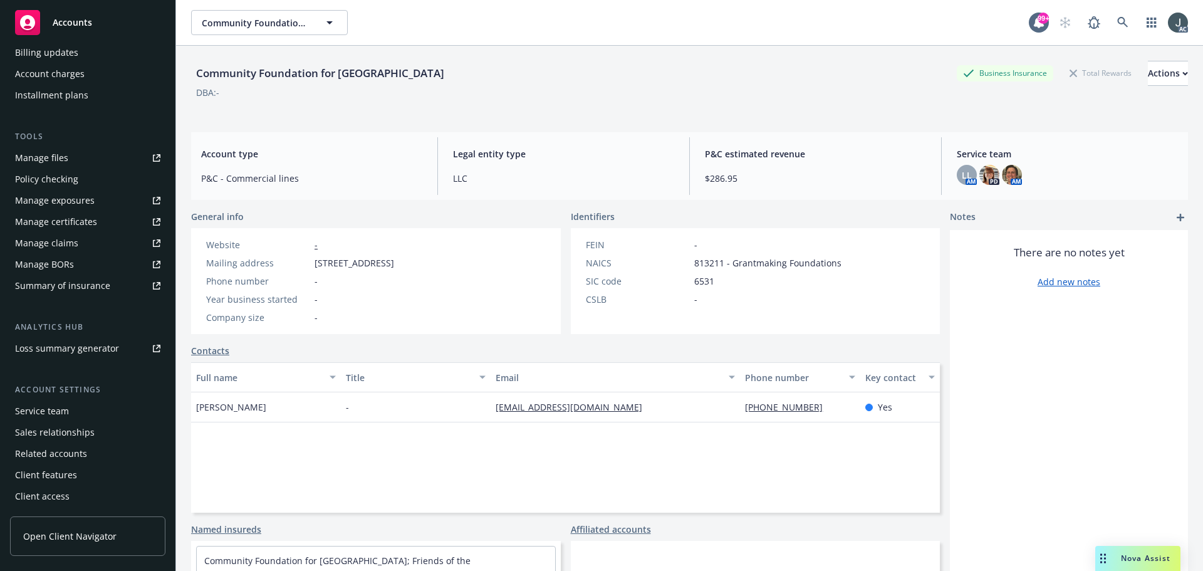
click at [66, 410] on div "Service team" at bounding box center [42, 411] width 54 height 20
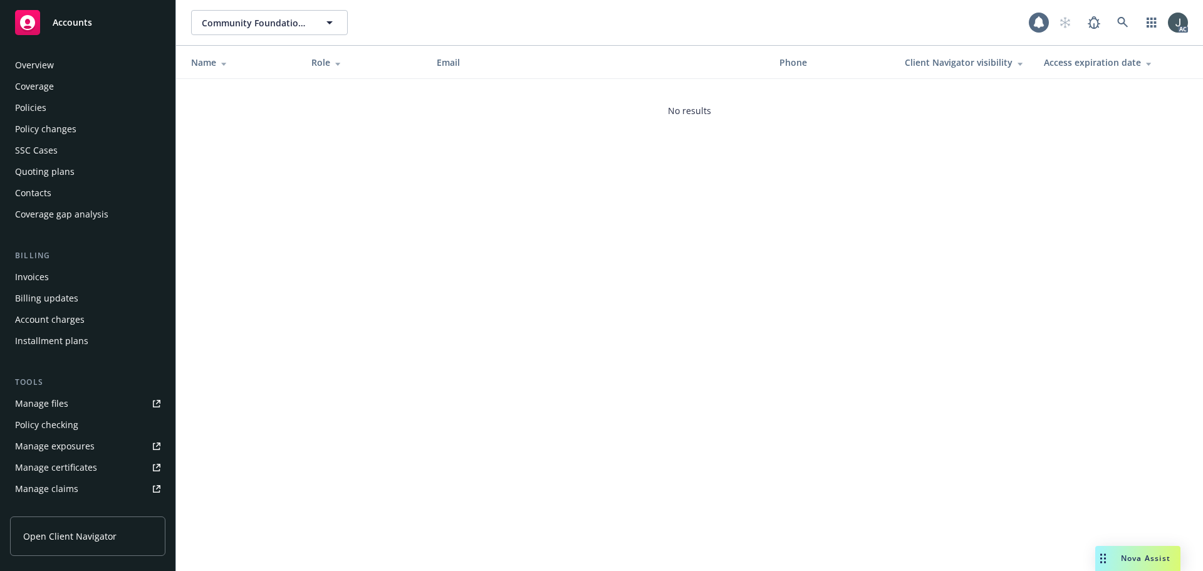
scroll to position [246, 0]
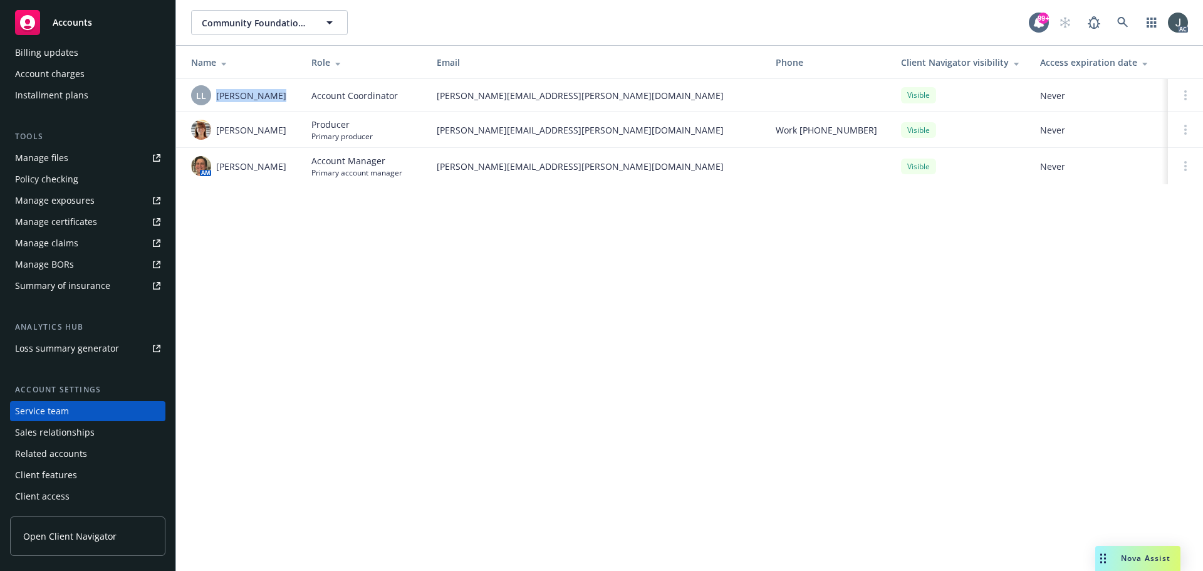
drag, startPoint x: 218, startPoint y: 94, endPoint x: 298, endPoint y: 94, distance: 80.2
click at [298, 94] on td "LL [PERSON_NAME]" at bounding box center [238, 95] width 125 height 33
copy span "[PERSON_NAME]"
drag, startPoint x: 217, startPoint y: 123, endPoint x: 278, endPoint y: 143, distance: 64.2
click at [278, 137] on span "[PERSON_NAME]" at bounding box center [251, 129] width 70 height 13
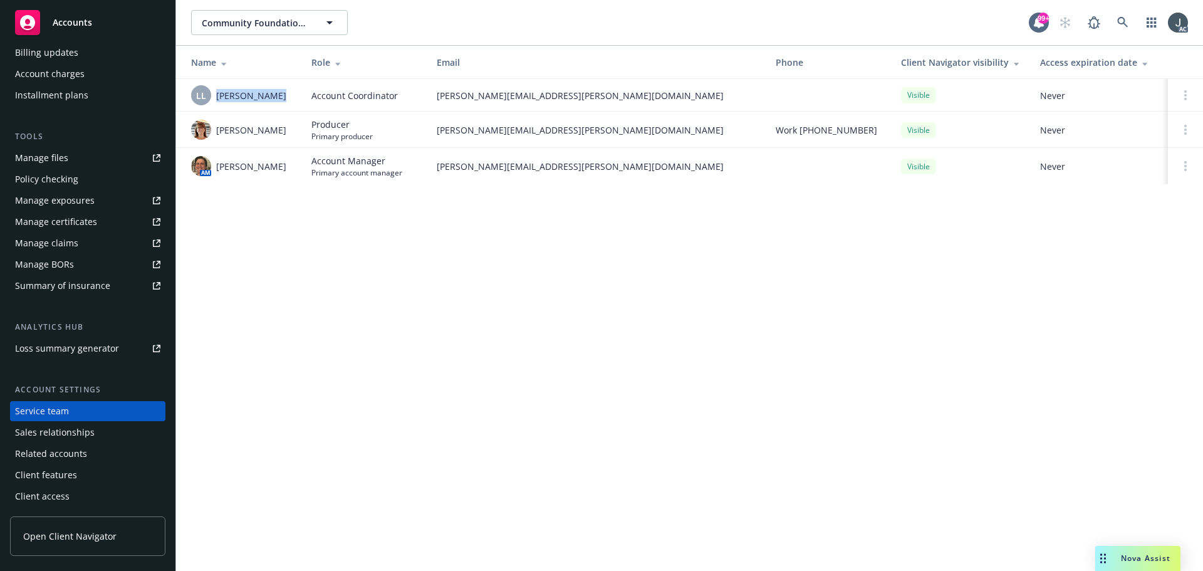
copy span "[PERSON_NAME]"
drag, startPoint x: 217, startPoint y: 167, endPoint x: 307, endPoint y: 168, distance: 90.2
click at [307, 168] on tr "AM [PERSON_NAME] Account Manager Primary account manager [PERSON_NAME][EMAIL_AD…" at bounding box center [689, 166] width 1027 height 36
copy span "[PERSON_NAME]"
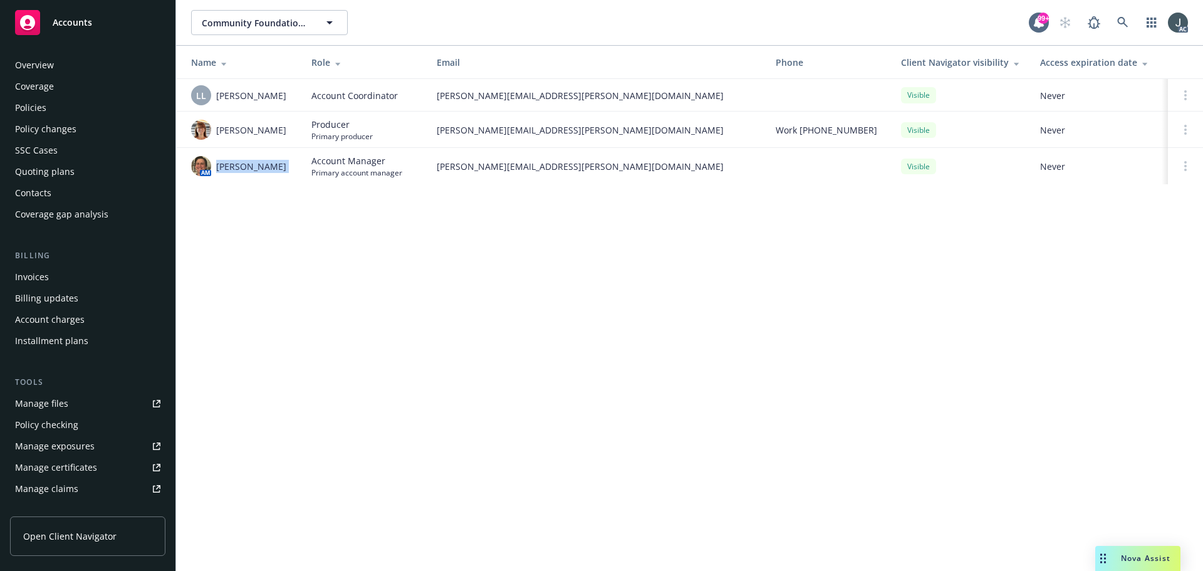
drag, startPoint x: 44, startPoint y: 66, endPoint x: 85, endPoint y: 66, distance: 41.3
click at [44, 66] on div "Overview" at bounding box center [34, 65] width 39 height 20
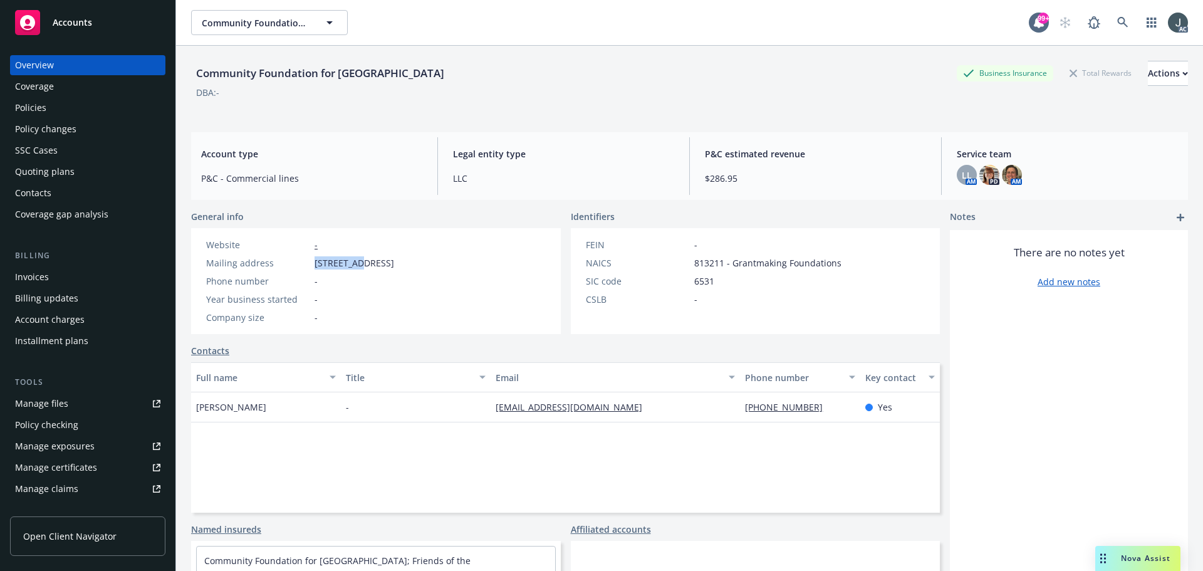
drag, startPoint x: 316, startPoint y: 261, endPoint x: 361, endPoint y: 262, distance: 45.1
click at [361, 262] on span "PO Box 291, Agoura Hills, CA, 91376" at bounding box center [354, 262] width 80 height 13
copy span "PO Box 291"
drag, startPoint x: 368, startPoint y: 261, endPoint x: 415, endPoint y: 261, distance: 47.0
click at [394, 261] on span "PO Box 291, Agoura Hills, CA, 91376" at bounding box center [354, 262] width 80 height 13
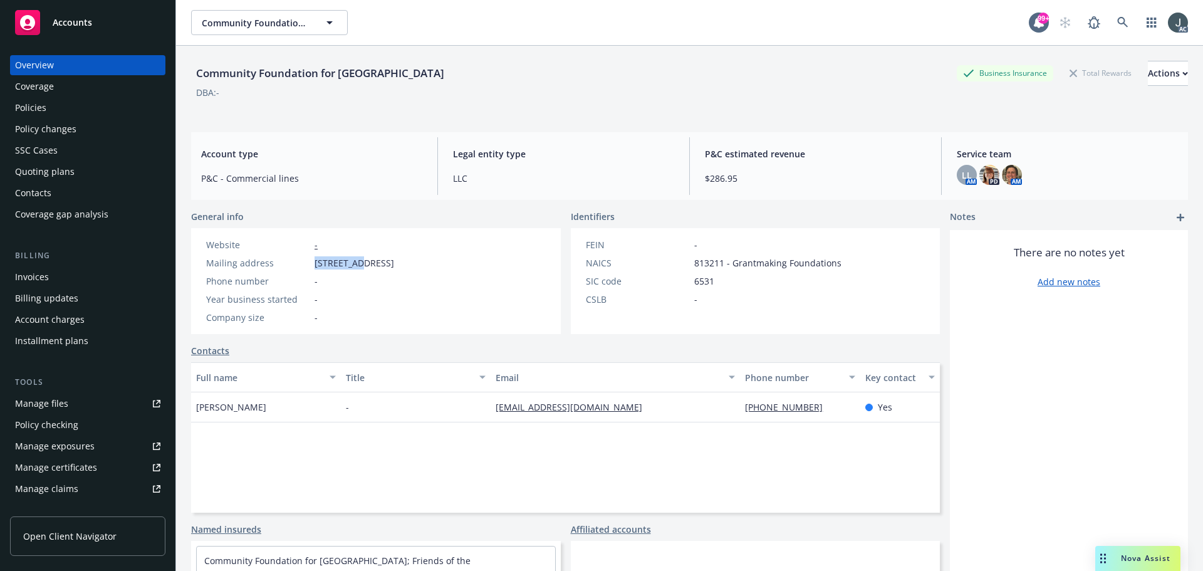
copy span "Agoura Hills"
click at [394, 266] on span "PO Box 291, Agoura Hills, CA, 91376" at bounding box center [354, 262] width 80 height 13
copy span "91376"
click at [46, 113] on div "Policies" at bounding box center [87, 108] width 145 height 20
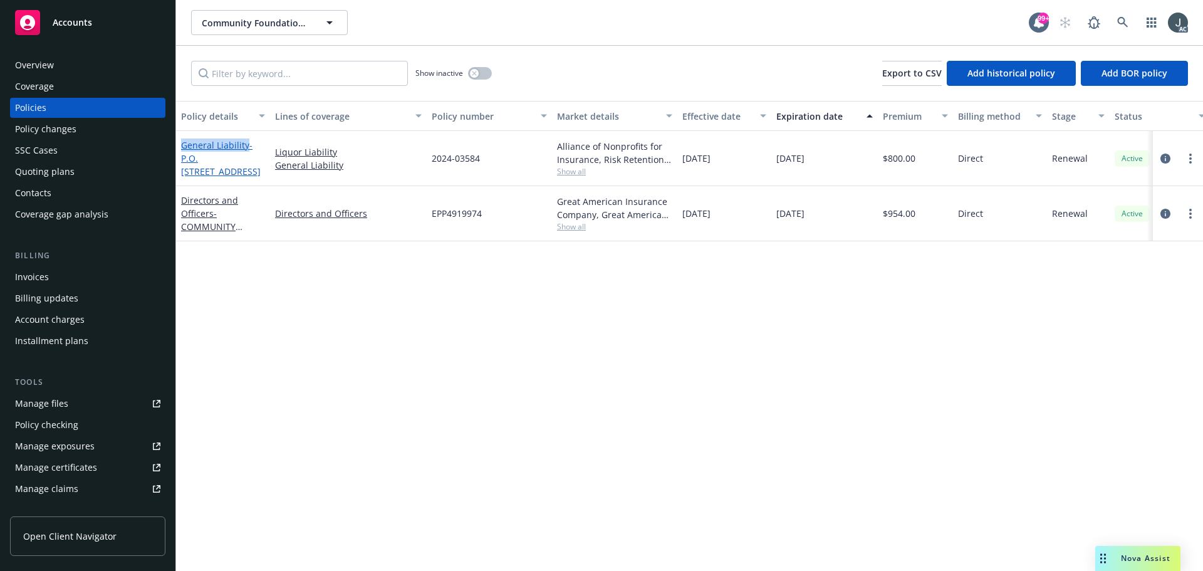
drag, startPoint x: 178, startPoint y: 137, endPoint x: 246, endPoint y: 147, distance: 68.4
click at [246, 147] on div "General Liability - P.O. Box 291 Agoura Hills, CA 91376" at bounding box center [223, 158] width 94 height 55
copy link "General Liability"
drag, startPoint x: 274, startPoint y: 224, endPoint x: 374, endPoint y: 227, distance: 99.7
click at [374, 227] on div "Directors and Officers" at bounding box center [348, 213] width 157 height 55
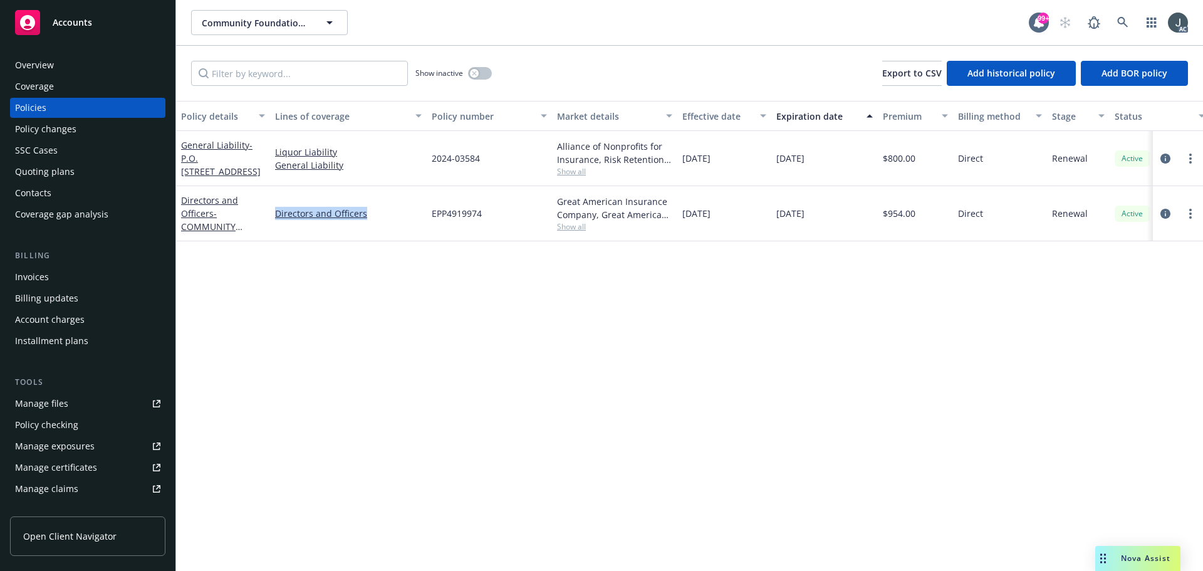
copy link "Directors and Officers"
drag, startPoint x: 779, startPoint y: 216, endPoint x: 820, endPoint y: 220, distance: 40.9
click at [804, 219] on span "[DATE]" at bounding box center [790, 213] width 28 height 13
click at [824, 223] on div "[DATE]" at bounding box center [824, 213] width 106 height 55
drag, startPoint x: 775, startPoint y: 214, endPoint x: 827, endPoint y: 216, distance: 52.0
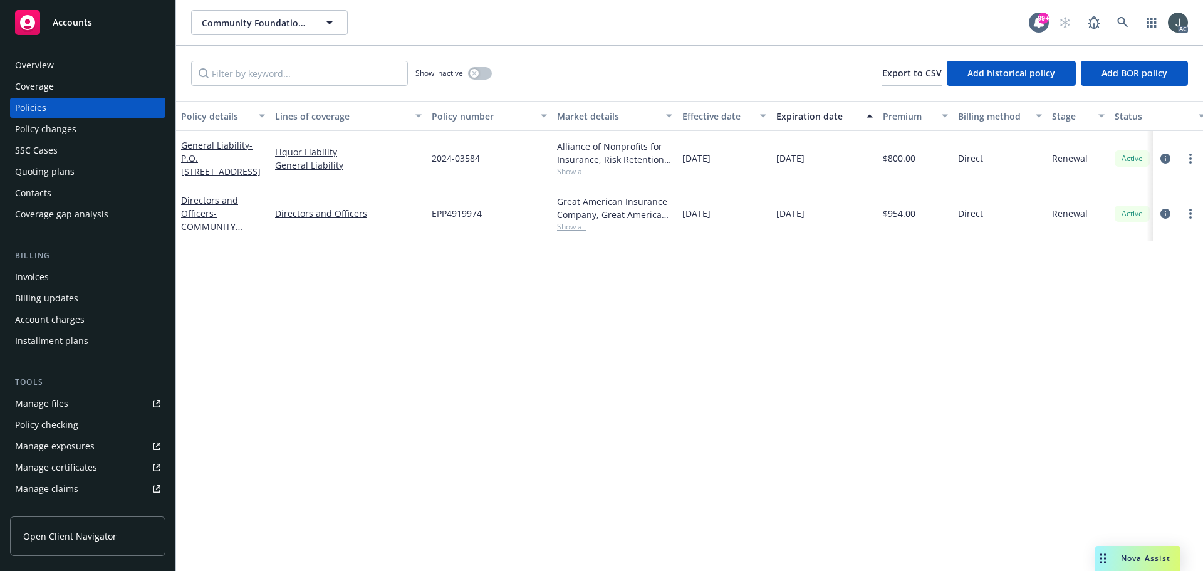
click at [827, 216] on div "[DATE]" at bounding box center [824, 213] width 106 height 55
copy span "[DATE]"
click at [1163, 158] on icon "circleInformation" at bounding box center [1165, 158] width 10 height 10
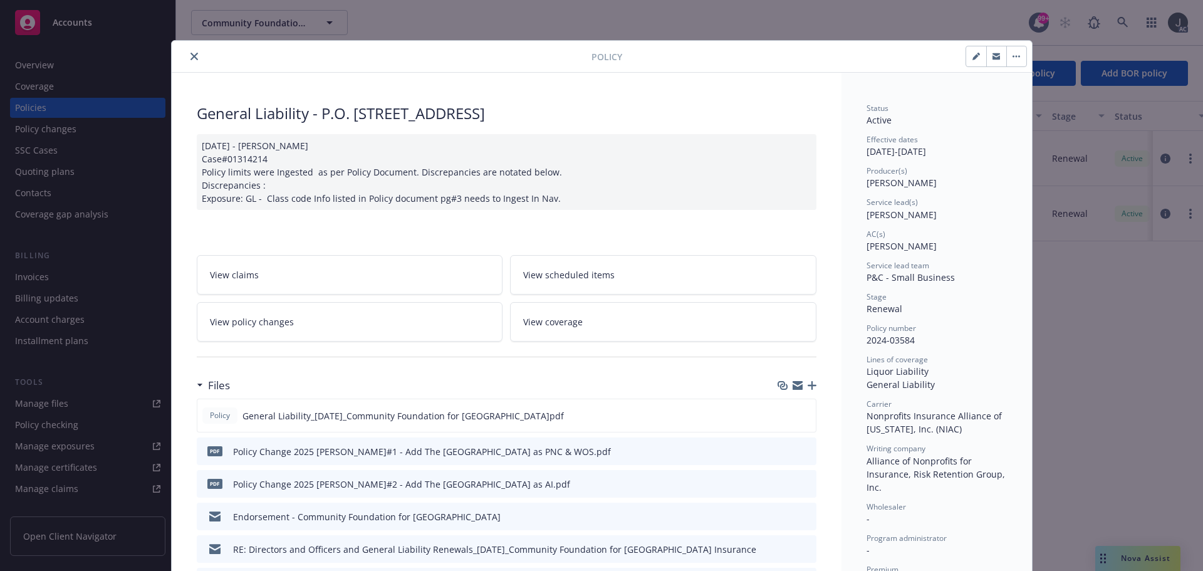
click at [385, 376] on div "Files" at bounding box center [506, 385] width 619 height 26
click at [798, 415] on icon "preview file" at bounding box center [803, 414] width 11 height 9
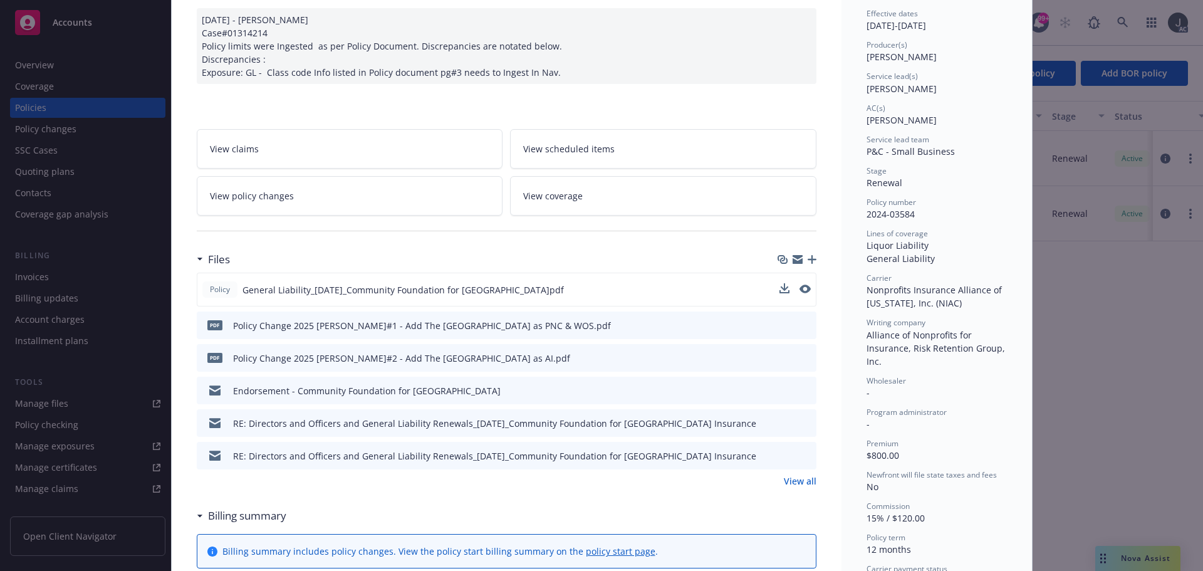
scroll to position [251, 0]
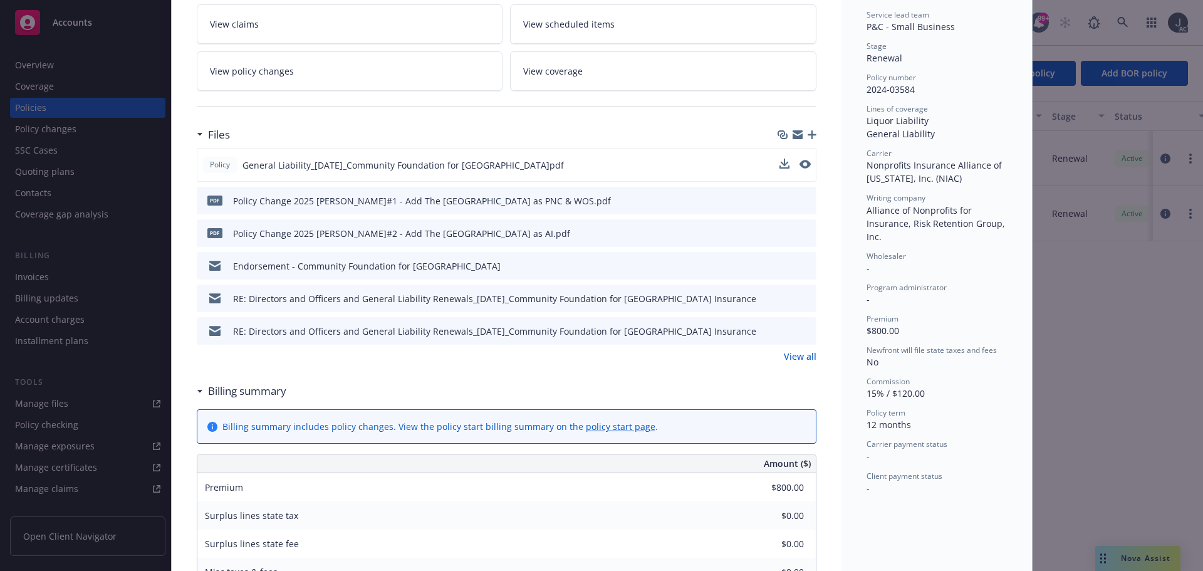
click at [801, 360] on link "View all" at bounding box center [800, 356] width 33 height 13
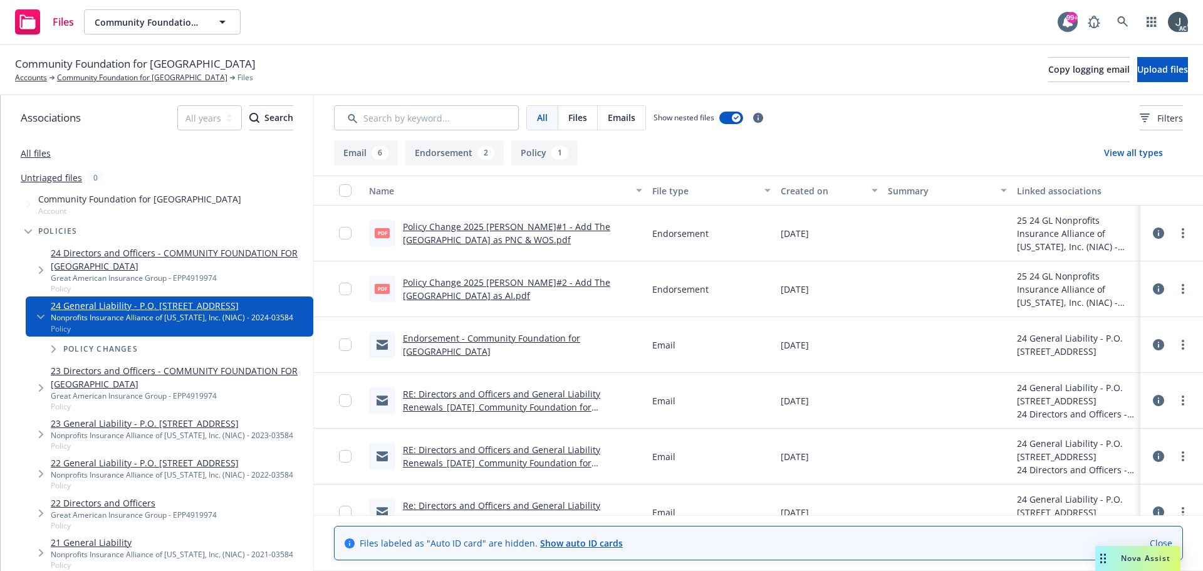
click at [438, 23] on div "Files Community Foundation for Oak Park Community Foundation for [GEOGRAPHIC_DA…" at bounding box center [601, 22] width 1203 height 45
click at [575, 227] on link "Policy Change 2025 [PERSON_NAME]#1 - Add The [GEOGRAPHIC_DATA] as PNC & WOS.pdf" at bounding box center [506, 232] width 207 height 25
click at [556, 279] on link "Policy Change 2025 [PERSON_NAME]#2 - Add The [GEOGRAPHIC_DATA] as AI.pdf" at bounding box center [506, 288] width 207 height 25
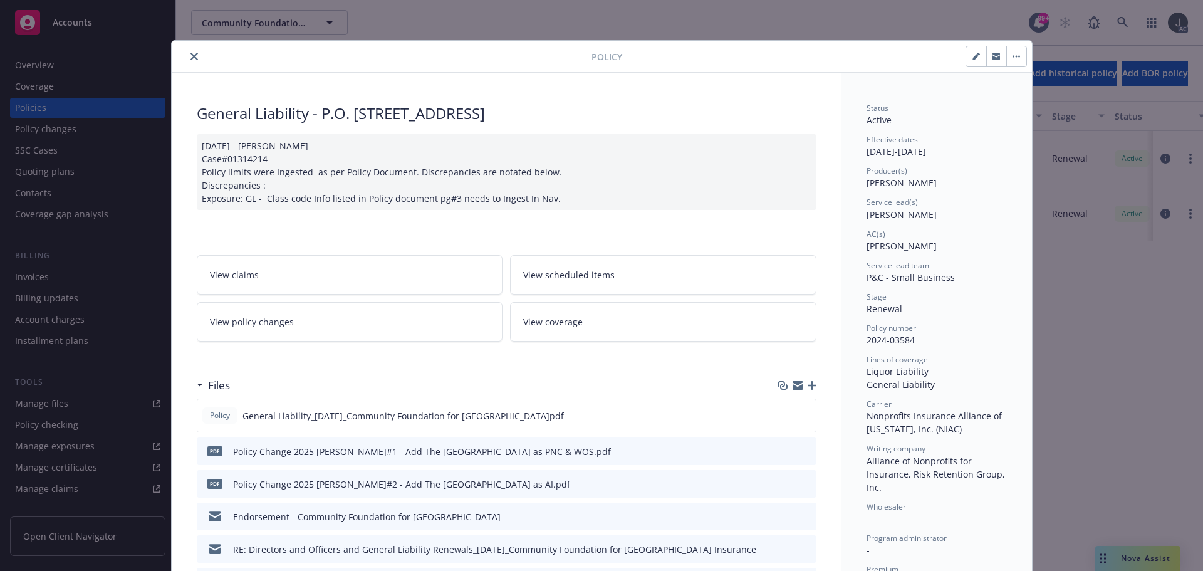
click at [190, 57] on icon "close" at bounding box center [194, 57] width 8 height 8
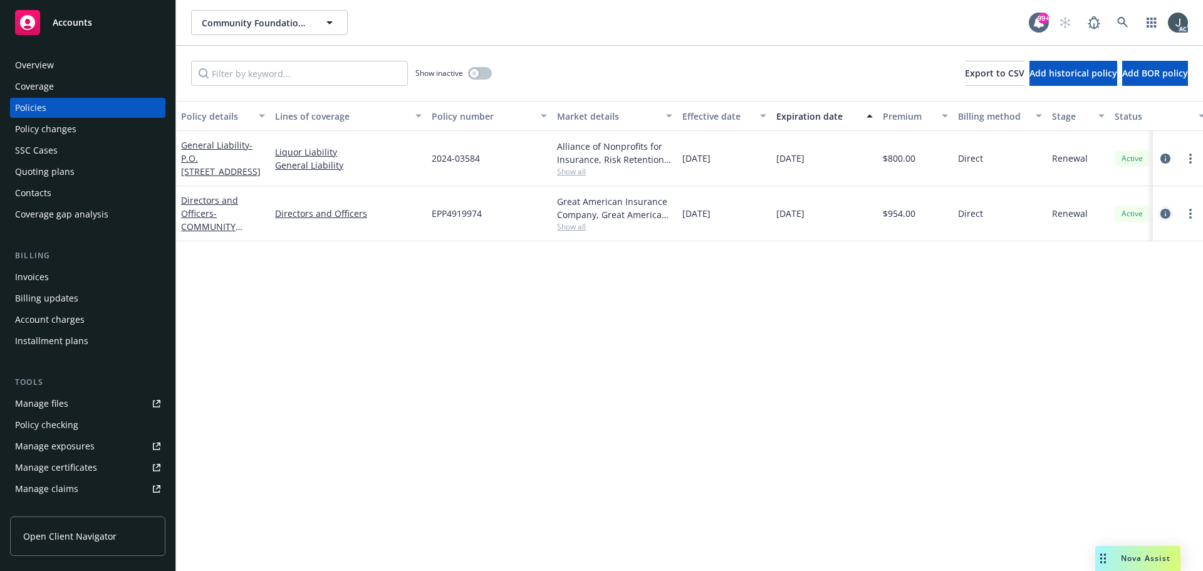
click at [1165, 213] on icon "circleInformation" at bounding box center [1165, 214] width 10 height 10
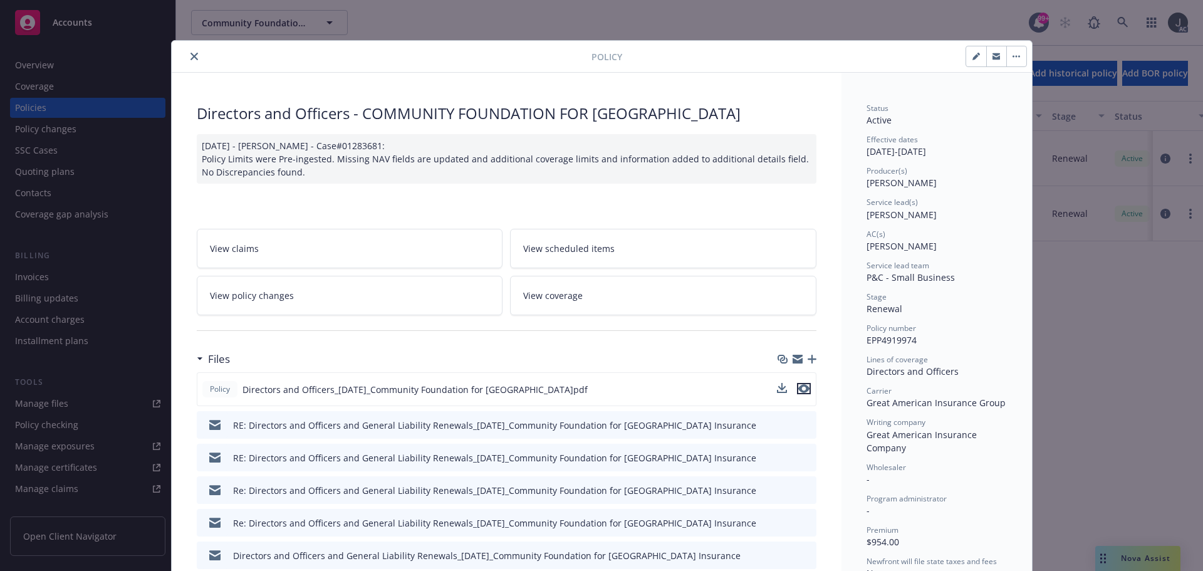
click at [799, 387] on icon "preview file" at bounding box center [803, 388] width 11 height 9
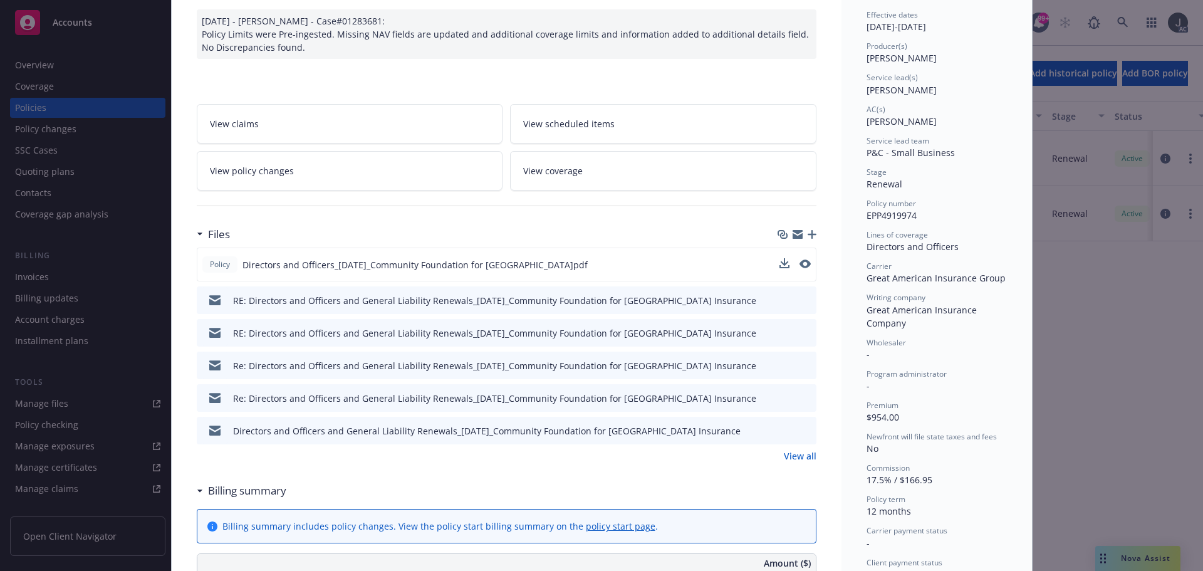
scroll to position [251, 0]
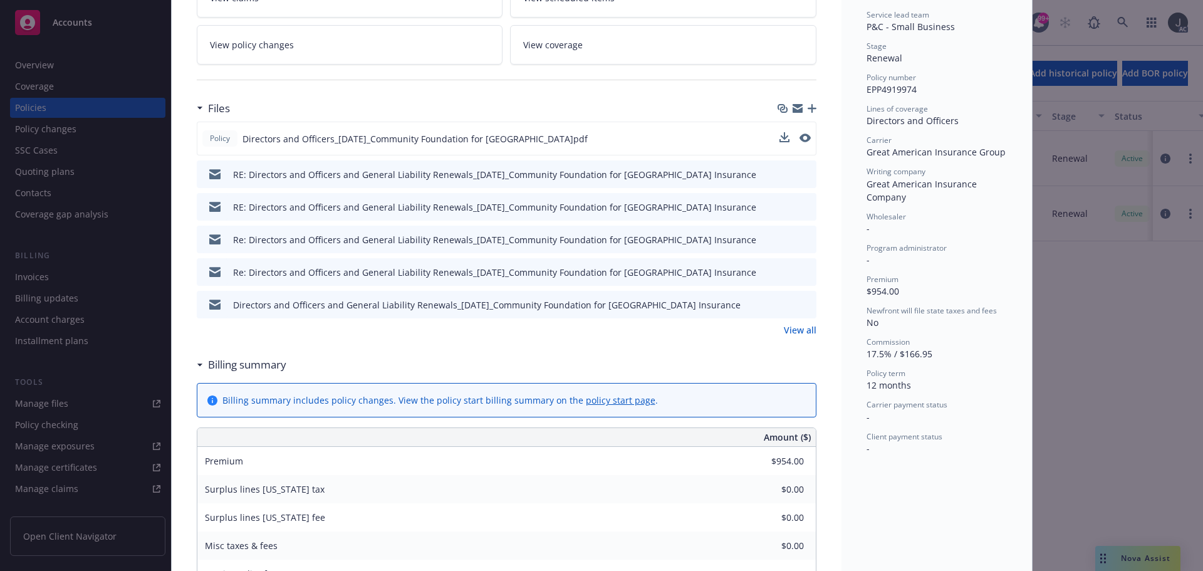
click at [799, 324] on link "View all" at bounding box center [800, 329] width 33 height 13
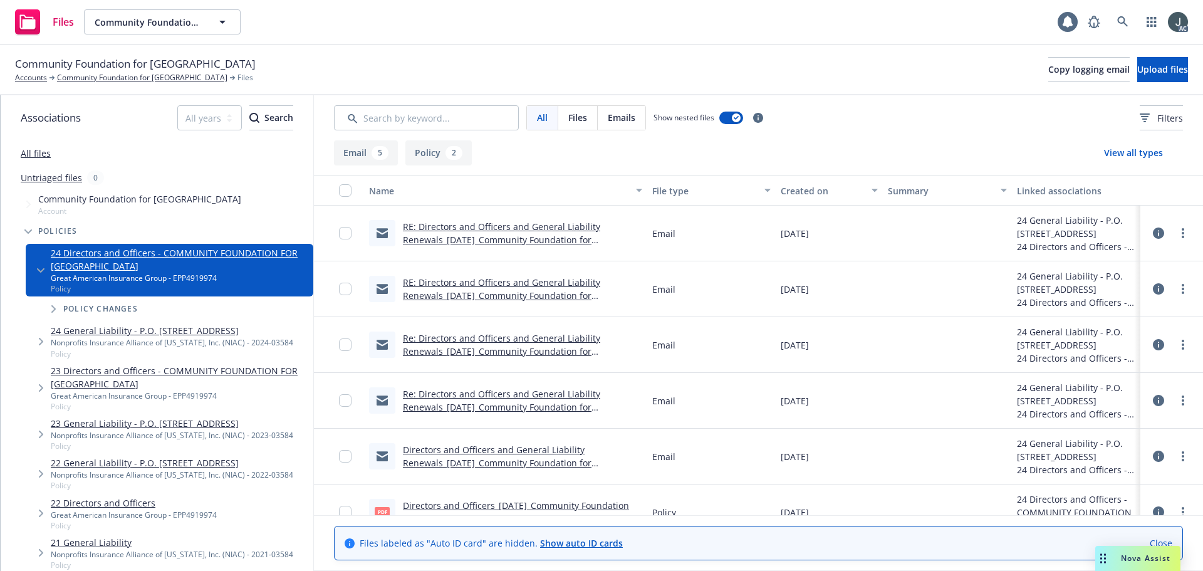
scroll to position [81, 0]
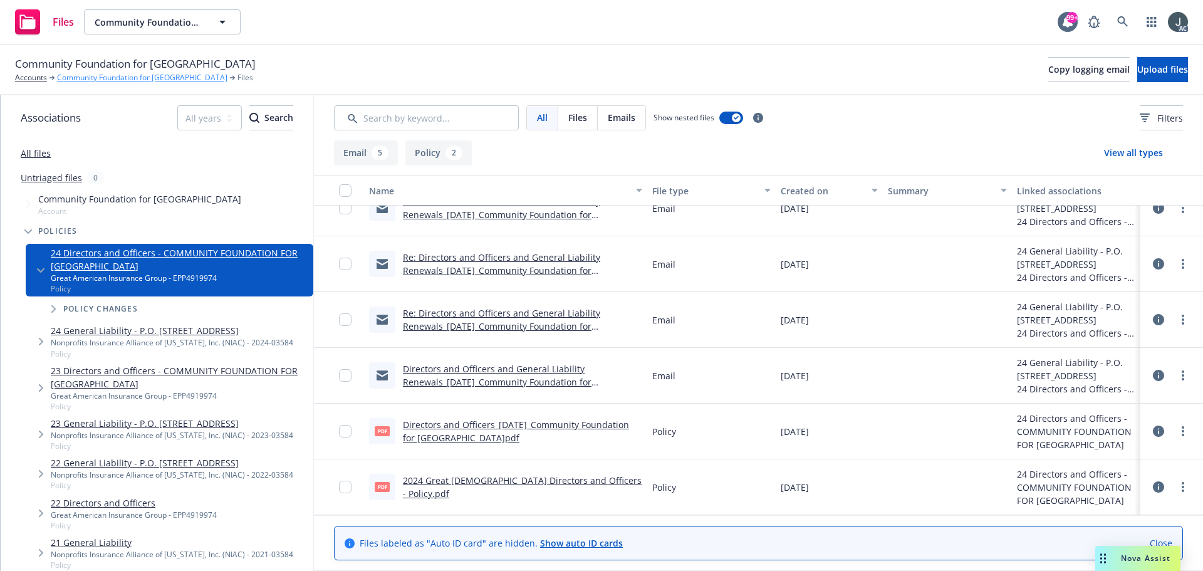
click at [144, 80] on link "Community Foundation for [GEOGRAPHIC_DATA]" at bounding box center [142, 77] width 170 height 11
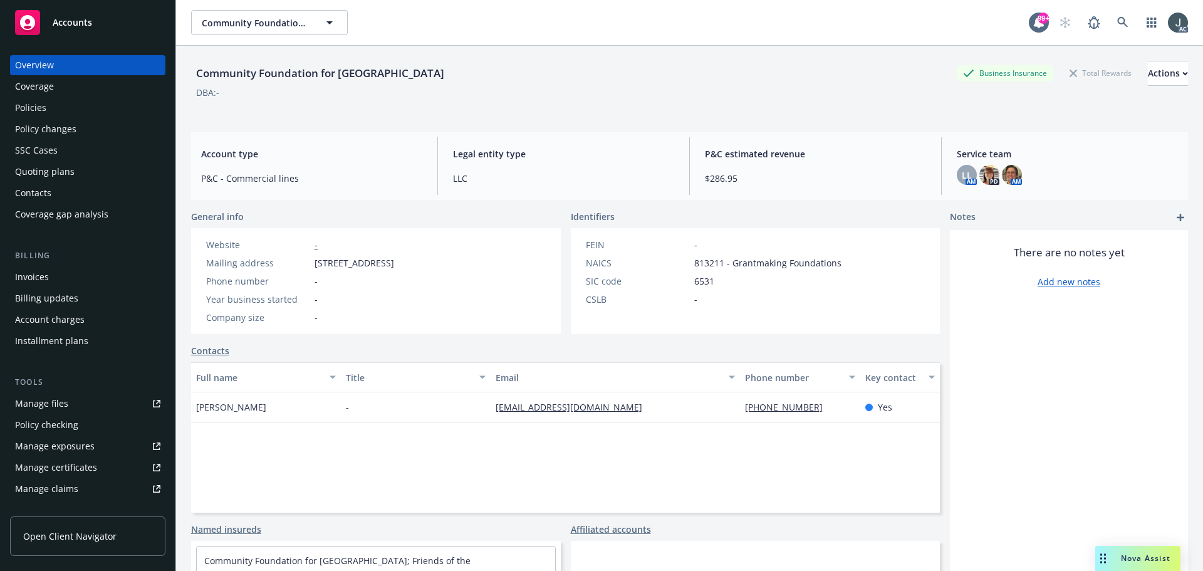
click at [35, 105] on div "Policies" at bounding box center [30, 108] width 31 height 20
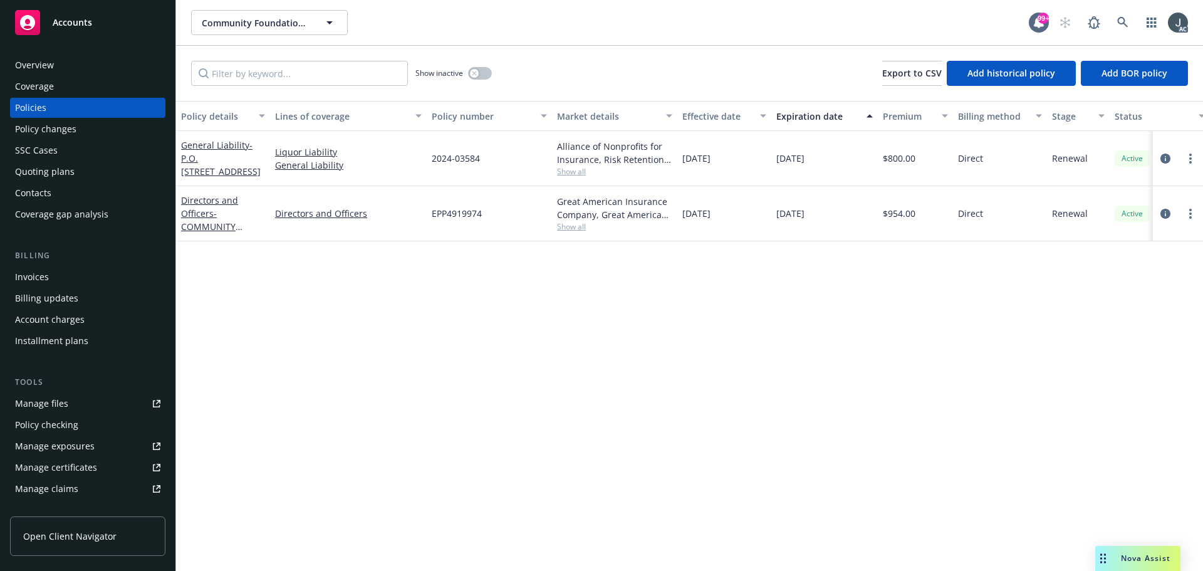
click at [425, 408] on div "Policy details Lines of coverage Policy number Market details Effective date Ex…" at bounding box center [689, 336] width 1027 height 470
click at [61, 407] on div "Manage files" at bounding box center [41, 403] width 53 height 20
click at [337, 448] on div "Policy details Lines of coverage Policy number Market details Effective date Ex…" at bounding box center [689, 336] width 1027 height 470
click at [48, 56] on div "Overview" at bounding box center [34, 65] width 39 height 20
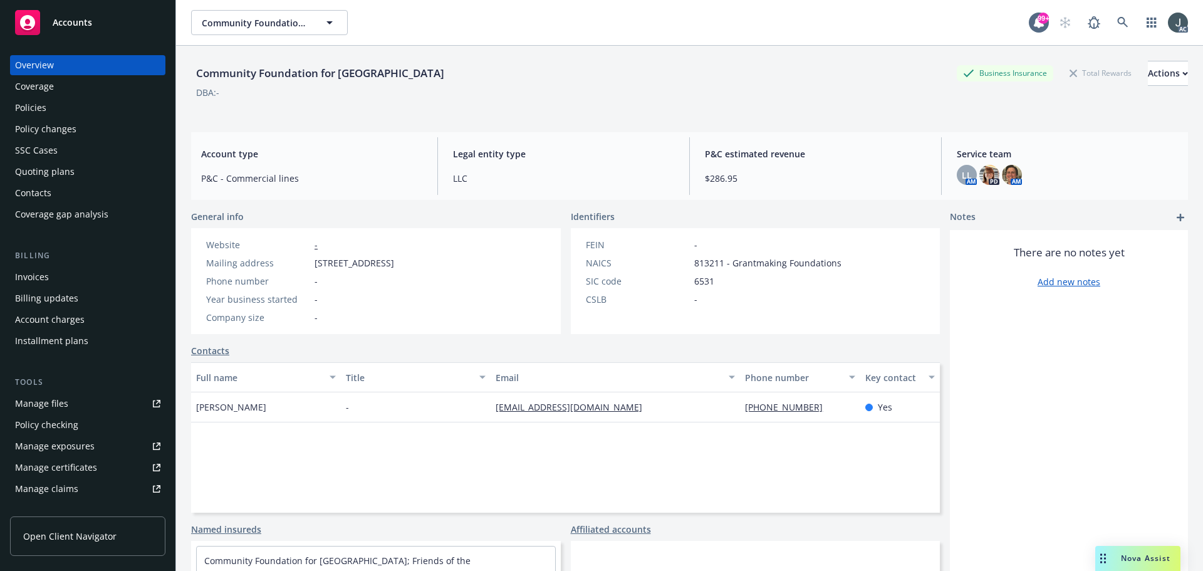
click at [700, 262] on span "813211 - Grantmaking Foundations" at bounding box center [767, 262] width 147 height 13
copy span "813211"
drag, startPoint x: 259, startPoint y: 405, endPoint x: 196, endPoint y: 405, distance: 63.3
click at [196, 405] on div "Aprylle Beck" at bounding box center [266, 407] width 150 height 30
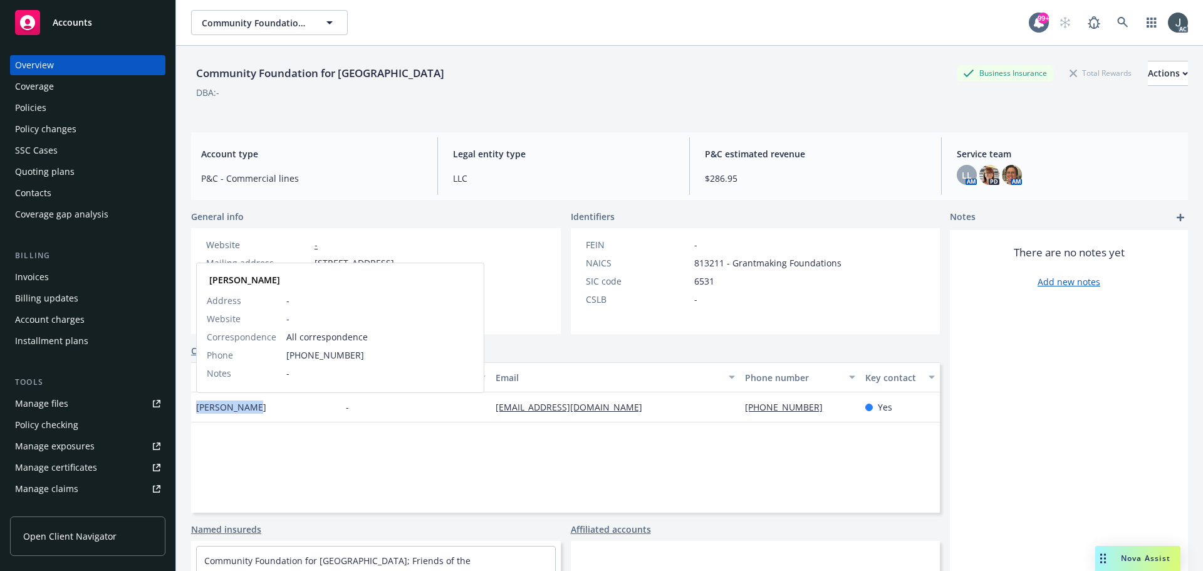
copy span "Aprylle Beck"
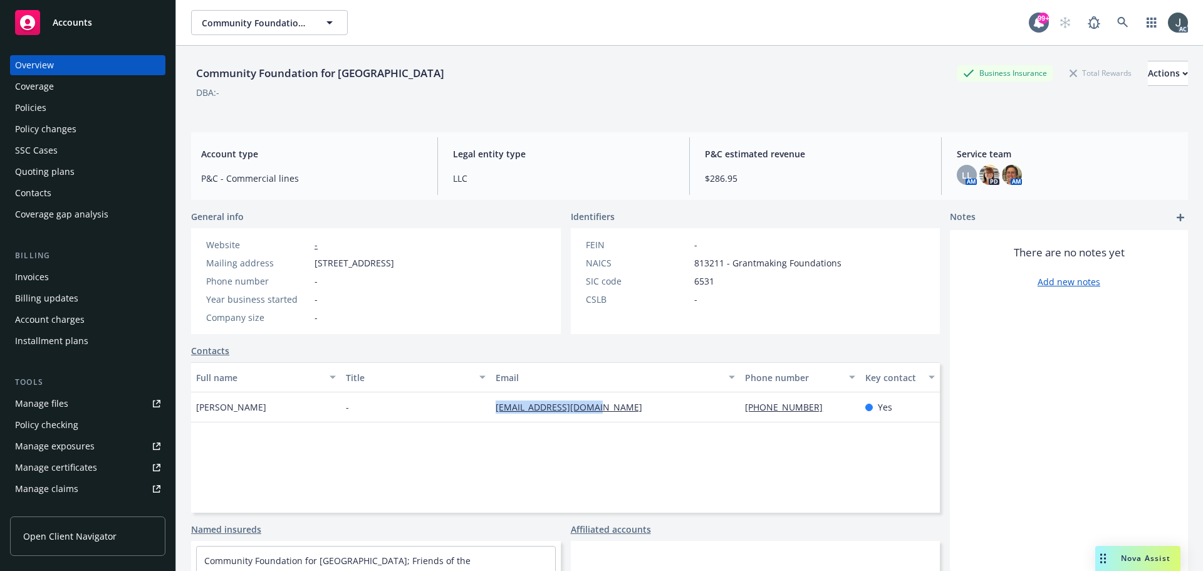
drag, startPoint x: 599, startPoint y: 408, endPoint x: 491, endPoint y: 408, distance: 107.7
click at [491, 408] on div "apryllebeck@gmail.com" at bounding box center [614, 407] width 249 height 30
copy link "apryllebeck@gmail.com"
drag, startPoint x: 815, startPoint y: 412, endPoint x: 740, endPoint y: 412, distance: 75.2
click at [740, 412] on div "805-642-5524" at bounding box center [800, 407] width 120 height 30
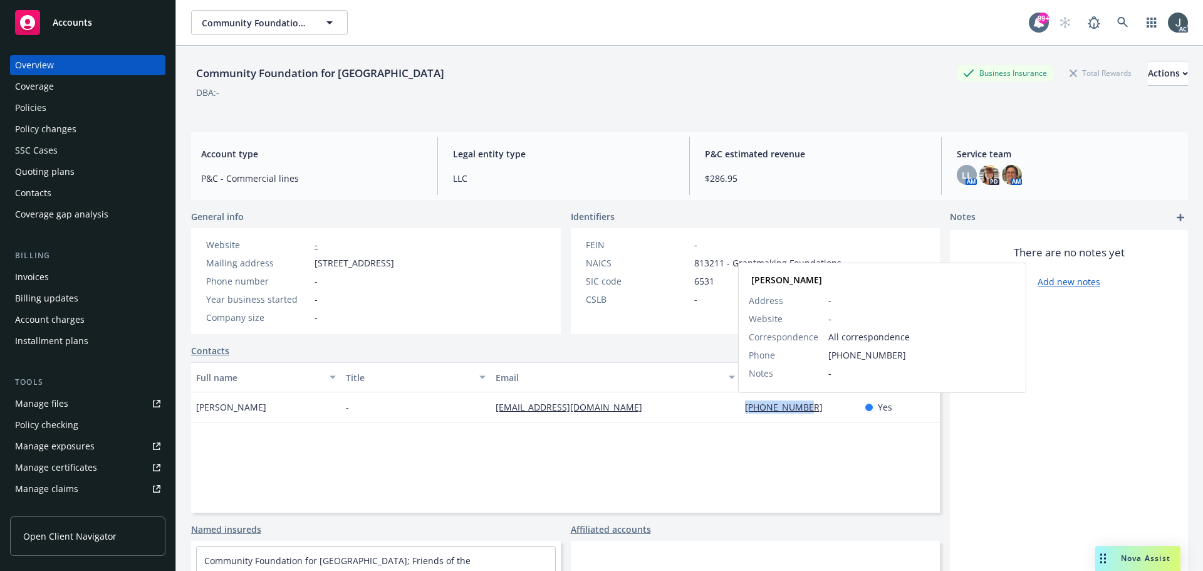
copy link "805-642-5524"
click at [60, 109] on div "Policies" at bounding box center [87, 108] width 145 height 20
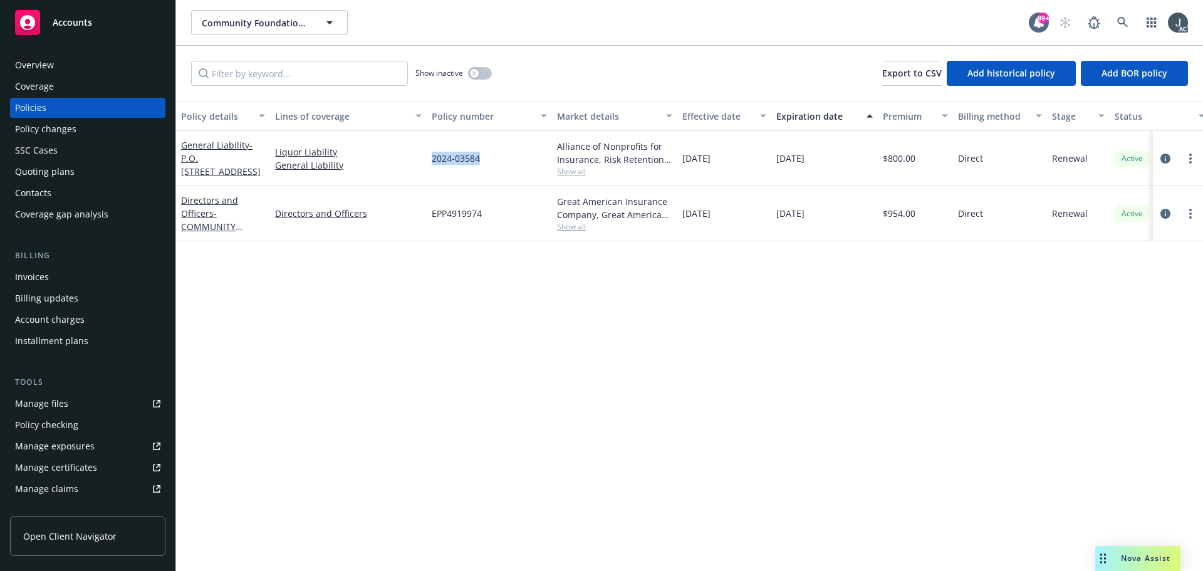
drag, startPoint x: 432, startPoint y: 160, endPoint x: 495, endPoint y: 159, distance: 63.9
click at [495, 159] on div "2024-03584" at bounding box center [489, 158] width 125 height 55
copy span "2024-03584"
click at [576, 170] on span "Show all" at bounding box center [614, 171] width 115 height 11
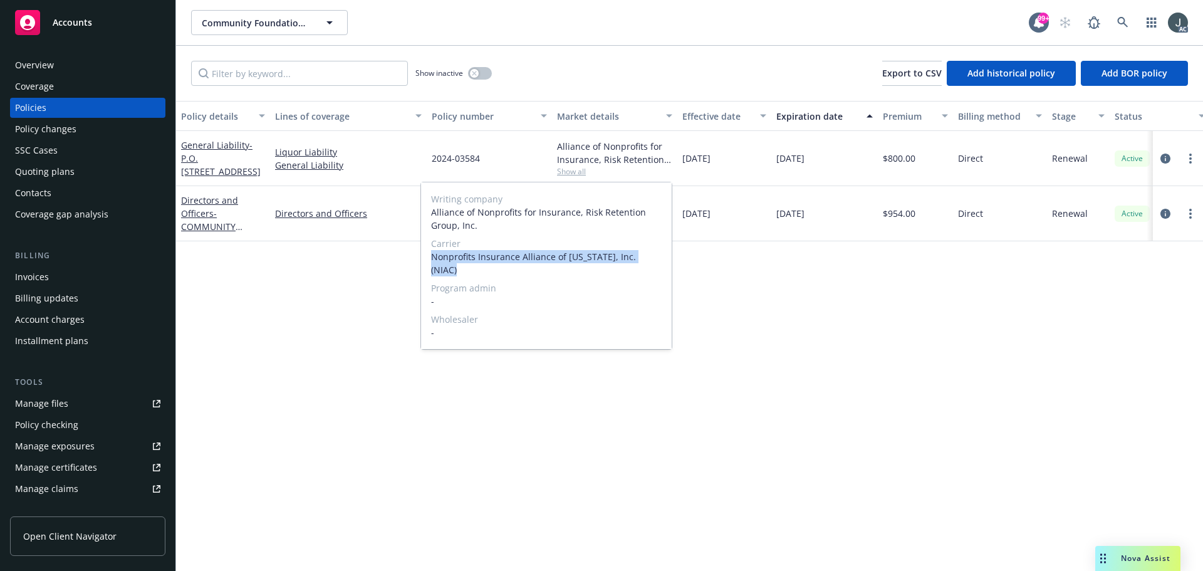
drag, startPoint x: 433, startPoint y: 257, endPoint x: 652, endPoint y: 258, distance: 218.6
click at [652, 258] on span "Nonprofits Insurance Alliance of California, Inc. (NIAC)" at bounding box center [546, 263] width 231 height 26
copy span "Nonprofits Insurance Alliance of California, Inc. (NIAC)"
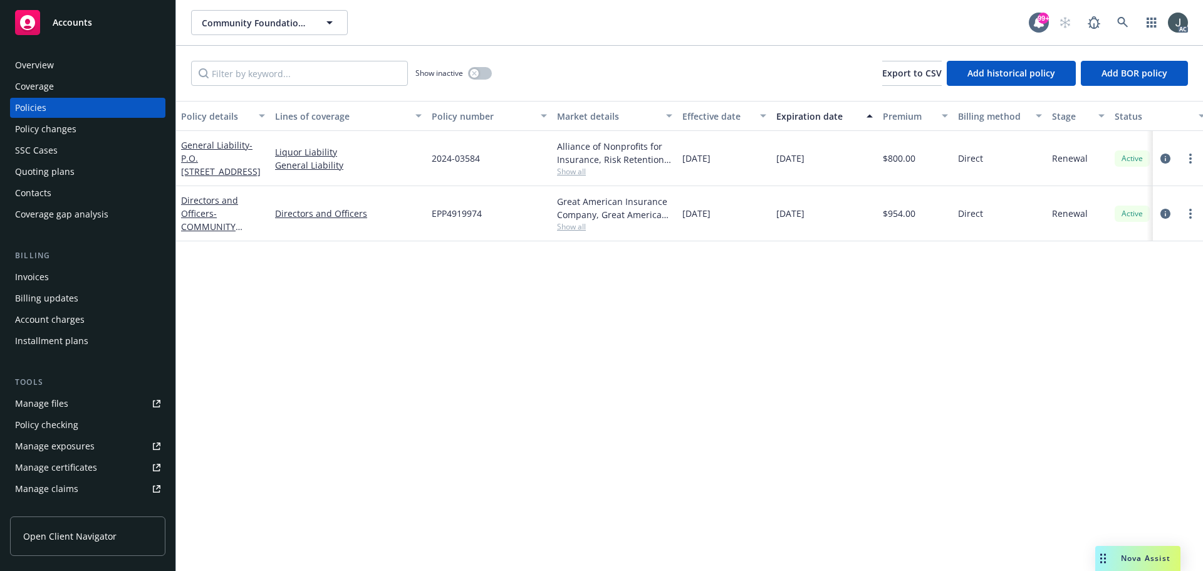
click at [753, 425] on div "Policy details Lines of coverage Policy number Market details Effective date Ex…" at bounding box center [689, 336] width 1027 height 470
click at [1005, 396] on div "Policy details Lines of coverage Policy number Market details Effective date Ex…" at bounding box center [689, 336] width 1027 height 470
drag, startPoint x: 681, startPoint y: 160, endPoint x: 740, endPoint y: 162, distance: 58.9
click at [740, 162] on div "11/01/2024" at bounding box center [724, 158] width 94 height 55
copy span "11/01/2024"
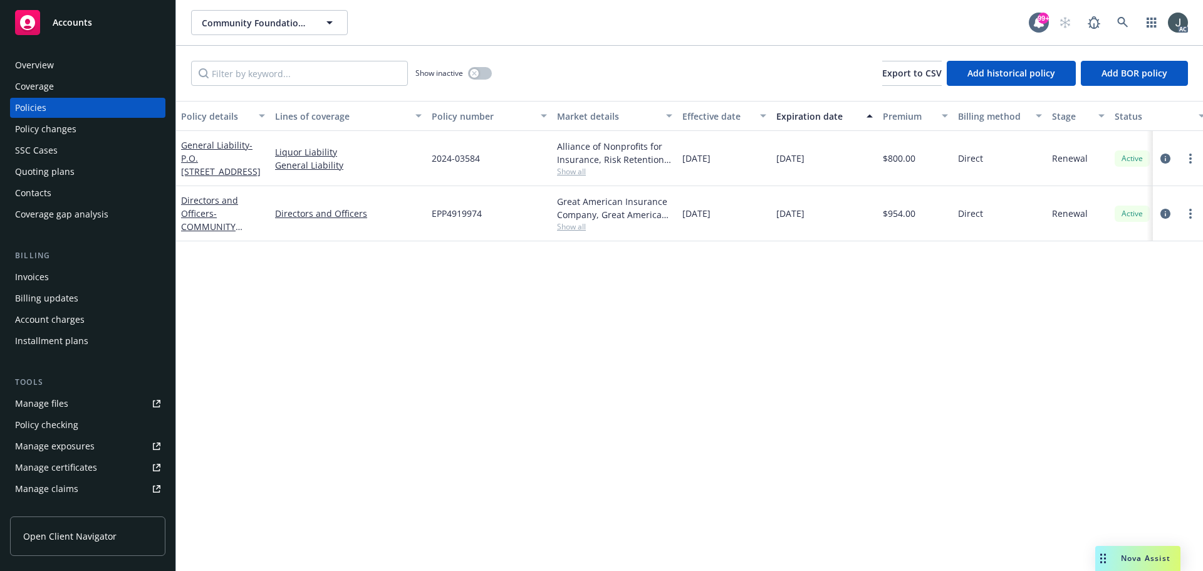
click at [899, 158] on span "$800.00" at bounding box center [899, 158] width 33 height 13
copy span "800.00"
click at [478, 211] on span "EPP4919974" at bounding box center [457, 213] width 50 height 13
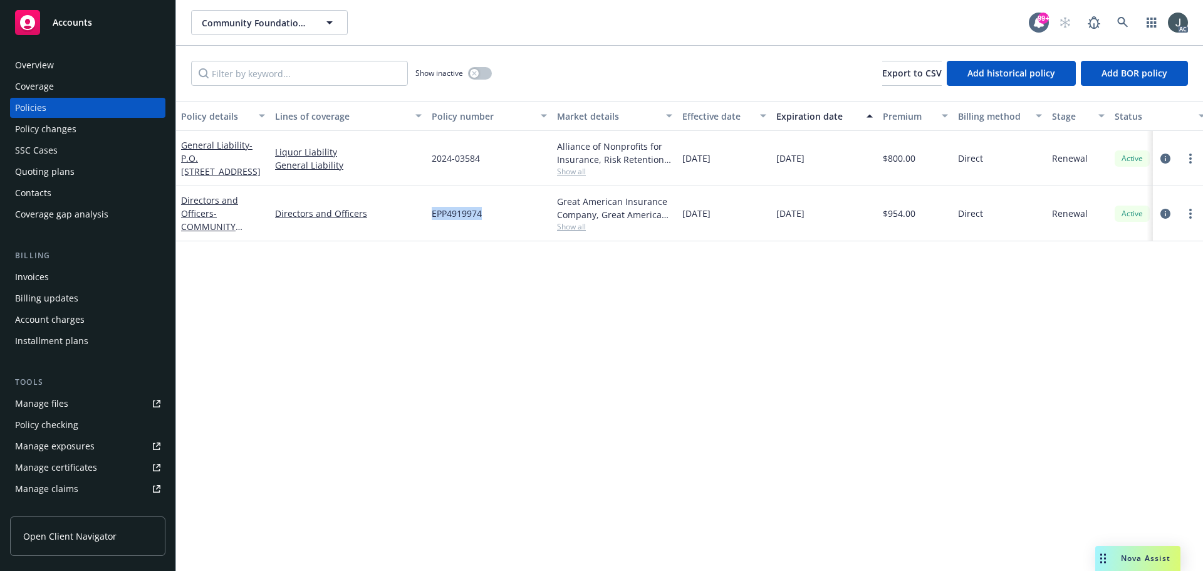
copy span "EPP4919974"
click at [582, 225] on span "Show all" at bounding box center [614, 226] width 115 height 11
drag, startPoint x: 432, startPoint y: 301, endPoint x: 585, endPoint y: 304, distance: 153.5
click at [585, 304] on span "Great American Insurance Group" at bounding box center [546, 298] width 231 height 13
copy span "Great American Insurance Group"
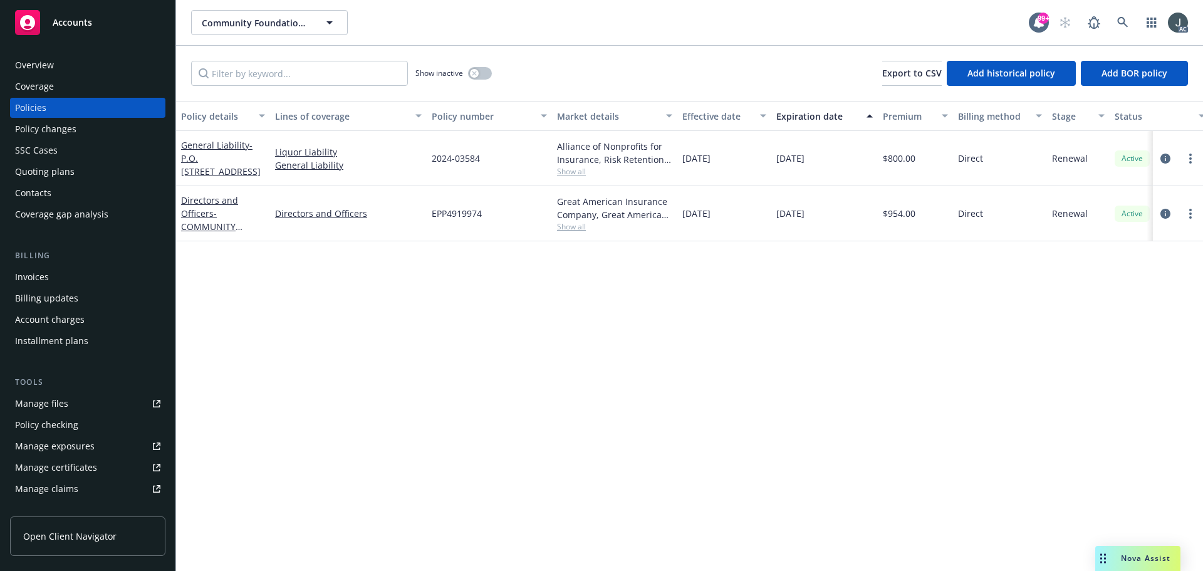
click at [908, 216] on span "$954.00" at bounding box center [899, 213] width 33 height 13
click at [481, 69] on button "button" at bounding box center [480, 73] width 24 height 13
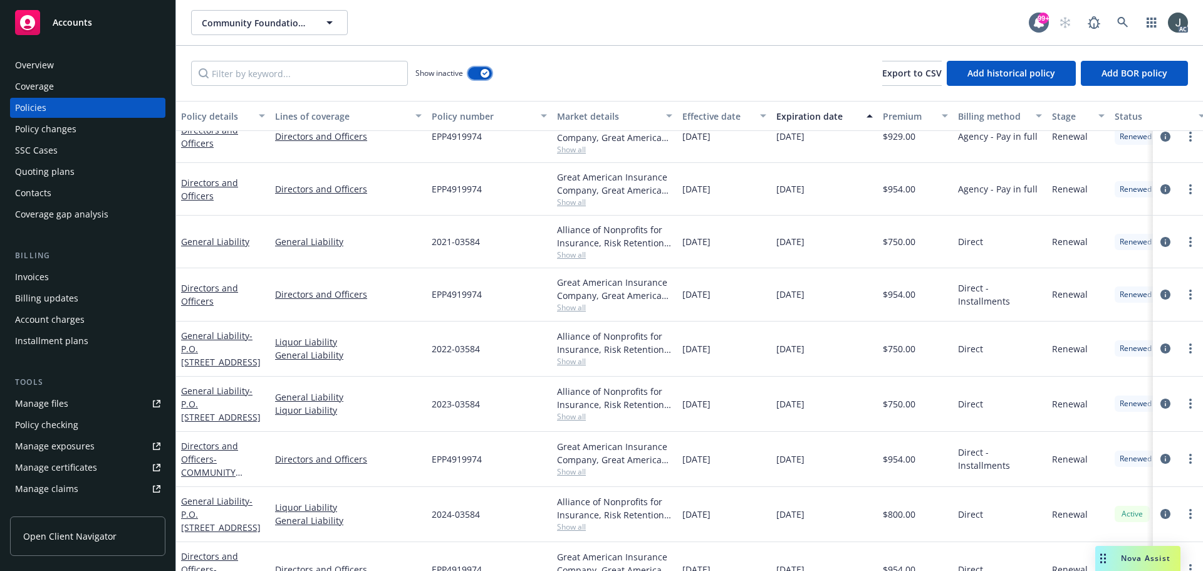
scroll to position [407, 0]
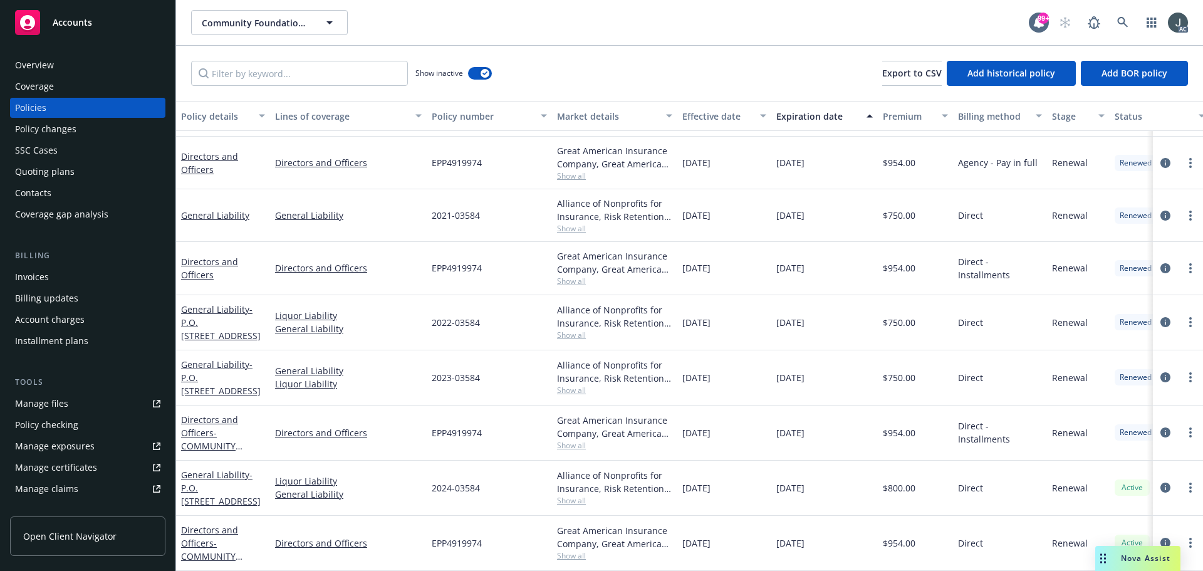
click at [447, 426] on span "EPP4919974" at bounding box center [457, 432] width 50 height 13
click at [581, 440] on span "Show all" at bounding box center [614, 445] width 115 height 11
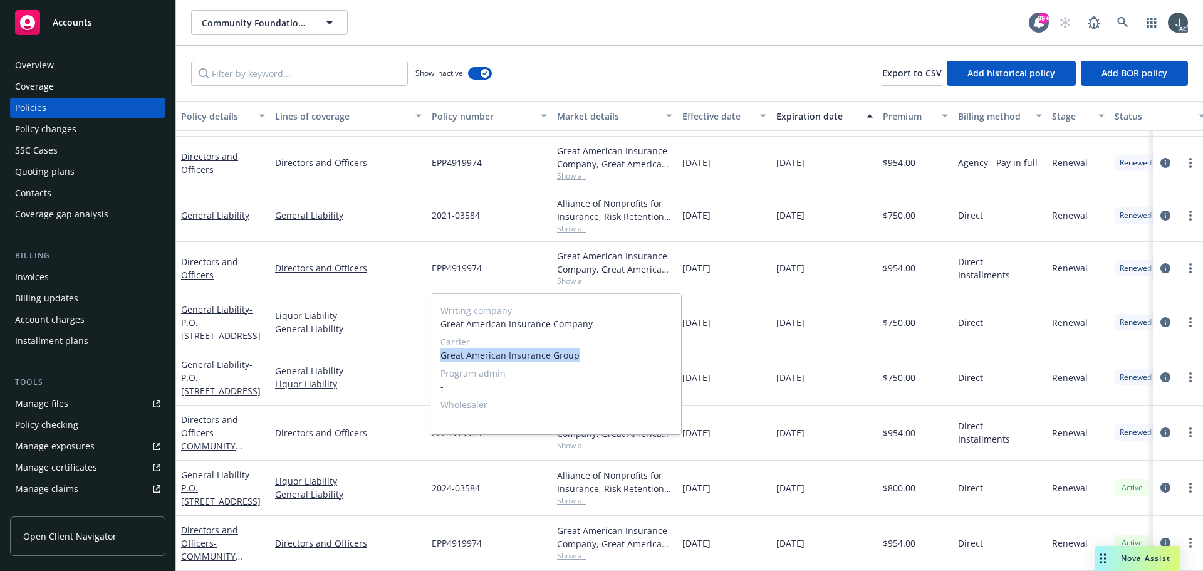
drag, startPoint x: 441, startPoint y: 354, endPoint x: 574, endPoint y: 356, distance: 132.8
click at [574, 356] on span "Great American Insurance Group" at bounding box center [555, 354] width 231 height 13
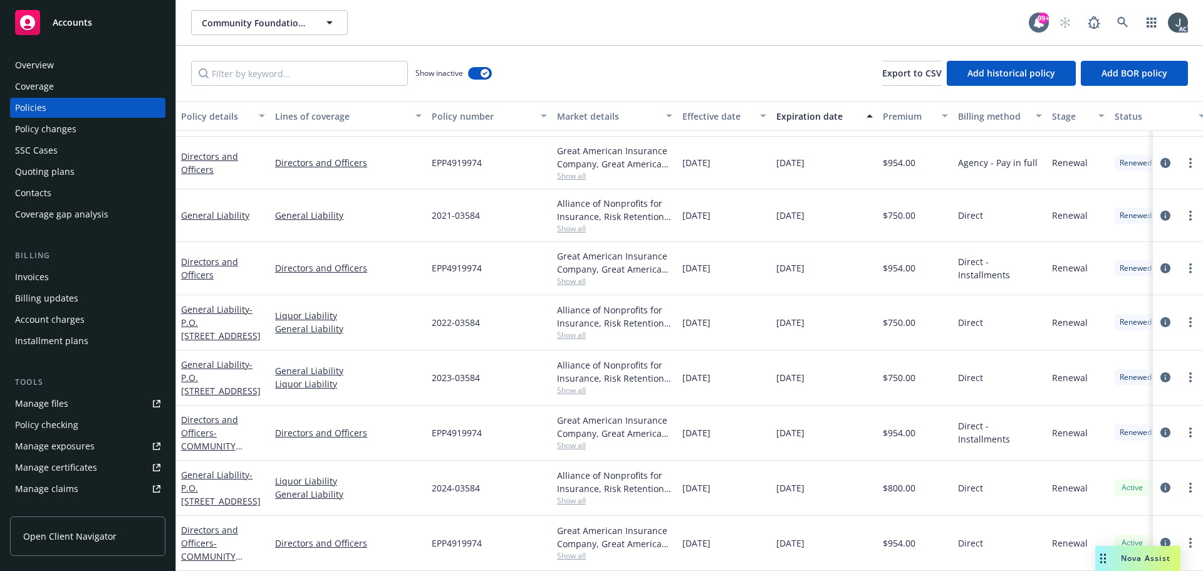
click at [765, 447] on div "11/01/2023" at bounding box center [724, 432] width 94 height 55
drag, startPoint x: 681, startPoint y: 426, endPoint x: 738, endPoint y: 427, distance: 57.6
click at [738, 427] on div "11/01/2023" at bounding box center [724, 432] width 94 height 55
click at [903, 426] on span "$954.00" at bounding box center [899, 432] width 33 height 13
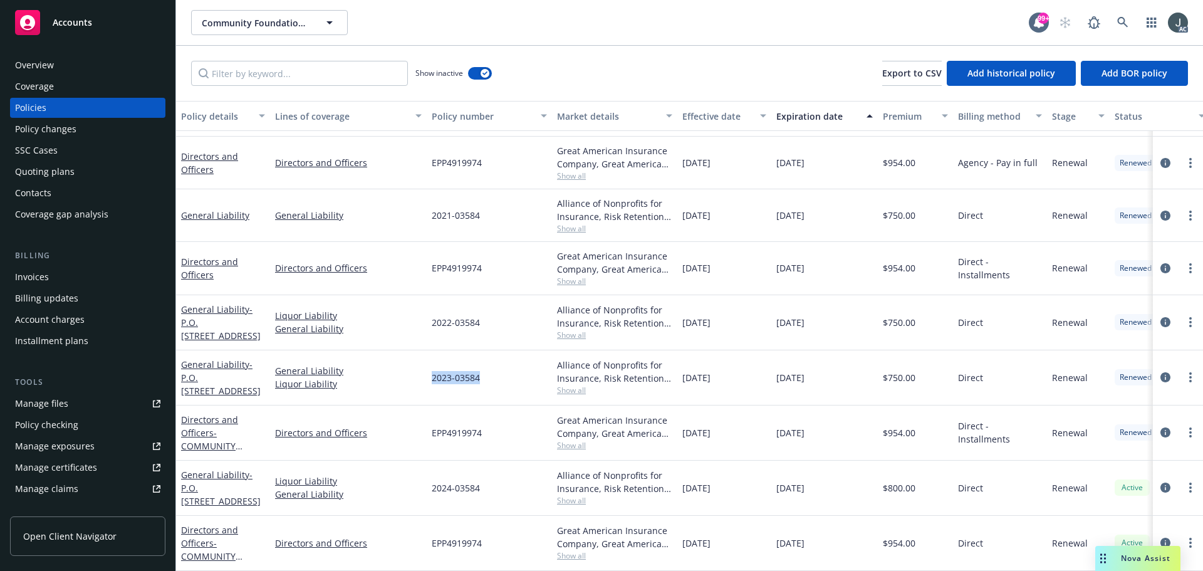
drag, startPoint x: 434, startPoint y: 369, endPoint x: 485, endPoint y: 369, distance: 51.4
click at [485, 369] on div "2023-03584" at bounding box center [489, 377] width 125 height 55
click at [573, 385] on span "Show all" at bounding box center [614, 390] width 115 height 11
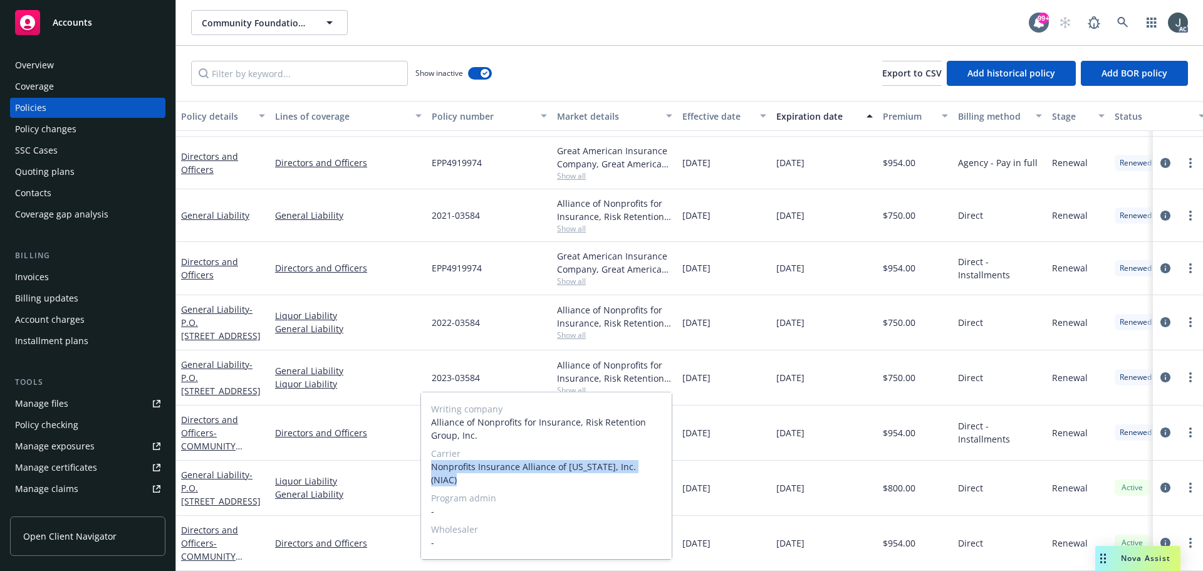
drag, startPoint x: 474, startPoint y: 465, endPoint x: 651, endPoint y: 467, distance: 176.6
click at [651, 467] on span "Nonprofits Insurance Alliance of California, Inc. (NIAC)" at bounding box center [546, 473] width 231 height 26
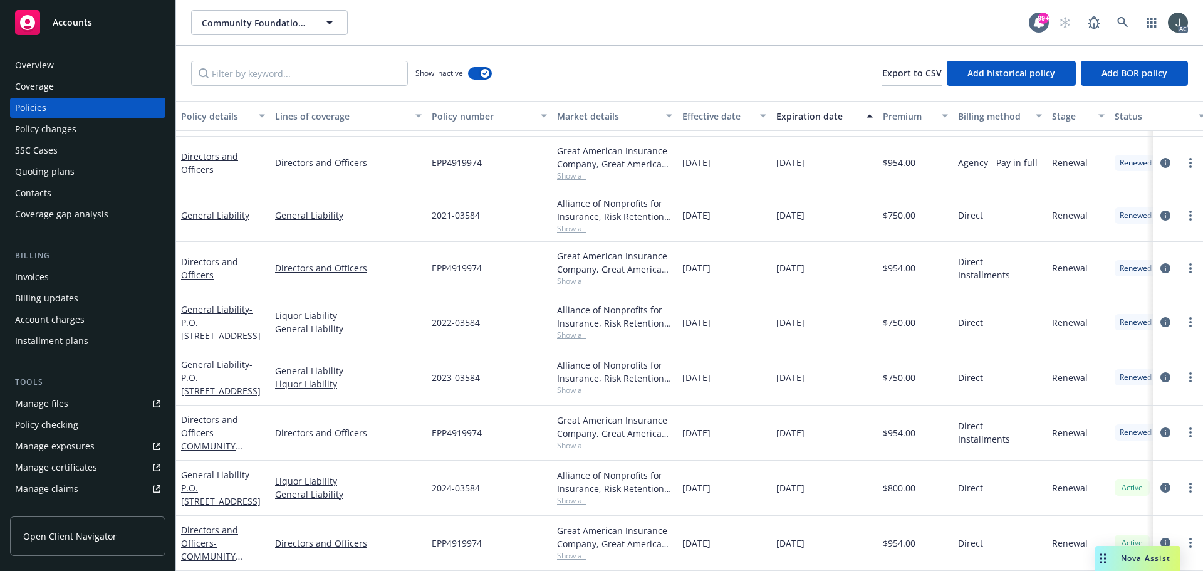
drag, startPoint x: 807, startPoint y: 365, endPoint x: 816, endPoint y: 367, distance: 8.4
click at [804, 371] on span "11/01/2024" at bounding box center [790, 377] width 28 height 13
click at [903, 371] on span "$750.00" at bounding box center [899, 377] width 33 height 13
drag, startPoint x: 427, startPoint y: 315, endPoint x: 496, endPoint y: 316, distance: 68.9
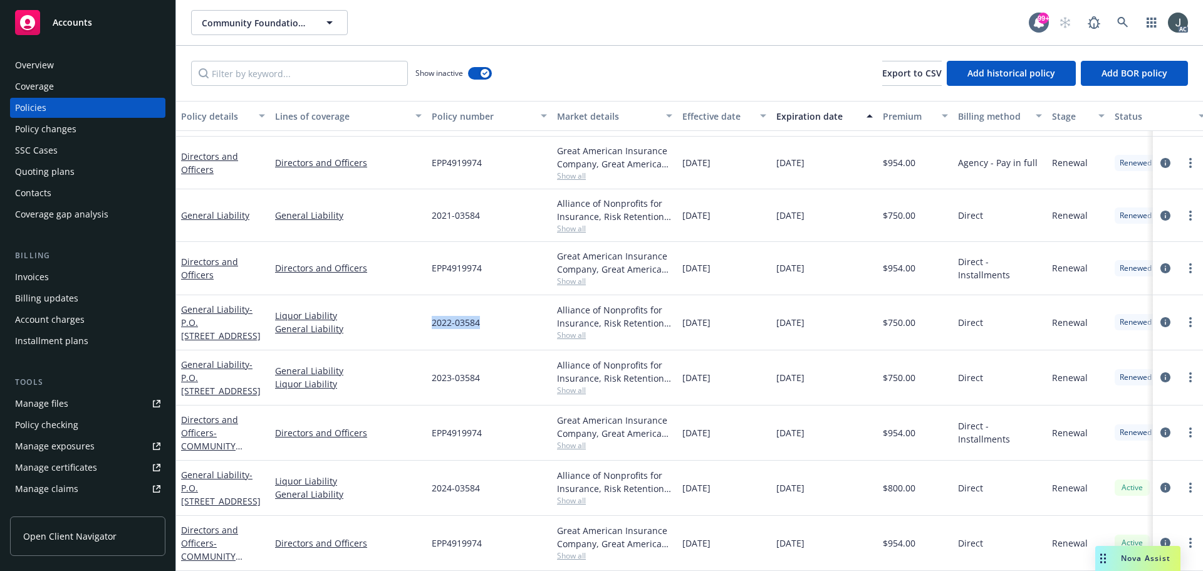
click at [496, 316] on div "2022-03584" at bounding box center [489, 322] width 125 height 55
click at [576, 333] on div "Alliance of Nonprofits for Insurance, Risk Retention Group, Inc., Nonprofits In…" at bounding box center [614, 322] width 125 height 55
click at [576, 331] on span "Show all" at bounding box center [614, 334] width 115 height 11
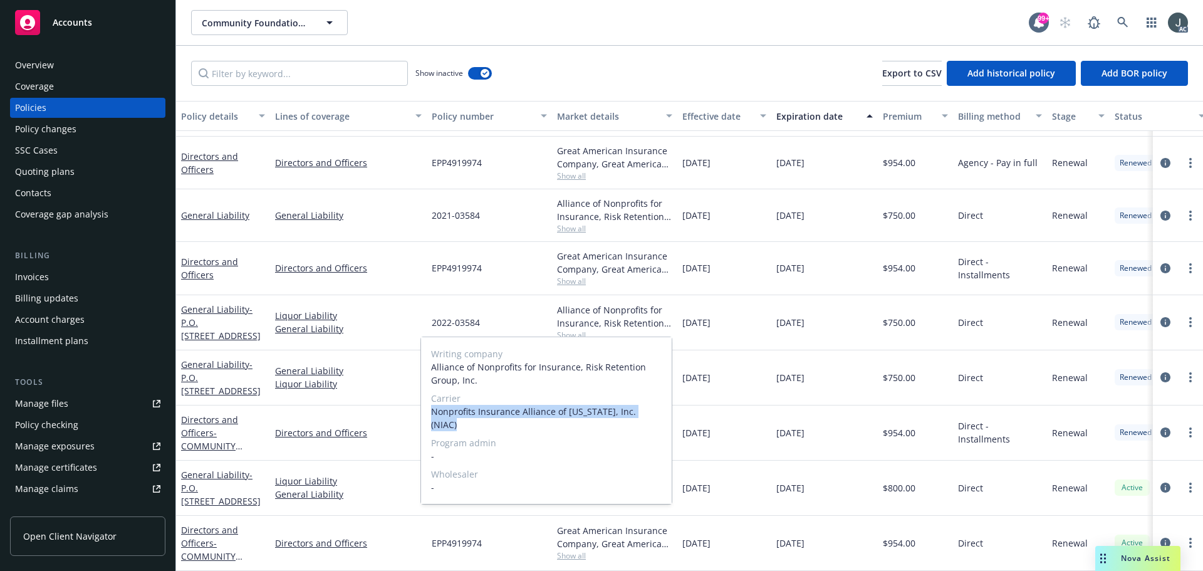
drag, startPoint x: 432, startPoint y: 414, endPoint x: 660, endPoint y: 414, distance: 228.0
click at [660, 414] on span "Nonprofits Insurance Alliance of California, Inc. (NIAC)" at bounding box center [546, 418] width 231 height 26
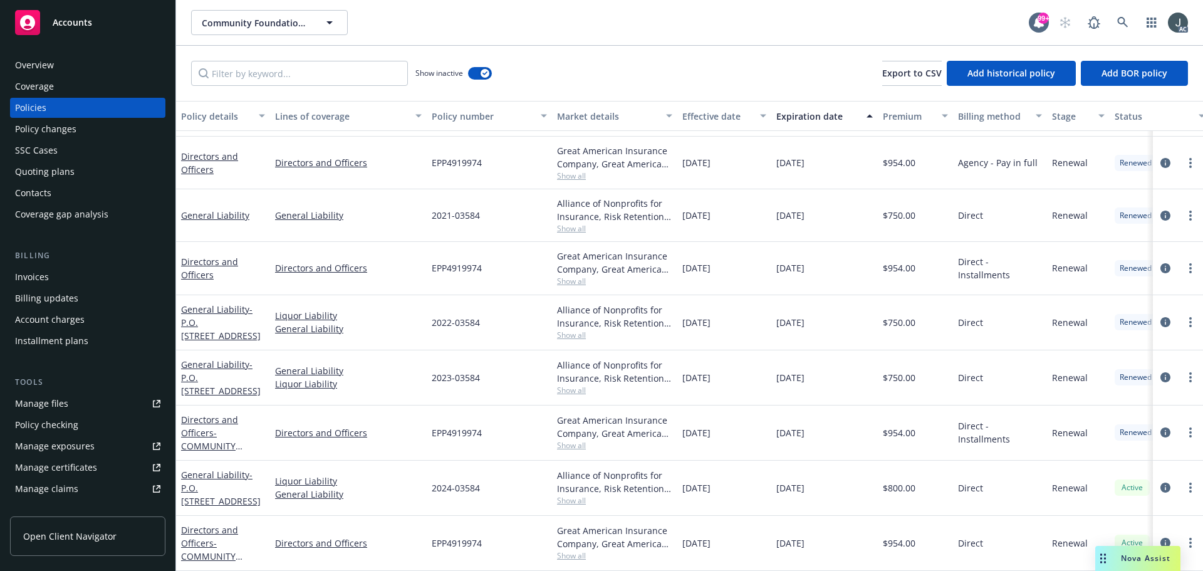
click at [722, 336] on div "11/01/2022" at bounding box center [724, 322] width 94 height 55
drag, startPoint x: 682, startPoint y: 316, endPoint x: 737, endPoint y: 317, distance: 55.1
click at [737, 317] on div "11/01/2022" at bounding box center [724, 322] width 94 height 55
click at [900, 316] on span "$750.00" at bounding box center [899, 322] width 33 height 13
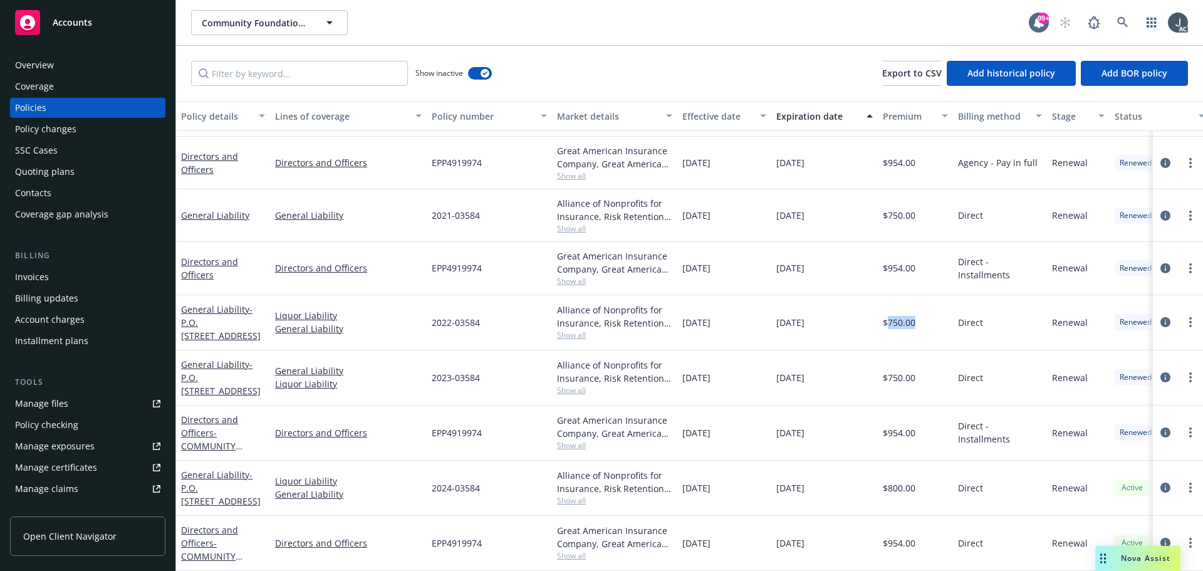
click at [459, 262] on span "EPP4919974" at bounding box center [457, 267] width 50 height 13
click at [586, 276] on span "Show all" at bounding box center [614, 281] width 115 height 11
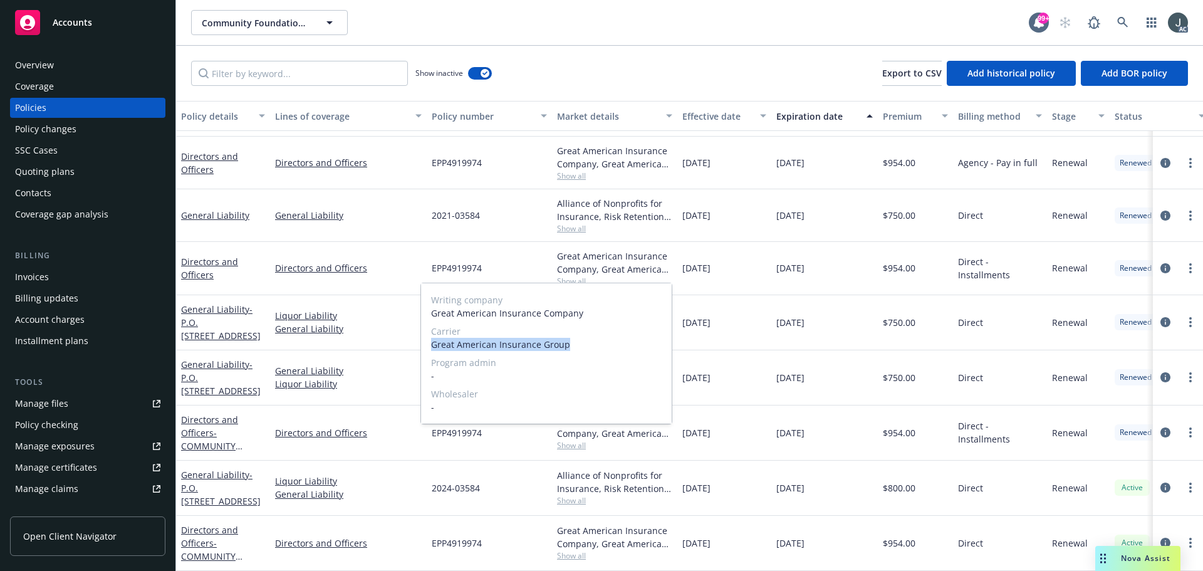
drag, startPoint x: 433, startPoint y: 346, endPoint x: 575, endPoint y: 350, distance: 141.6
click at [575, 350] on span "Great American Insurance Group" at bounding box center [546, 344] width 231 height 13
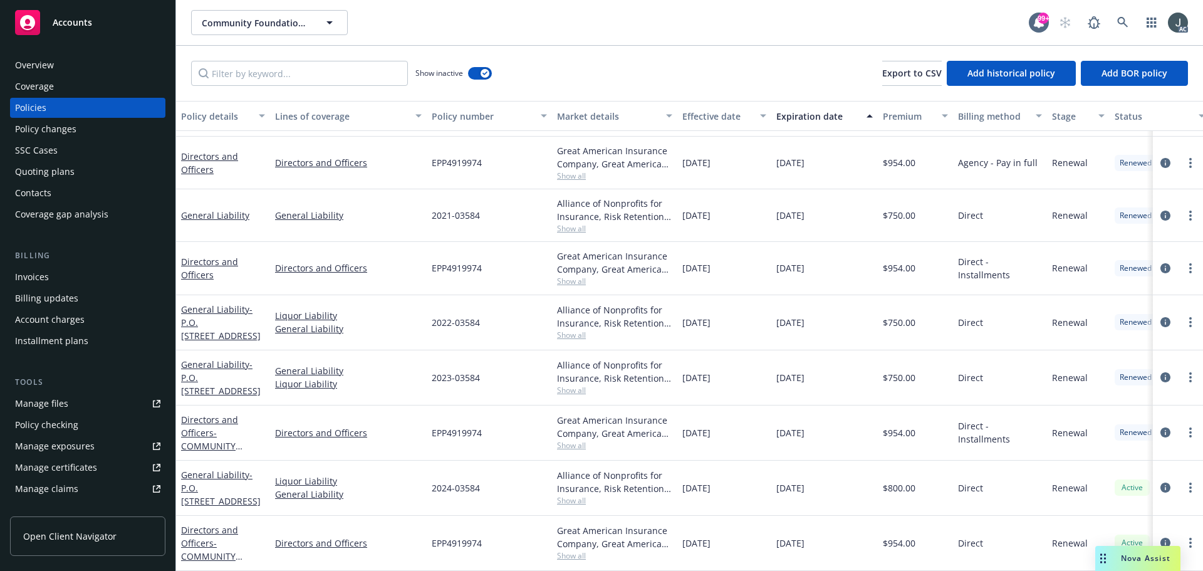
click at [793, 261] on span "11/01/2023" at bounding box center [790, 267] width 28 height 13
click at [901, 261] on span "$954.00" at bounding box center [899, 267] width 33 height 13
click at [296, 79] on input "Filter by keyword..." at bounding box center [299, 73] width 217 height 25
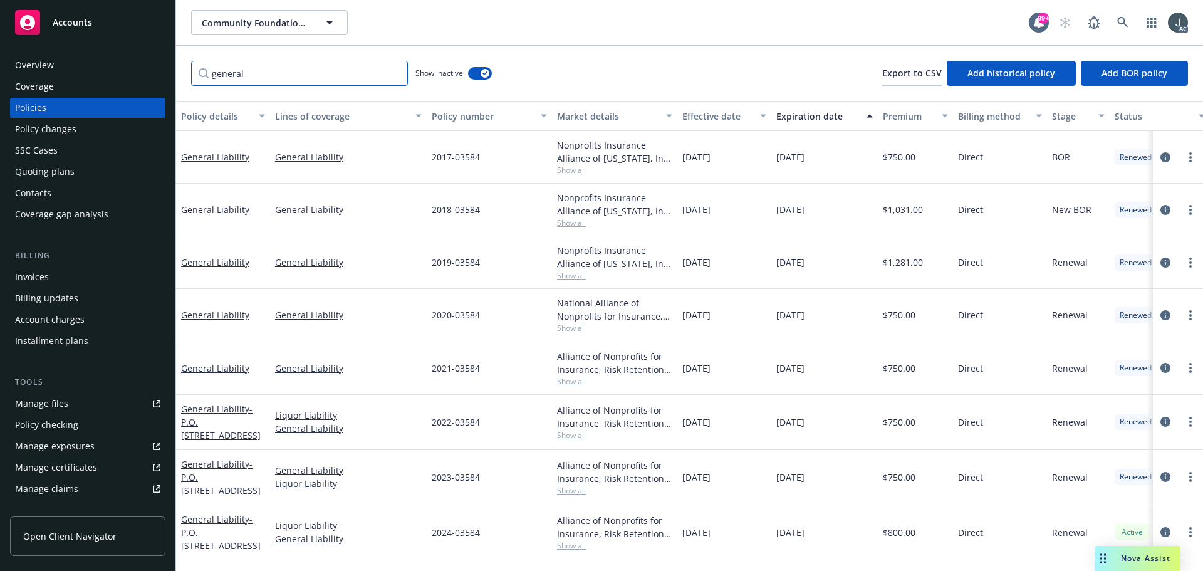
scroll to position [0, 0]
click at [323, 80] on input "general" at bounding box center [299, 73] width 217 height 25
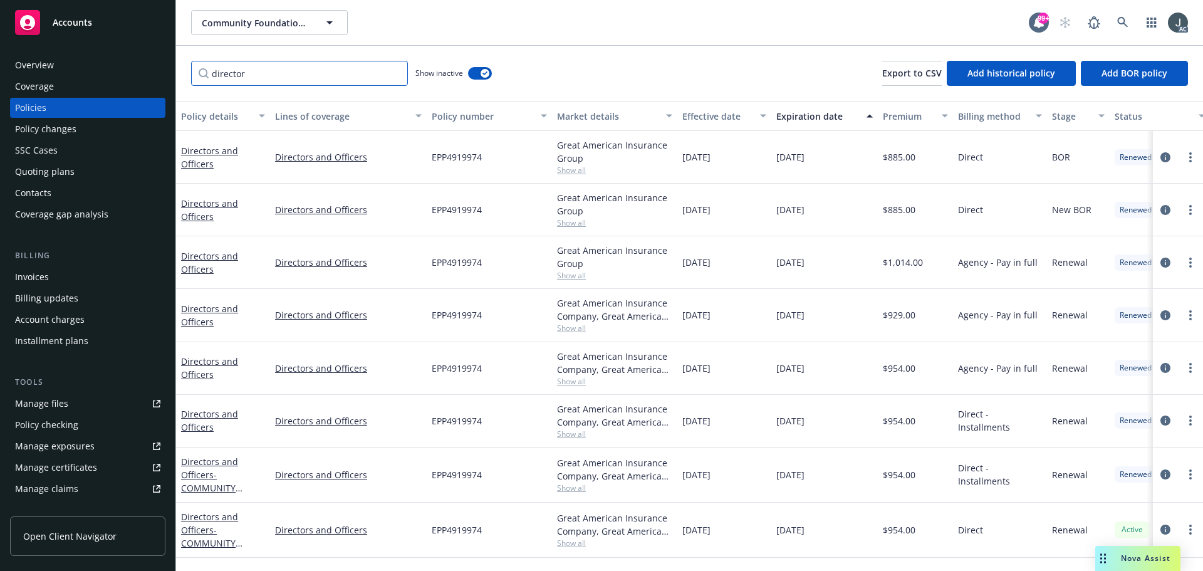
type input "director"
drag, startPoint x: 367, startPoint y: 170, endPoint x: 272, endPoint y: 168, distance: 95.2
click at [272, 168] on div "Directors and Officers" at bounding box center [348, 157] width 157 height 53
click at [58, 61] on div "Overview" at bounding box center [87, 65] width 145 height 20
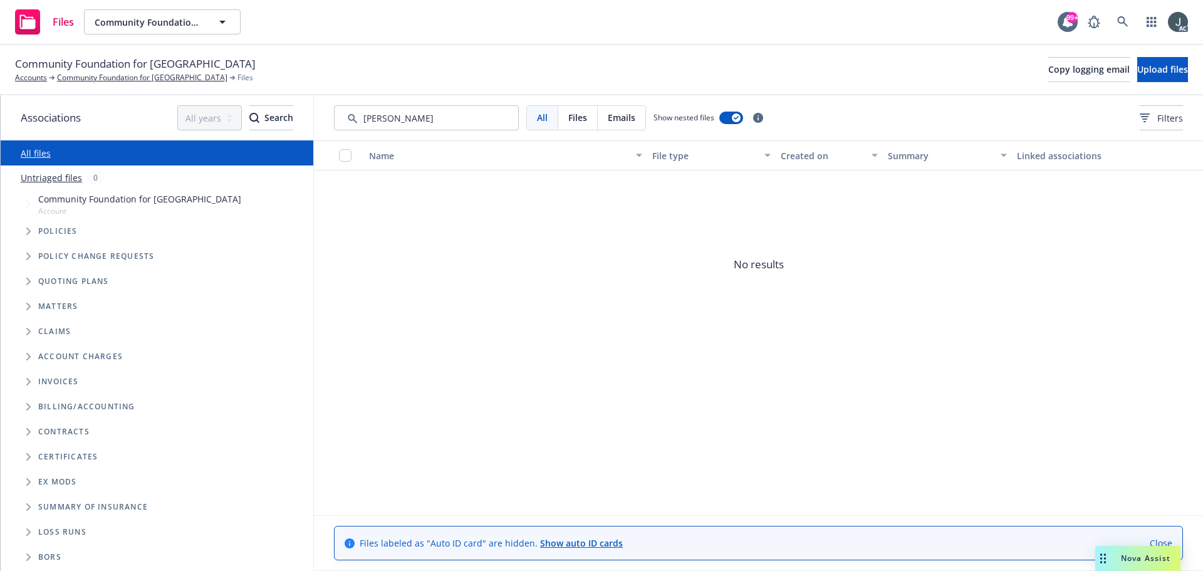
drag, startPoint x: 0, startPoint y: 0, endPoint x: 388, endPoint y: 118, distance: 405.2
click at [388, 118] on input "Search by keyword..." at bounding box center [426, 117] width 185 height 25
type input "1"
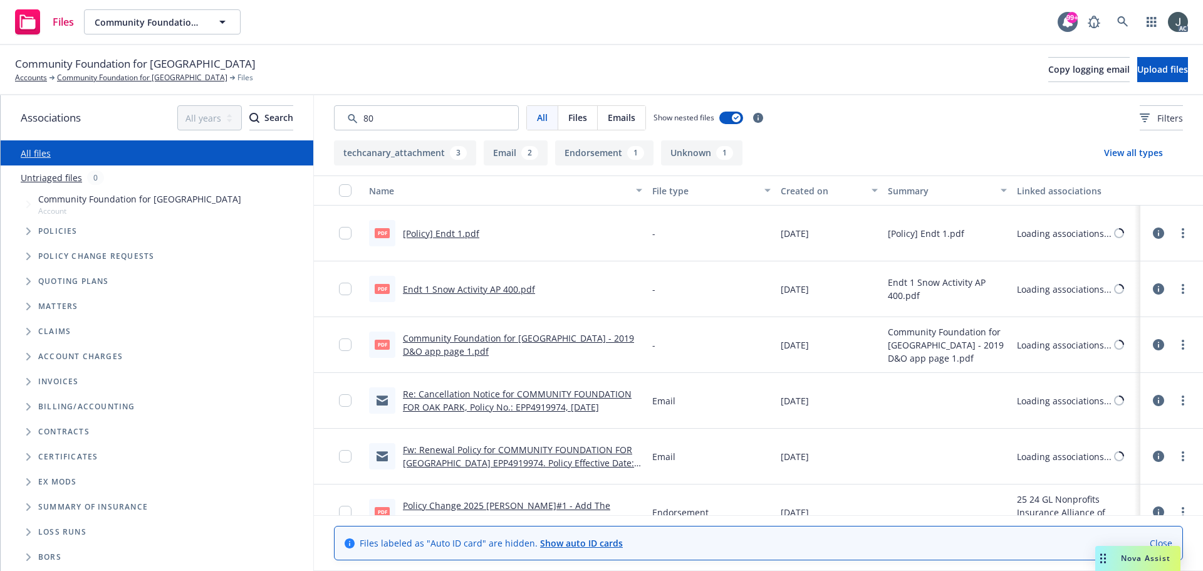
type input "807"
